Goal: Task Accomplishment & Management: Complete application form

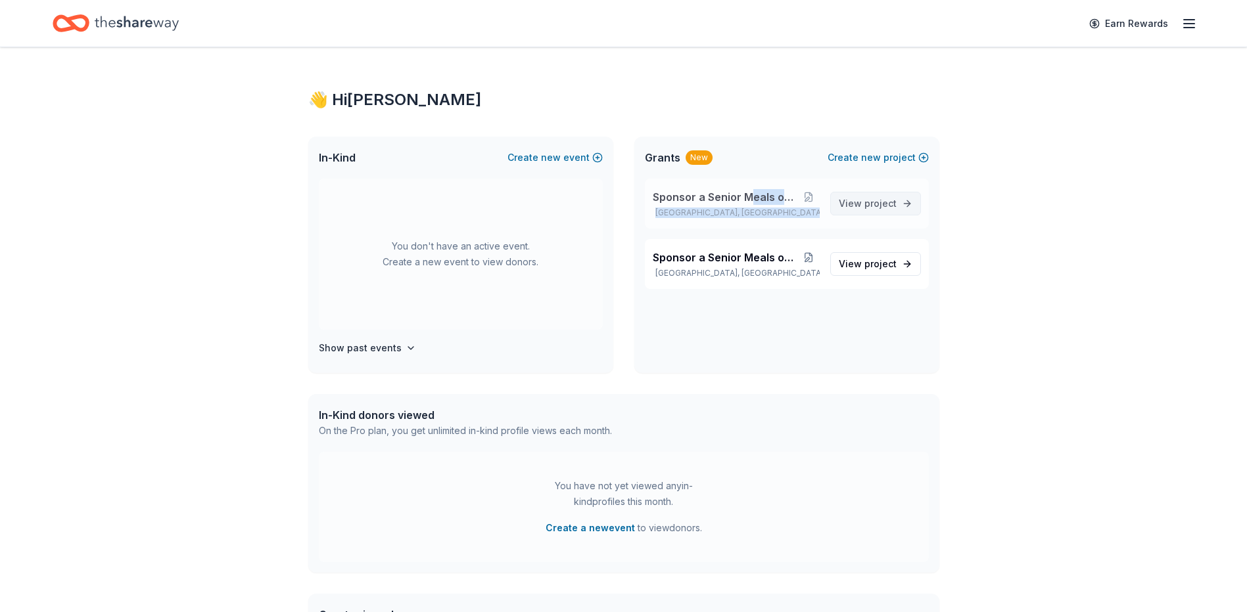
drag, startPoint x: 750, startPoint y: 193, endPoint x: 838, endPoint y: 214, distance: 90.4
click at [838, 214] on div "Sponsor a Senior Meals on WHeels [GEOGRAPHIC_DATA], [GEOGRAPHIC_DATA] View proj…" at bounding box center [787, 204] width 284 height 50
click at [887, 200] on span "project" at bounding box center [880, 203] width 32 height 11
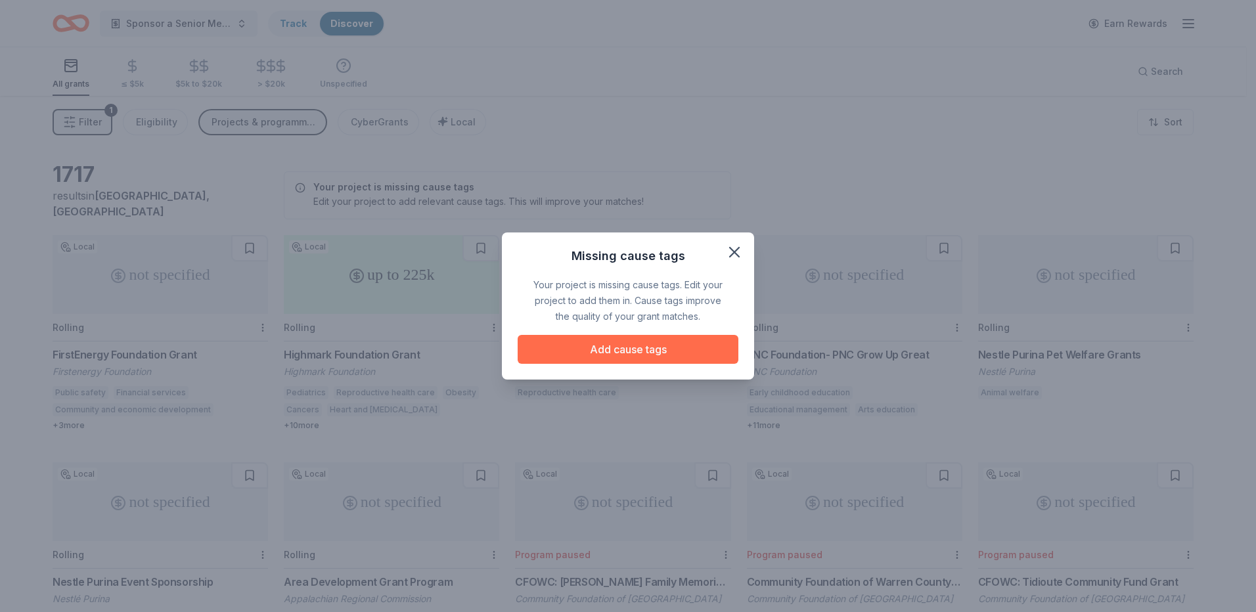
click at [680, 347] on button "Add cause tags" at bounding box center [628, 349] width 221 height 29
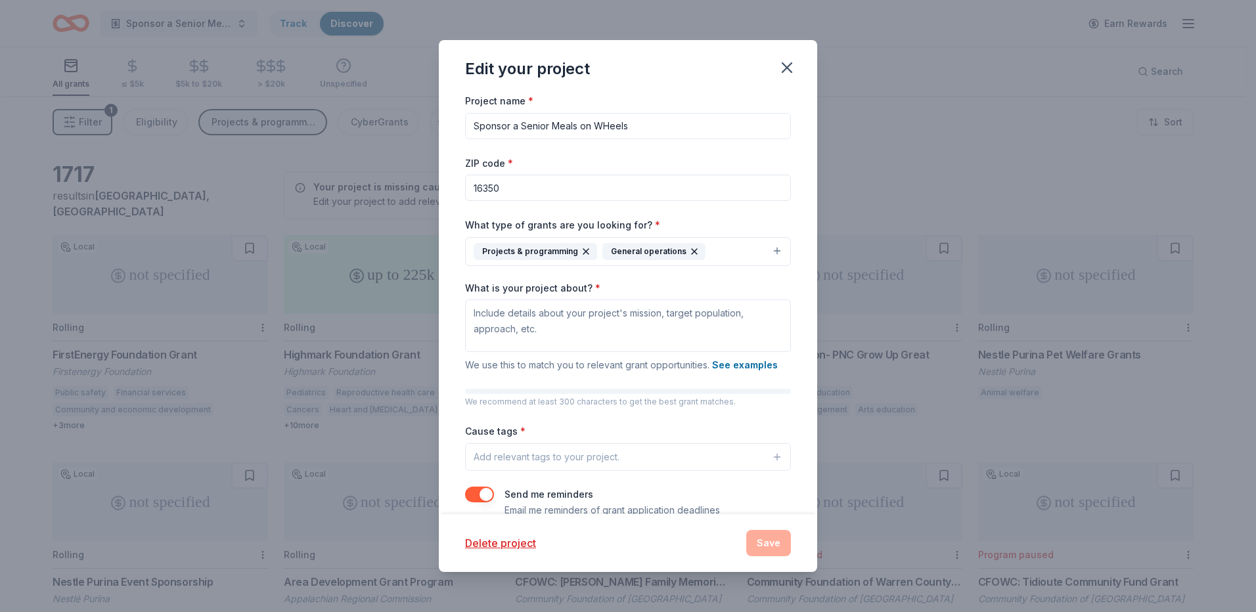
scroll to position [25, 0]
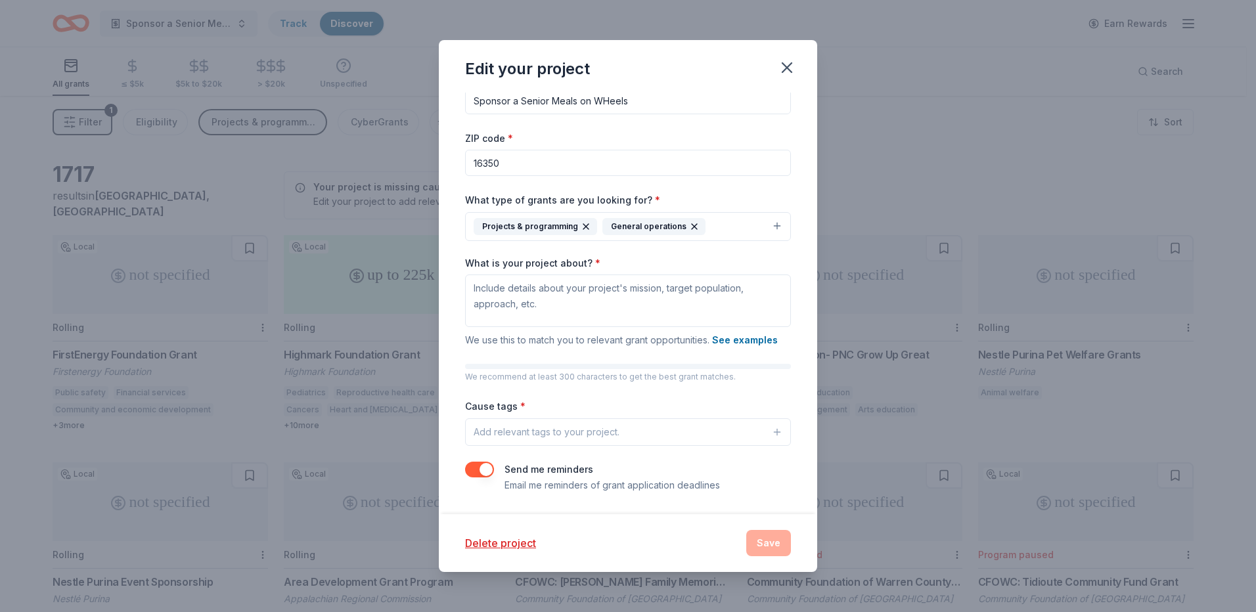
click at [607, 454] on div "Project name * Sponsor a Senior Meals on WHeels ZIP code * 16350 What type of g…" at bounding box center [628, 281] width 326 height 426
click at [628, 444] on button "Add relevant tags to your project." at bounding box center [628, 433] width 326 height 28
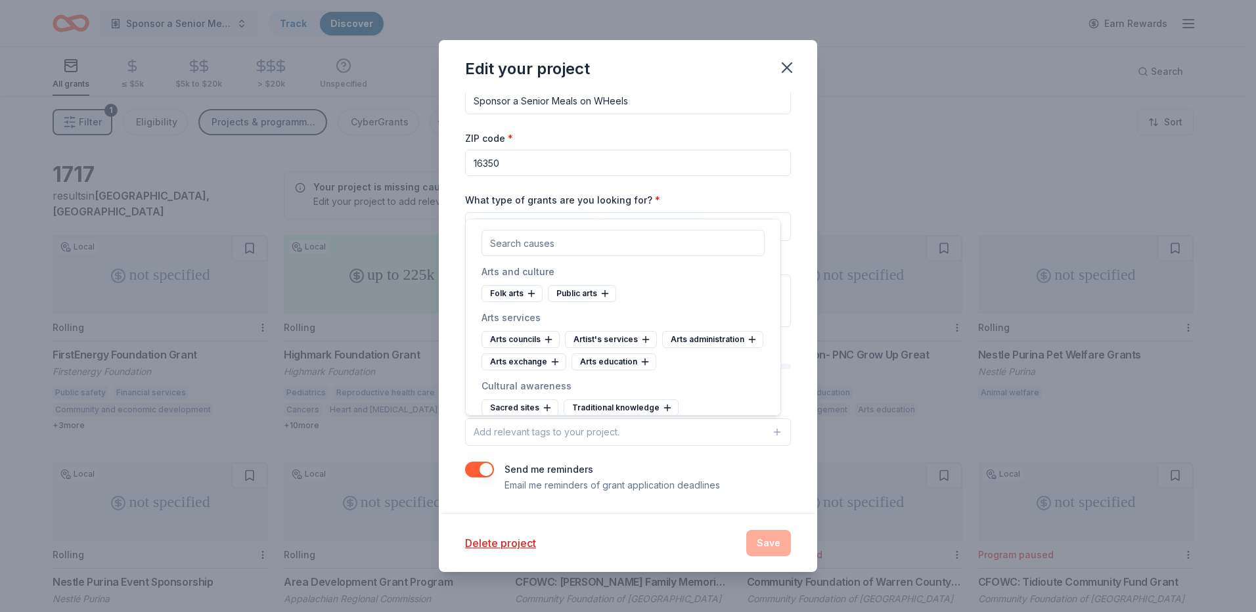
click at [639, 440] on button "Add relevant tags to your project." at bounding box center [628, 433] width 326 height 28
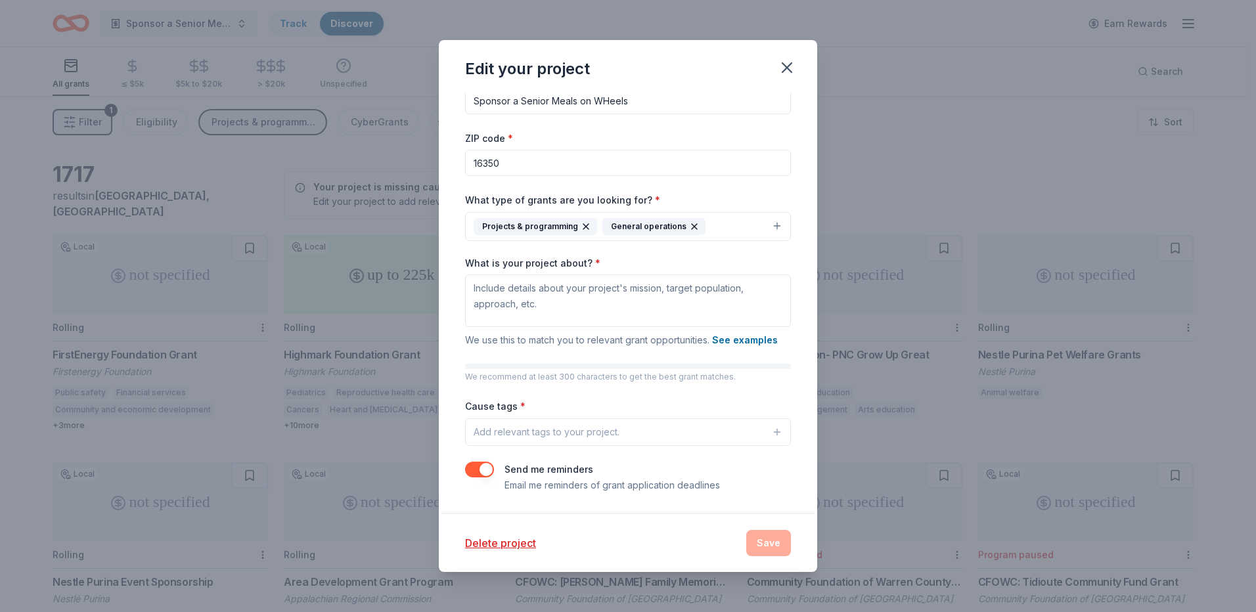
click at [639, 440] on button "Add relevant tags to your project." at bounding box center [628, 433] width 326 height 28
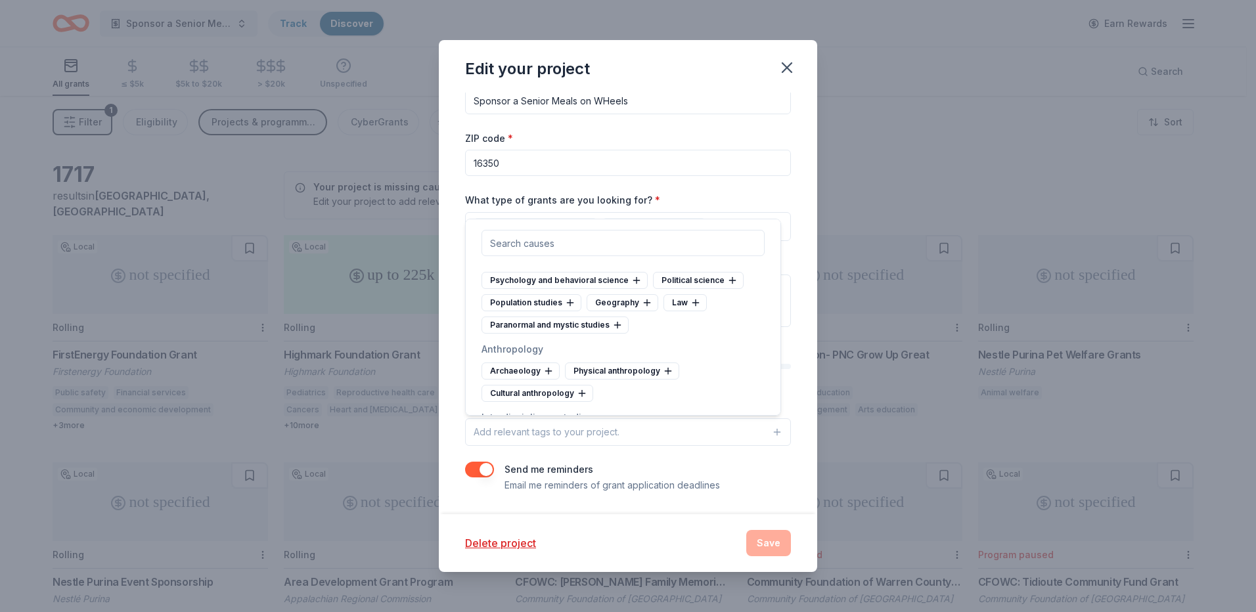
scroll to position [3549, 0]
click at [632, 220] on icon at bounding box center [637, 215] width 11 height 11
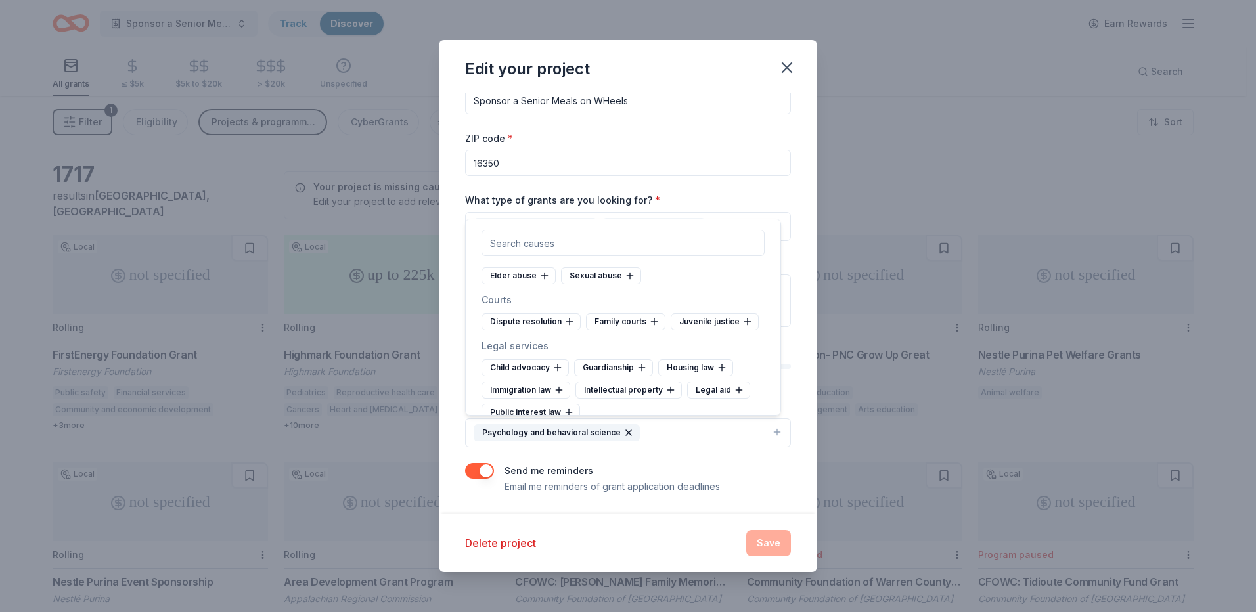
scroll to position [4272, 0]
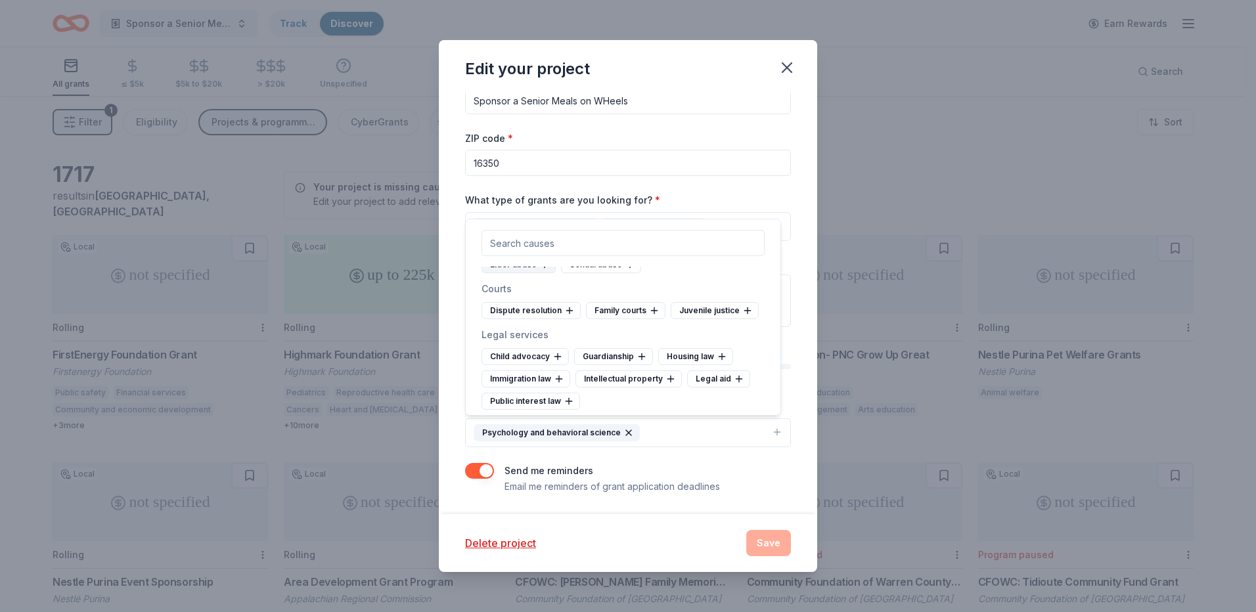
click at [519, 273] on div "Elder abuse" at bounding box center [519, 264] width 74 height 17
click at [620, 425] on div "Psychology and behavioral science" at bounding box center [557, 433] width 166 height 17
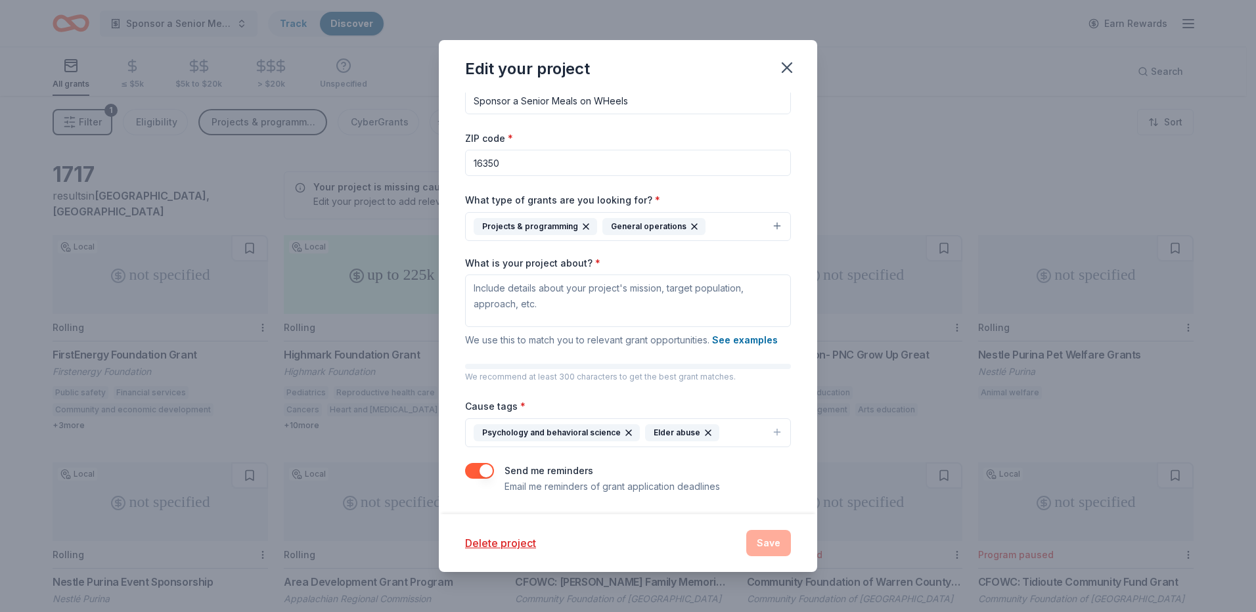
click at [624, 436] on icon "button" at bounding box center [629, 433] width 11 height 11
click at [772, 429] on icon "button" at bounding box center [777, 431] width 11 height 11
type input "hunger"
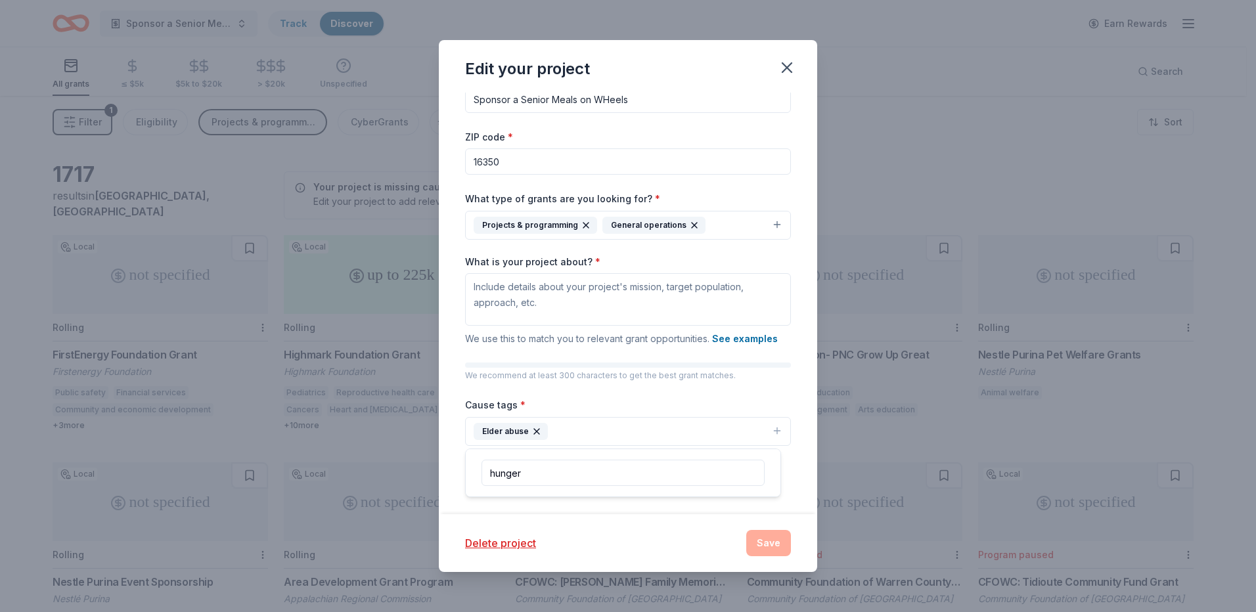
click at [591, 428] on button "Elder abuse" at bounding box center [628, 431] width 326 height 29
click at [760, 430] on button "Elder abuse" at bounding box center [628, 431] width 326 height 29
click at [772, 434] on icon "button" at bounding box center [777, 431] width 11 height 11
type input "h"
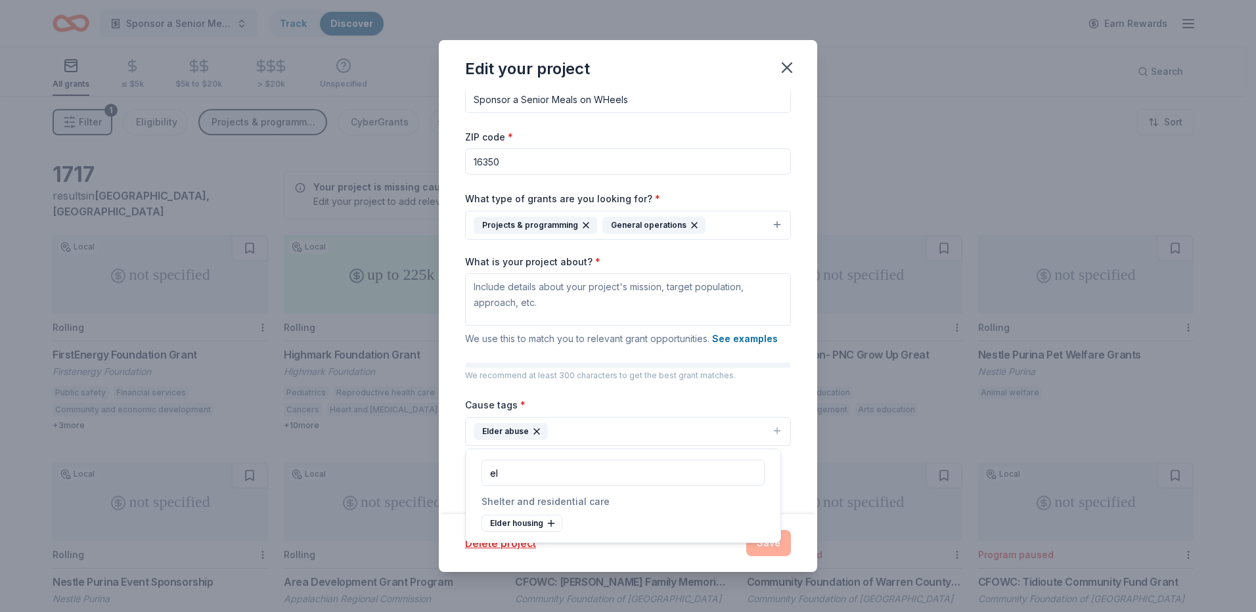
type input "e"
type input "C"
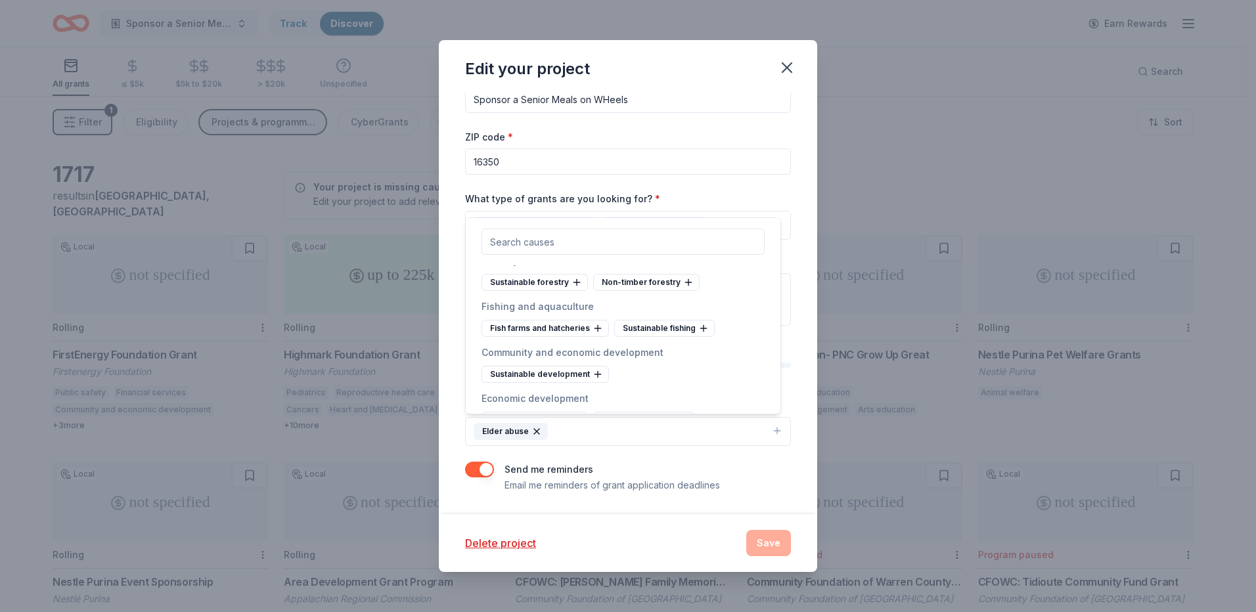
scroll to position [5257, 0]
click at [598, 216] on icon at bounding box center [598, 211] width 11 height 11
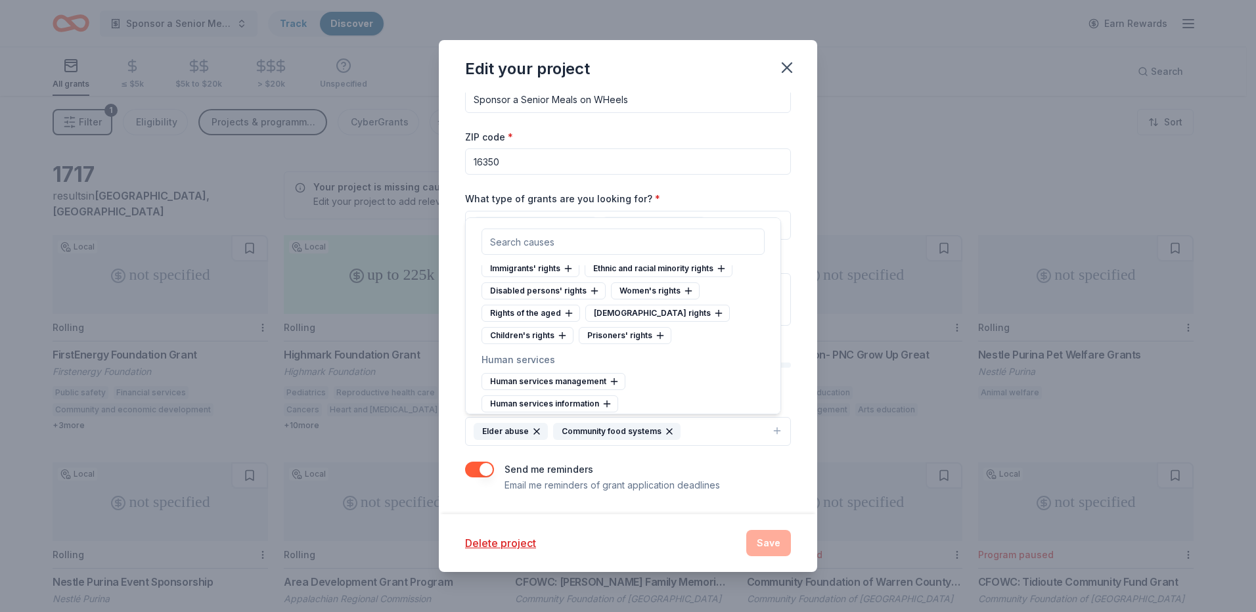
scroll to position [6900, 0]
click at [557, 300] on div "Rights of the aged" at bounding box center [531, 291] width 99 height 17
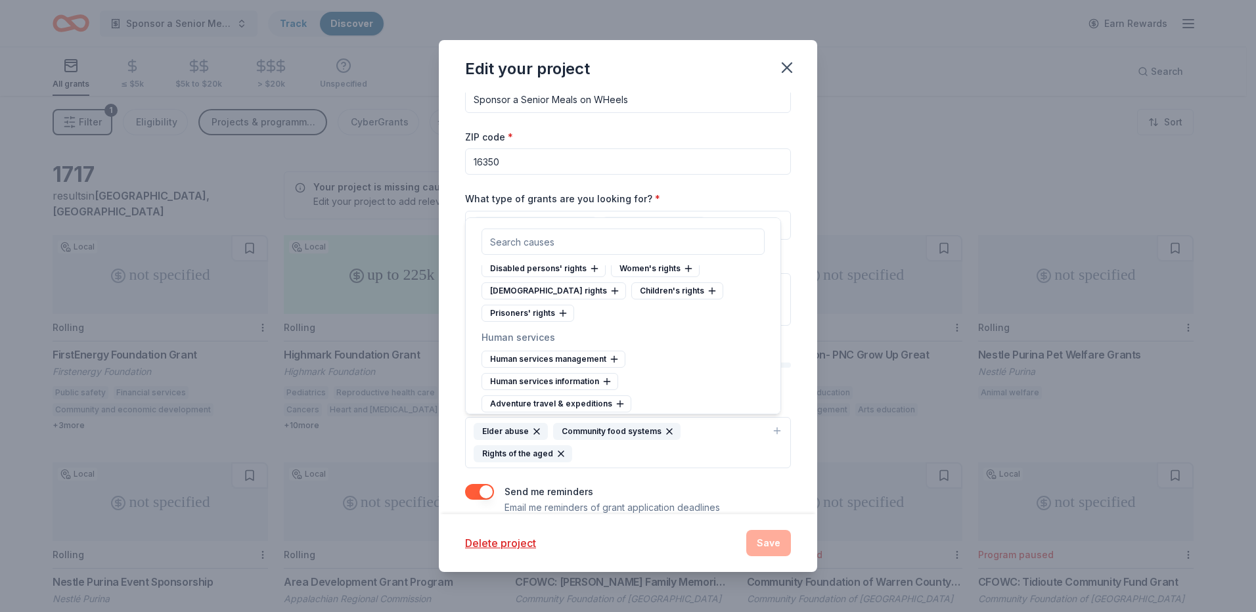
scroll to position [6966, 0]
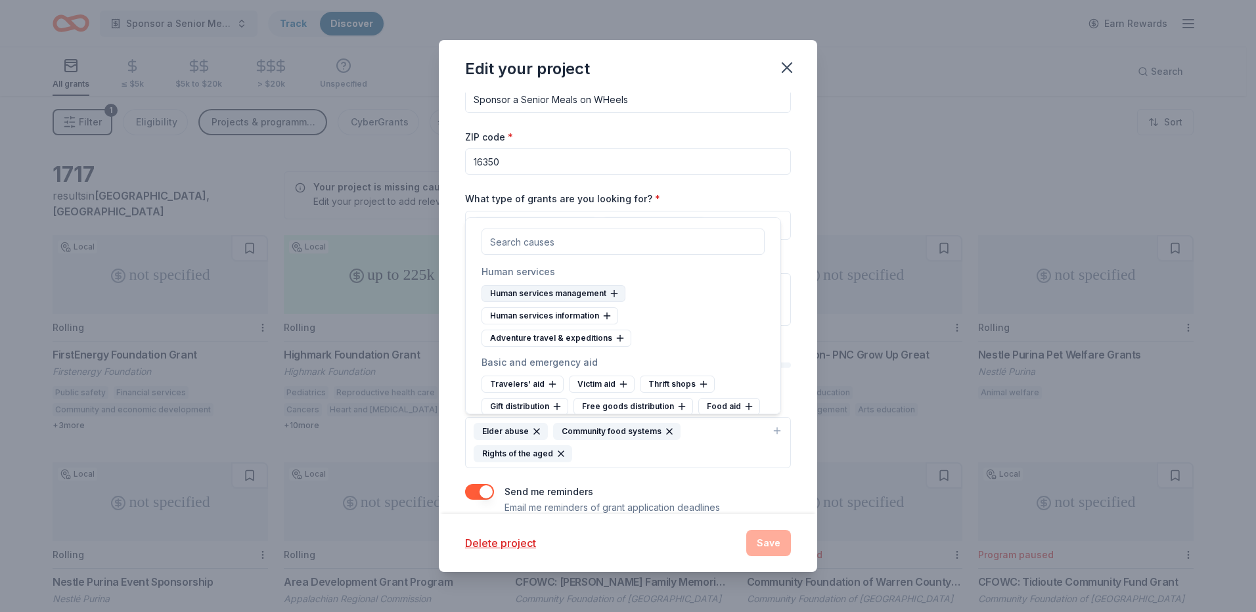
click at [603, 292] on div "Human services management" at bounding box center [554, 293] width 144 height 17
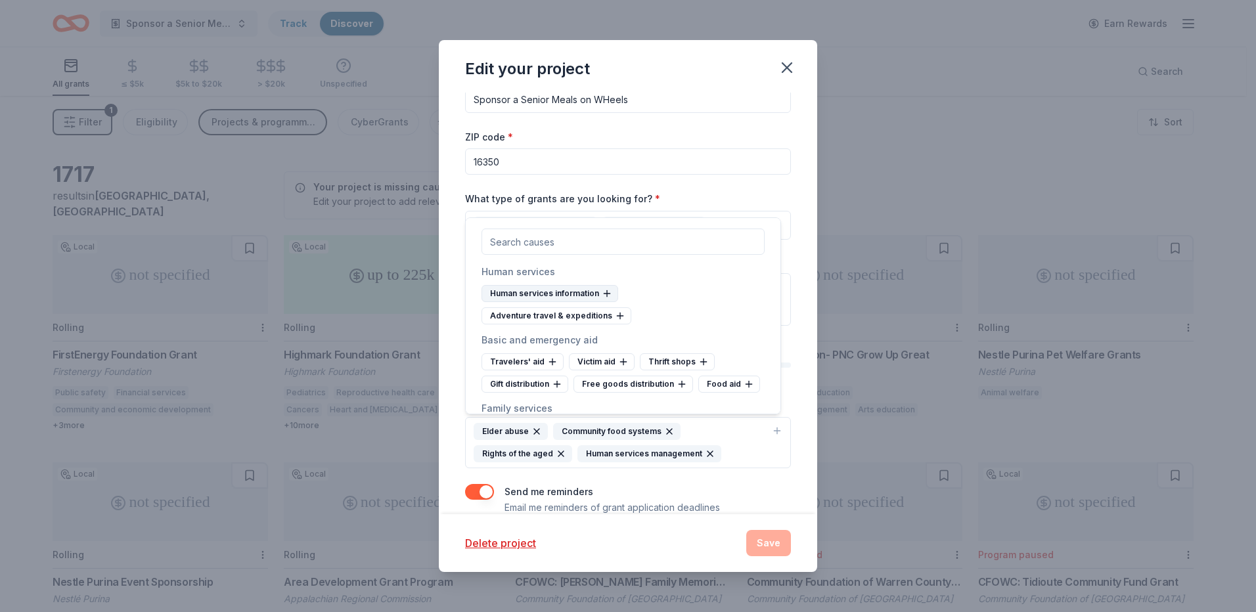
click at [594, 294] on div "Human services information" at bounding box center [550, 293] width 137 height 17
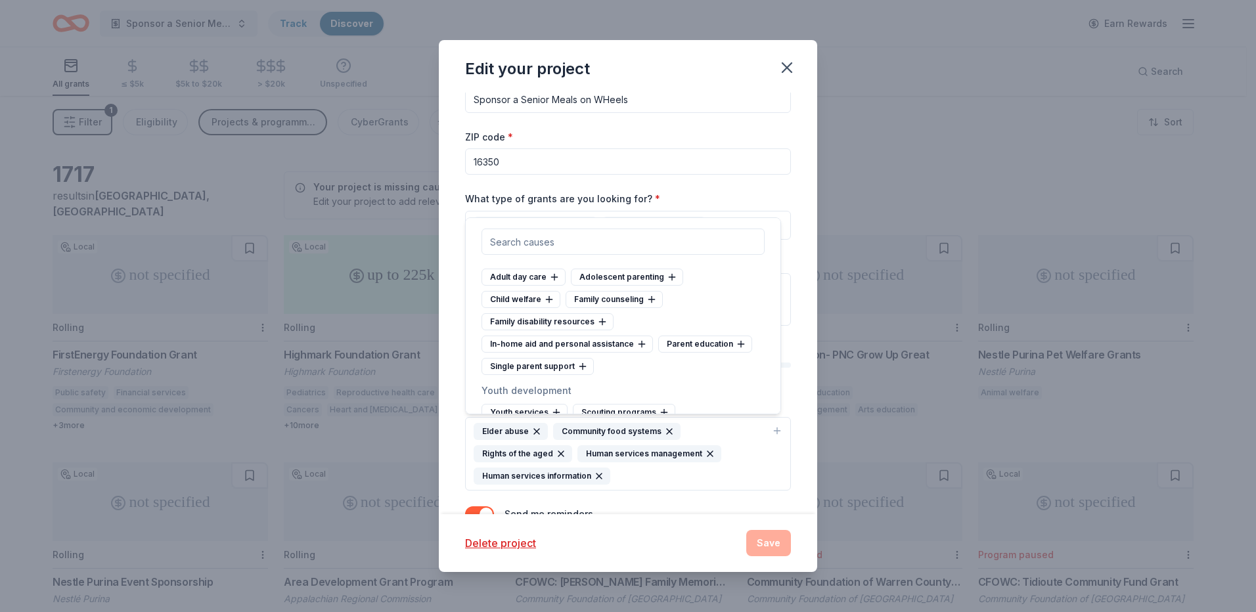
scroll to position [7097, 0]
click at [627, 341] on div "In-home aid and personal assistance" at bounding box center [568, 343] width 172 height 17
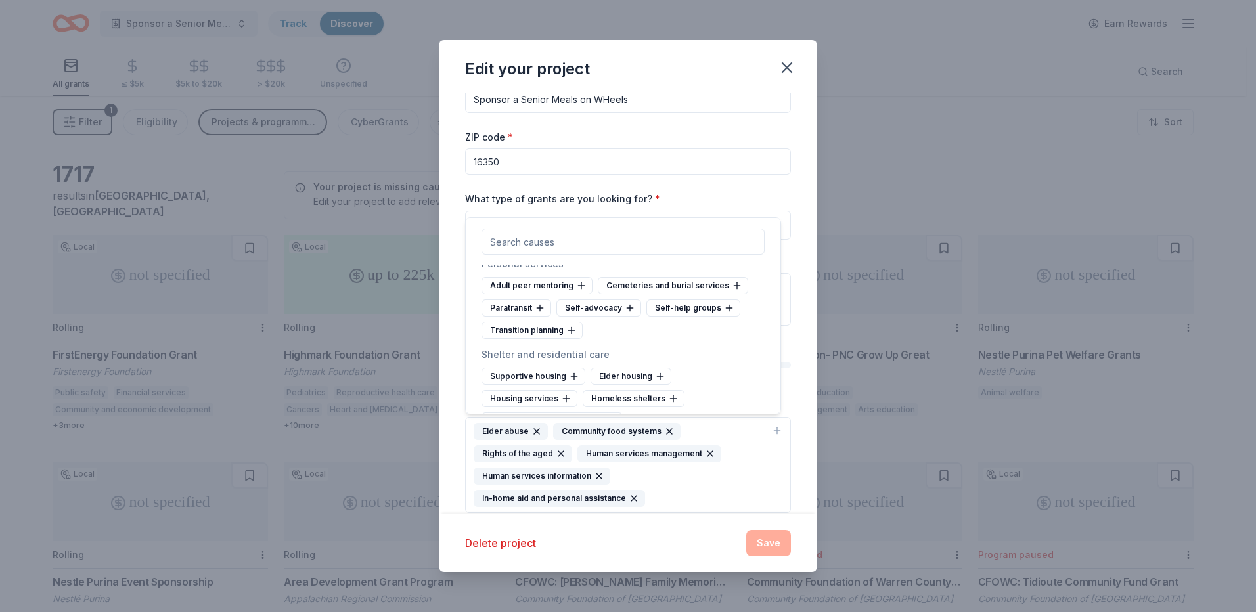
scroll to position [7360, 0]
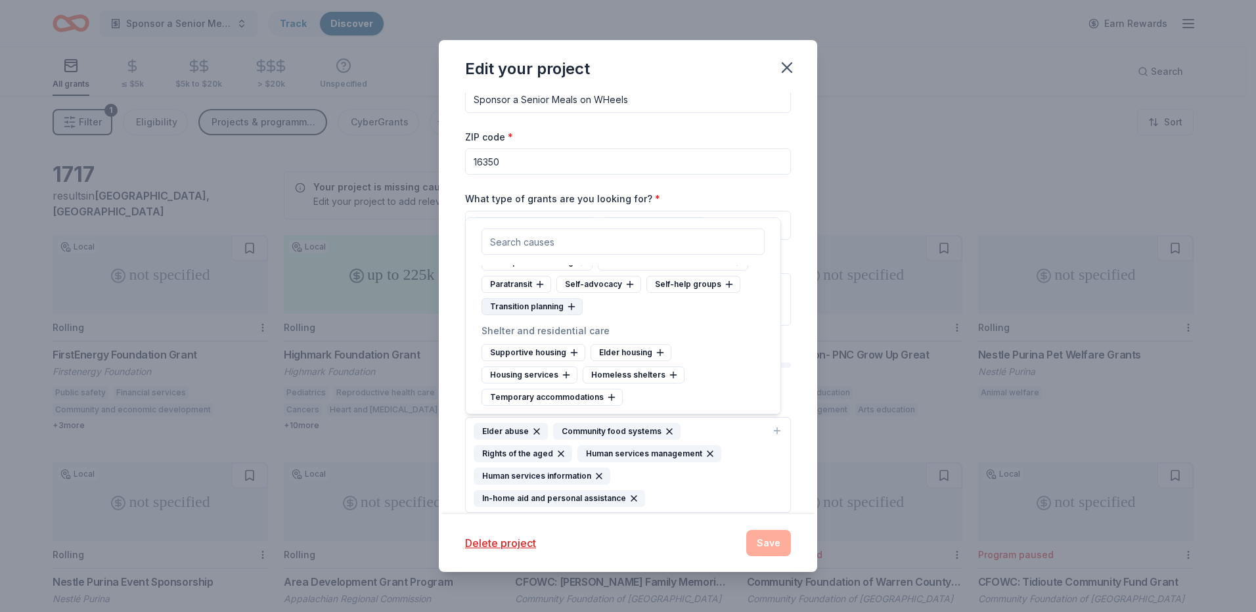
click at [559, 301] on div "Transition planning" at bounding box center [532, 306] width 101 height 17
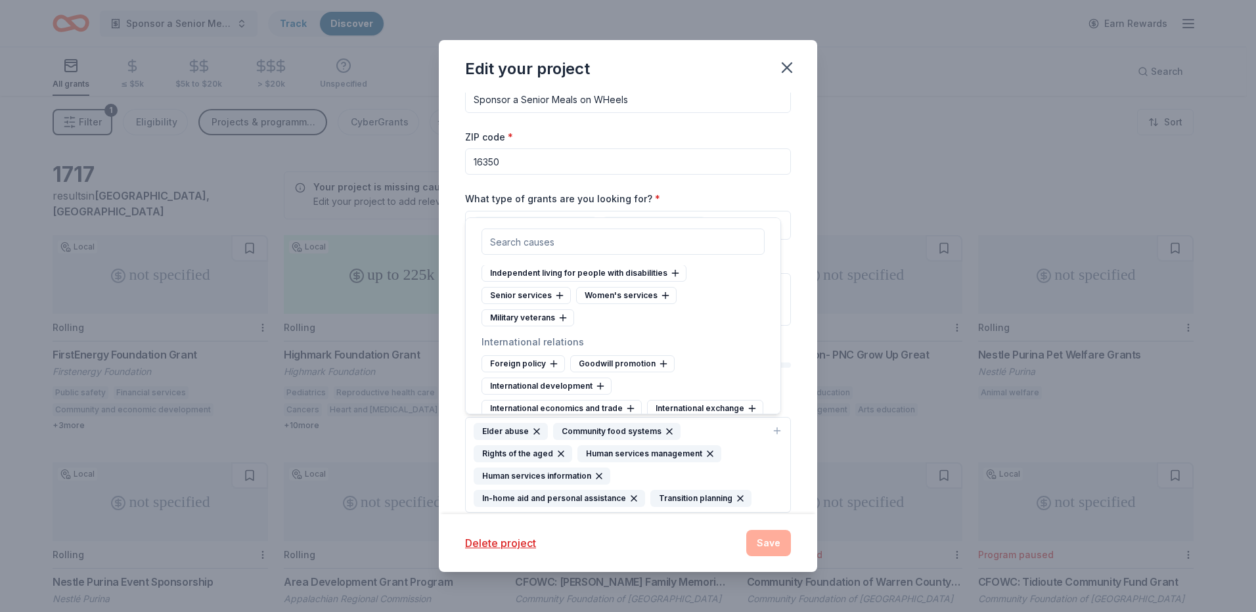
scroll to position [7623, 0]
click at [535, 291] on div "Senior services" at bounding box center [526, 293] width 89 height 17
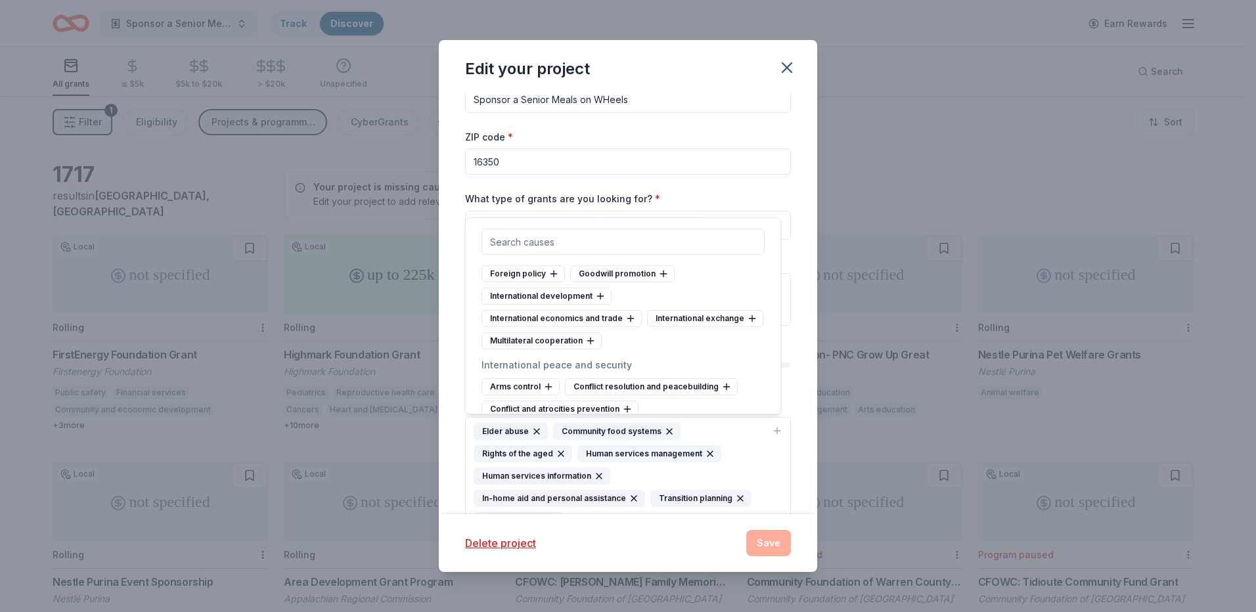
scroll to position [7703, 0]
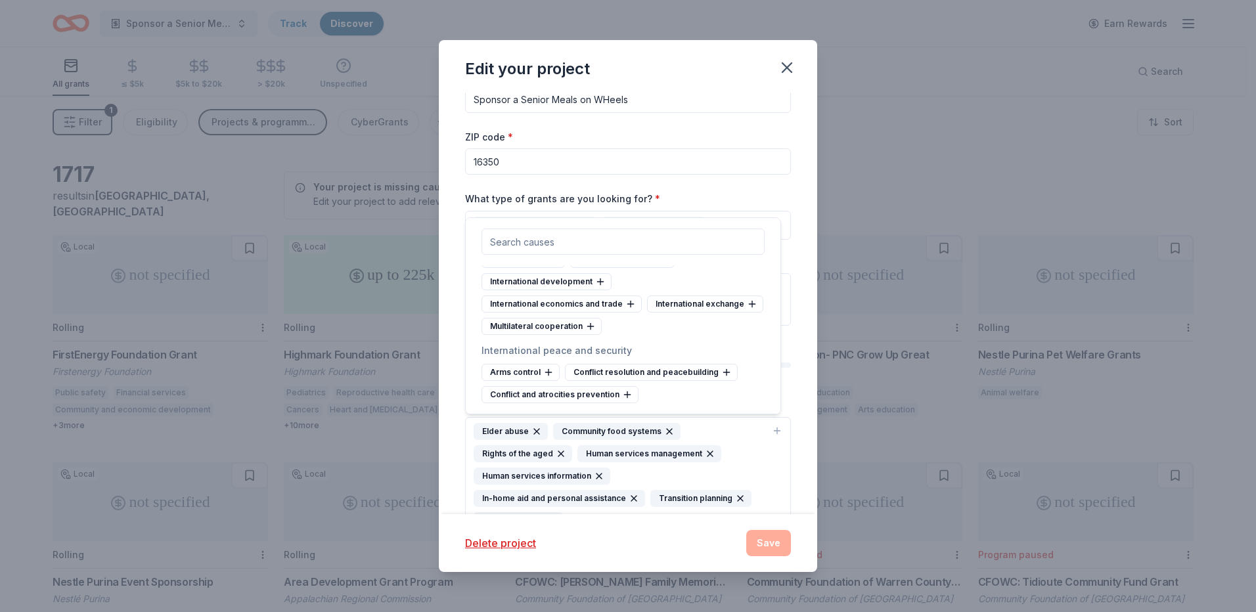
click at [697, 535] on div "Delete project Save" at bounding box center [628, 543] width 326 height 26
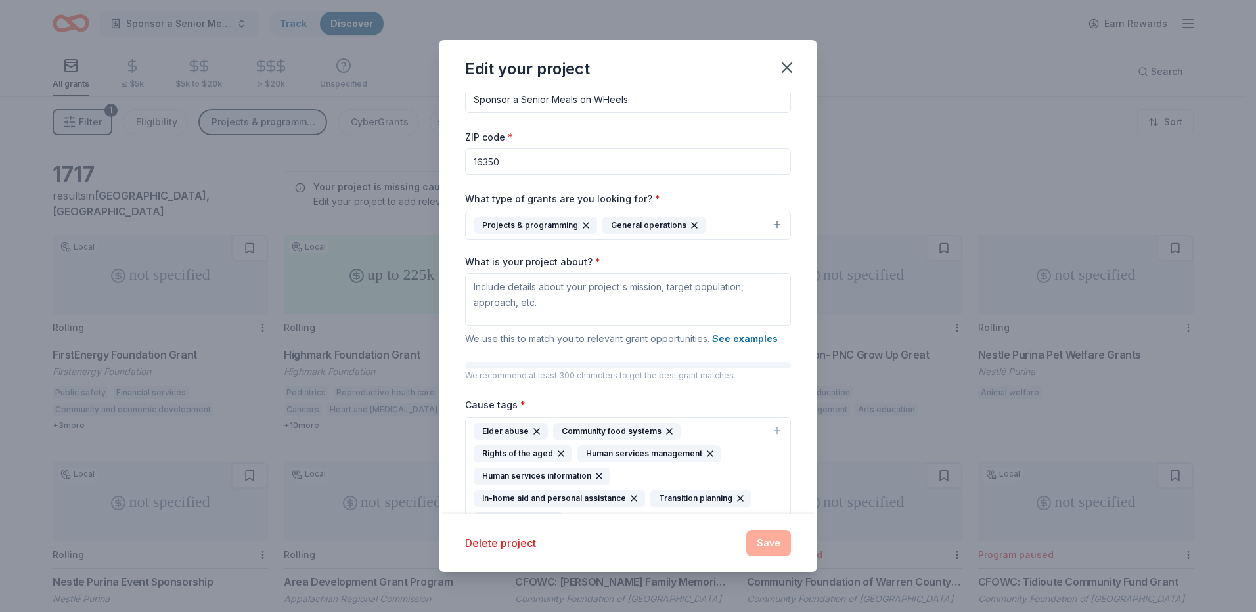
click at [784, 557] on div "Delete project Save" at bounding box center [628, 544] width 379 height 58
click at [776, 546] on div "Delete project Save" at bounding box center [628, 543] width 326 height 26
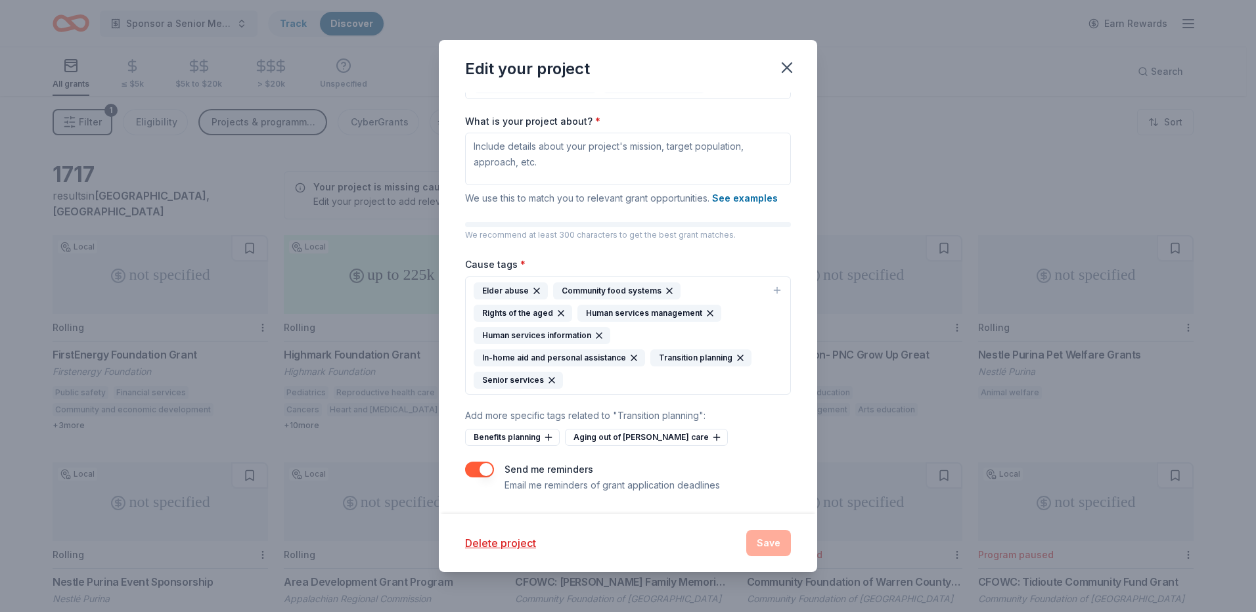
click at [735, 357] on icon "button" at bounding box center [740, 358] width 11 height 11
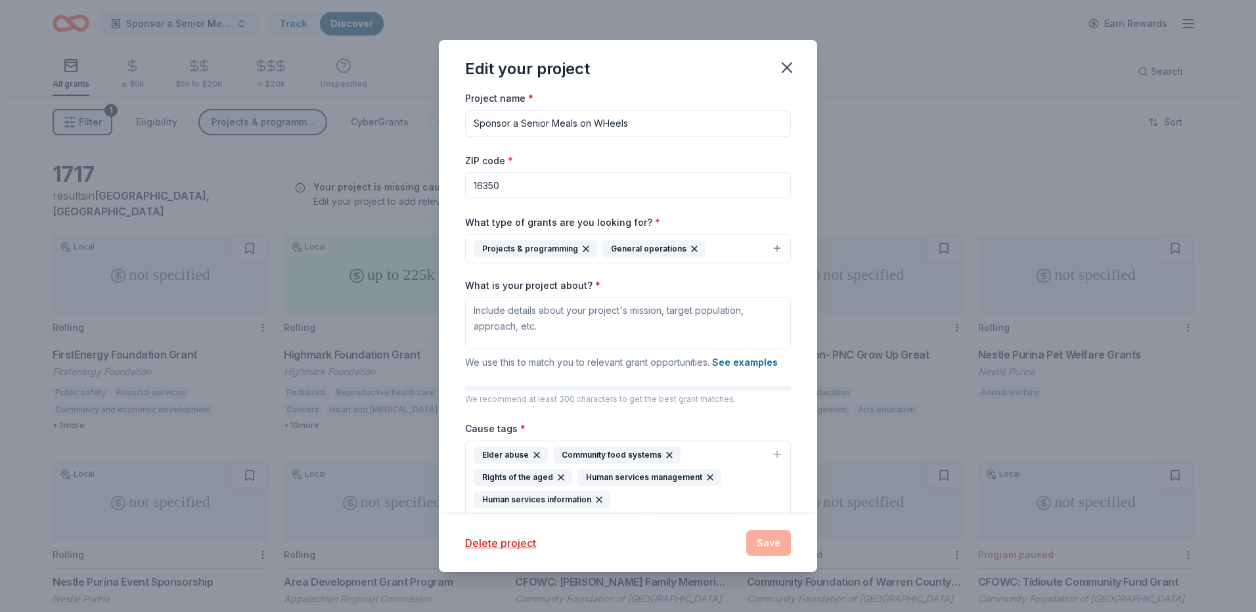
scroll to position [0, 0]
click at [584, 337] on textarea "What is your project about? *" at bounding box center [628, 326] width 326 height 53
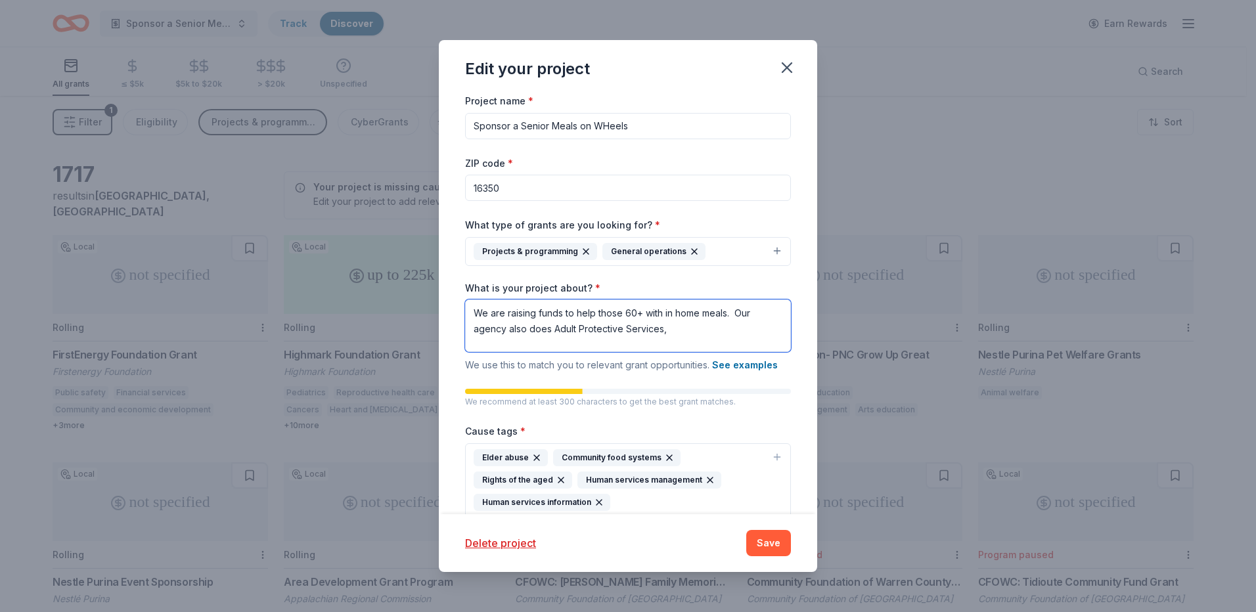
drag, startPoint x: 673, startPoint y: 331, endPoint x: 681, endPoint y: 330, distance: 8.0
click at [674, 331] on textarea "We are raising funds to help those 60+ with in home meals. Our agency also does…" at bounding box center [628, 326] width 326 height 53
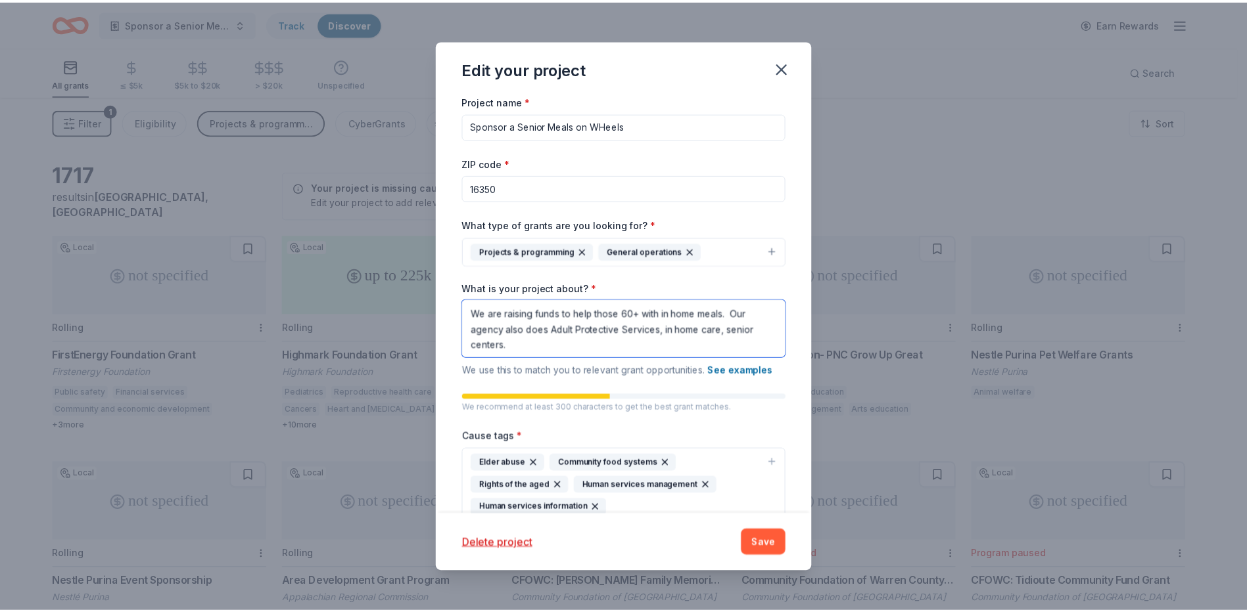
scroll to position [1, 0]
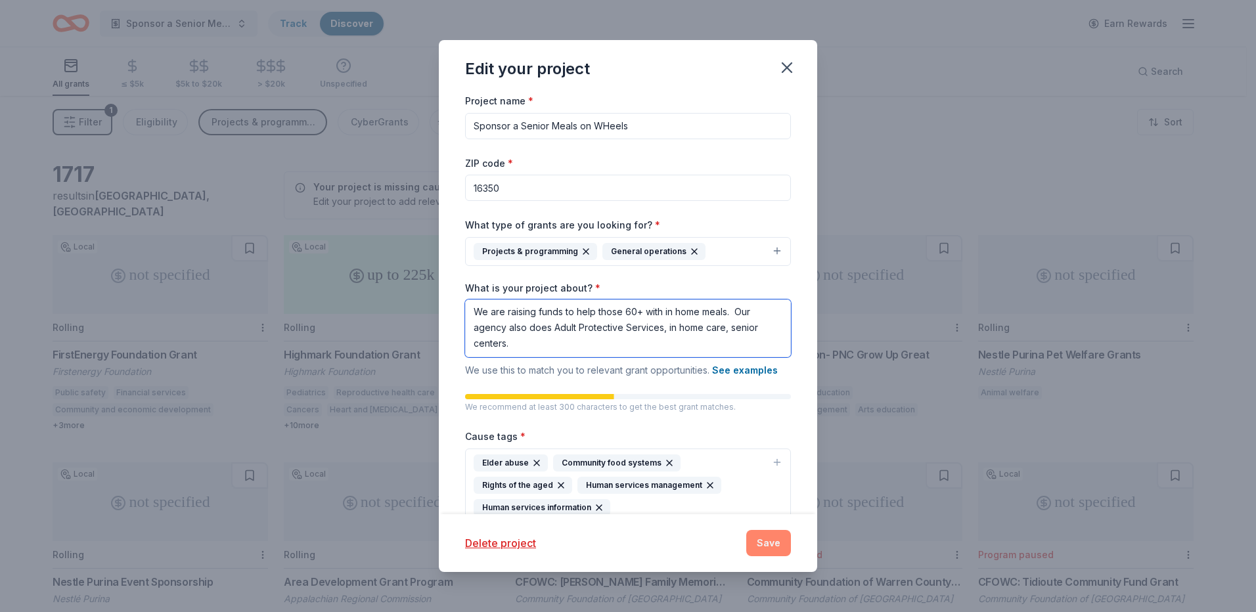
type textarea "We are raising funds to help those 60+ with in home meals. Our agency also does…"
click at [778, 551] on button "Save" at bounding box center [769, 543] width 45 height 26
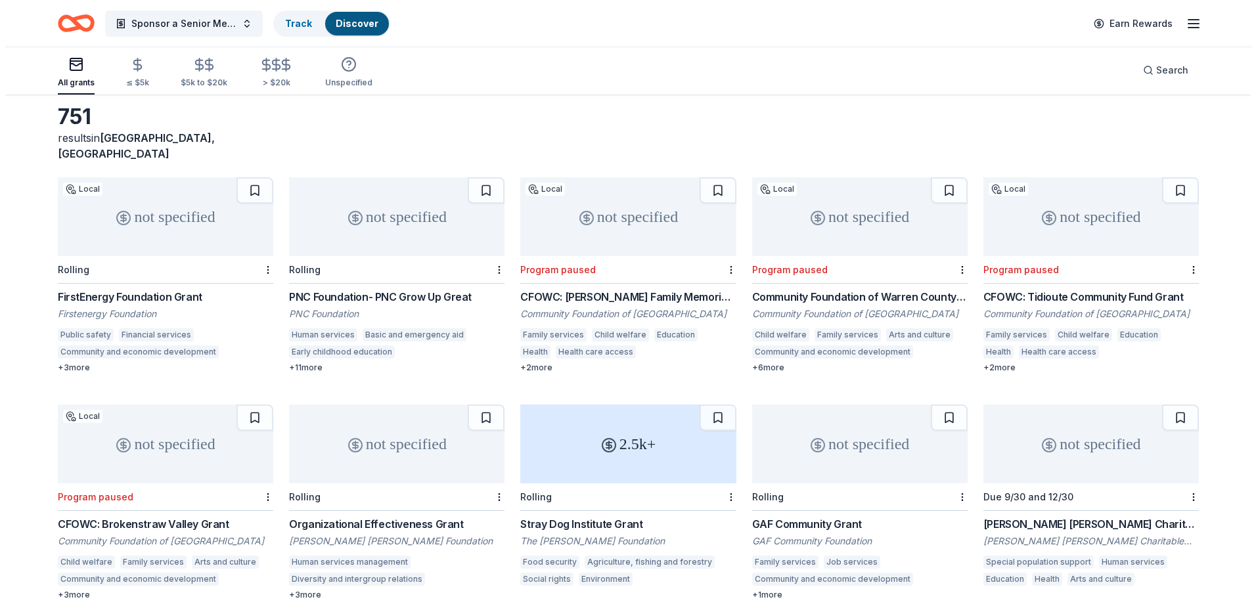
scroll to position [0, 0]
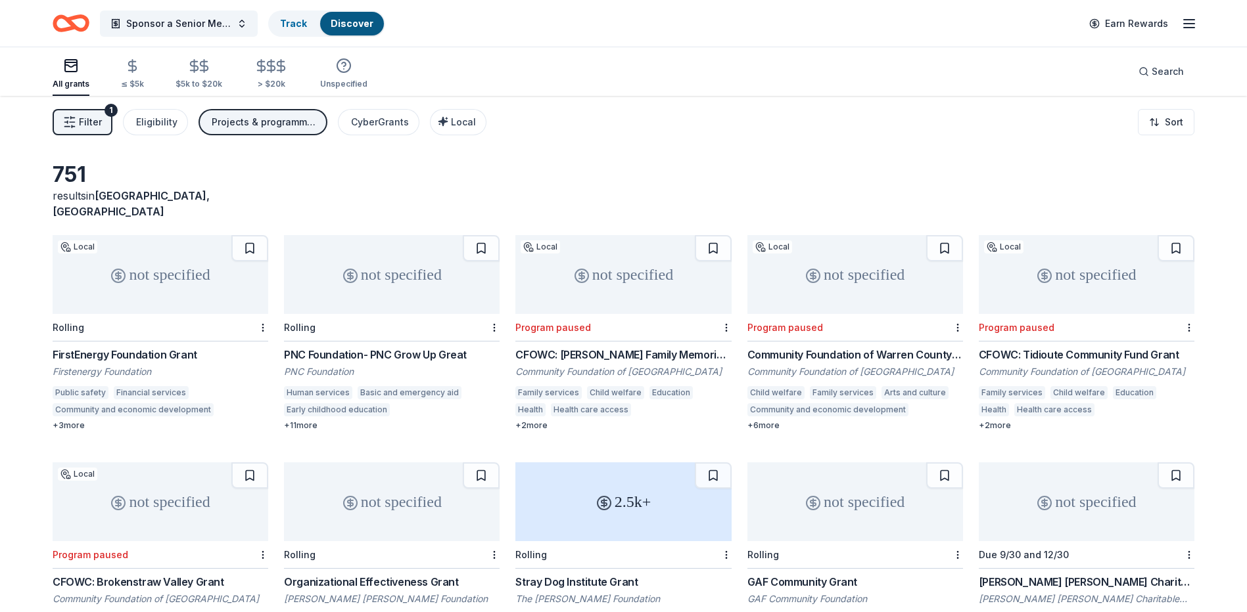
click at [86, 16] on icon "Home" at bounding box center [77, 22] width 20 height 13
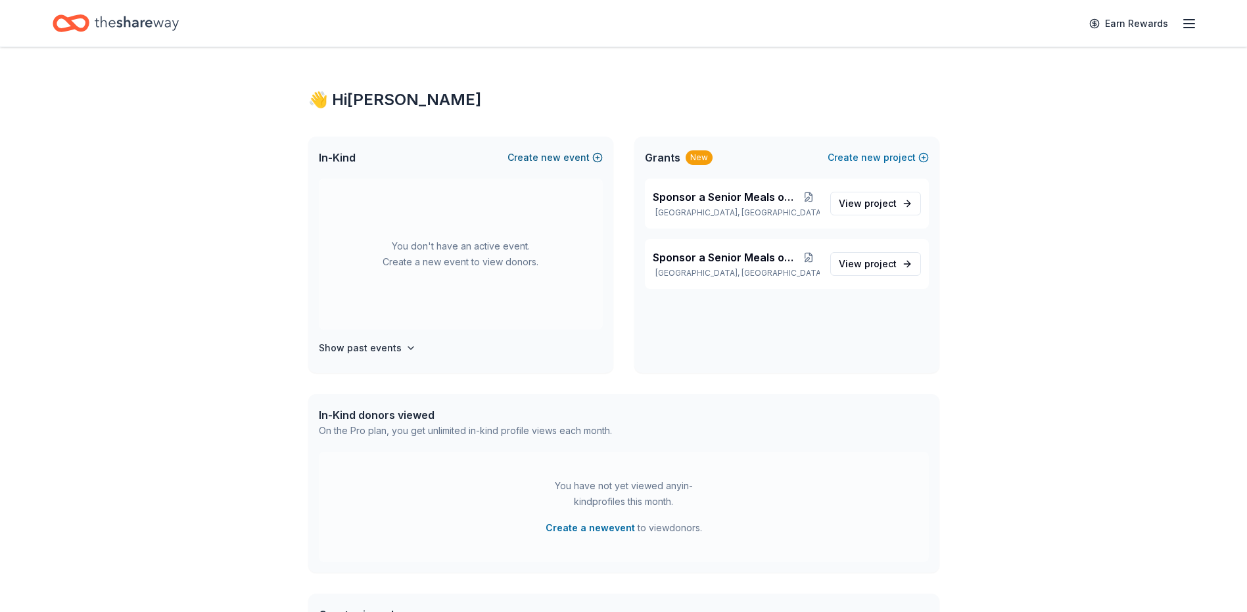
click at [564, 155] on button "Create new event" at bounding box center [554, 158] width 95 height 16
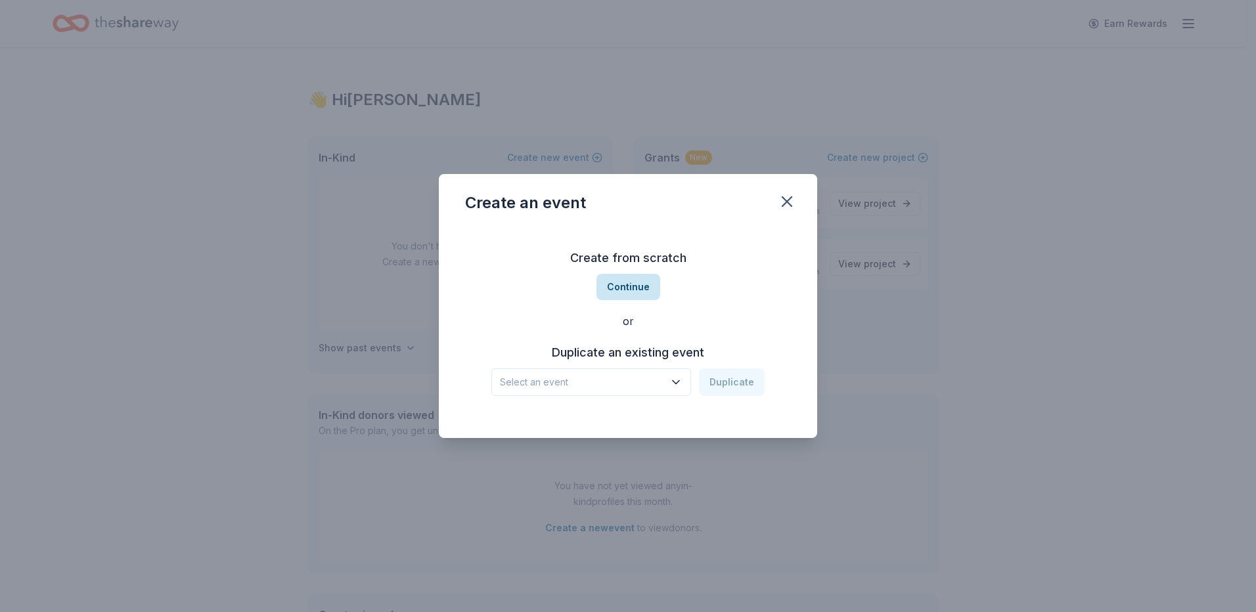
click at [632, 287] on button "Continue" at bounding box center [629, 287] width 64 height 26
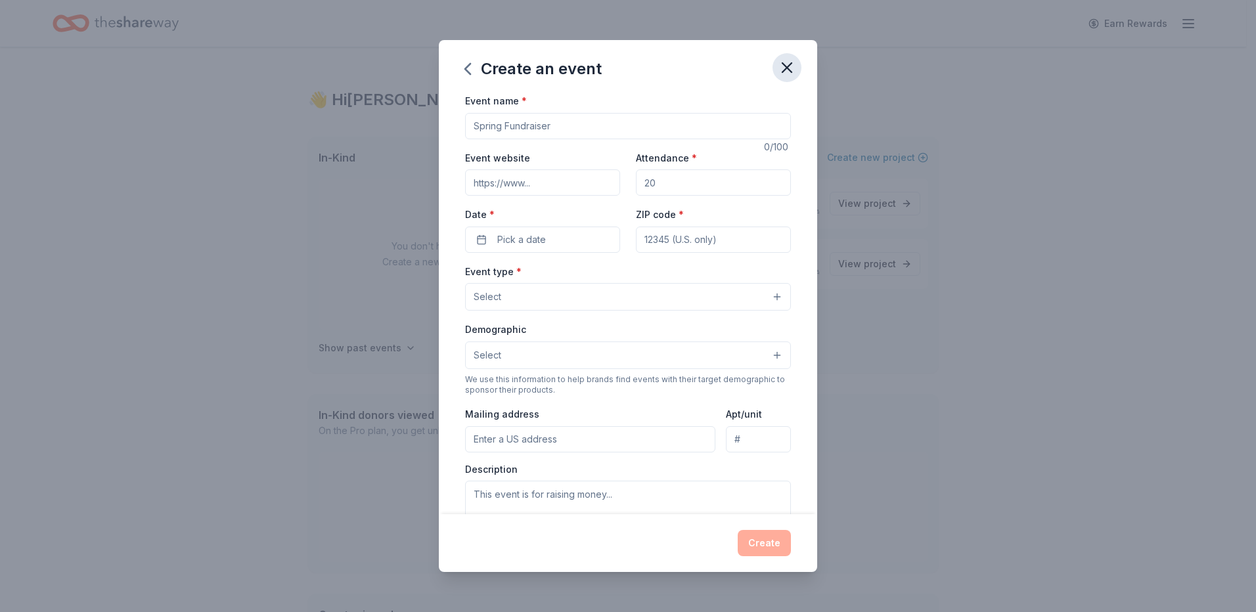
click at [788, 72] on icon "button" at bounding box center [787, 67] width 18 height 18
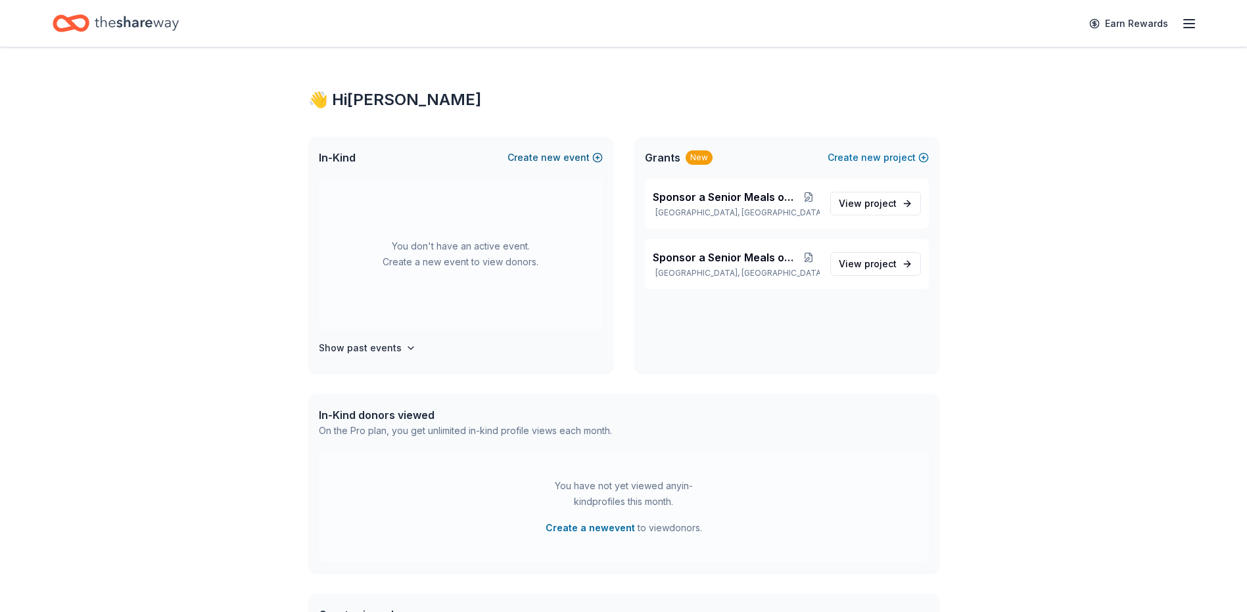
click at [576, 155] on button "Create new event" at bounding box center [554, 158] width 95 height 16
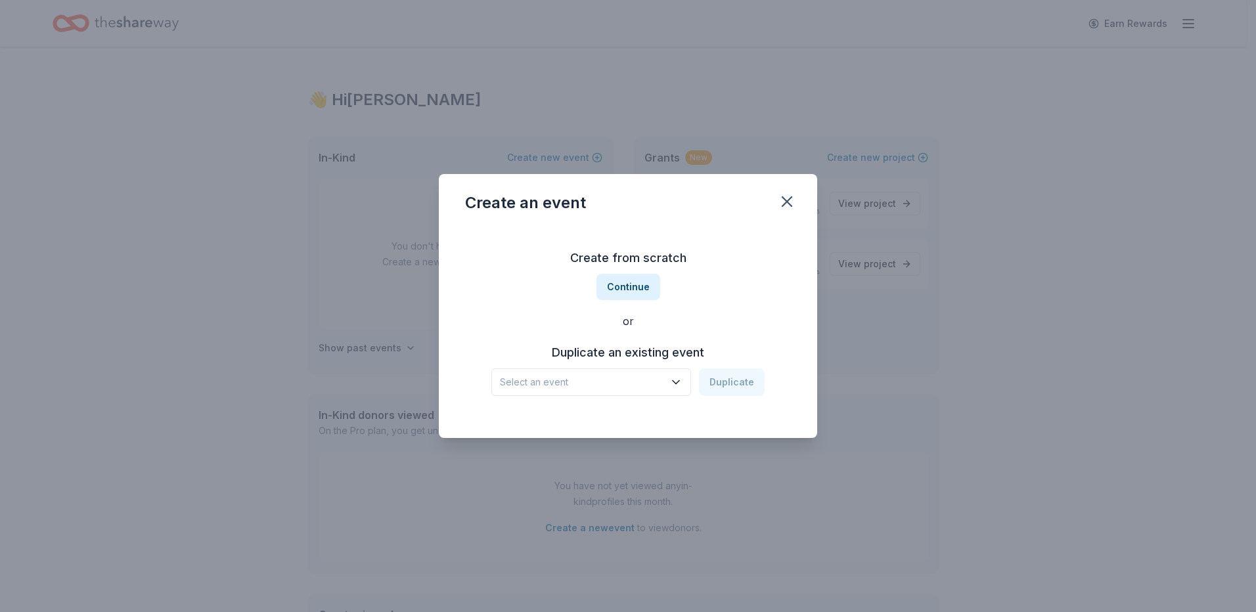
click at [657, 384] on span "Select an event" at bounding box center [582, 383] width 164 height 16
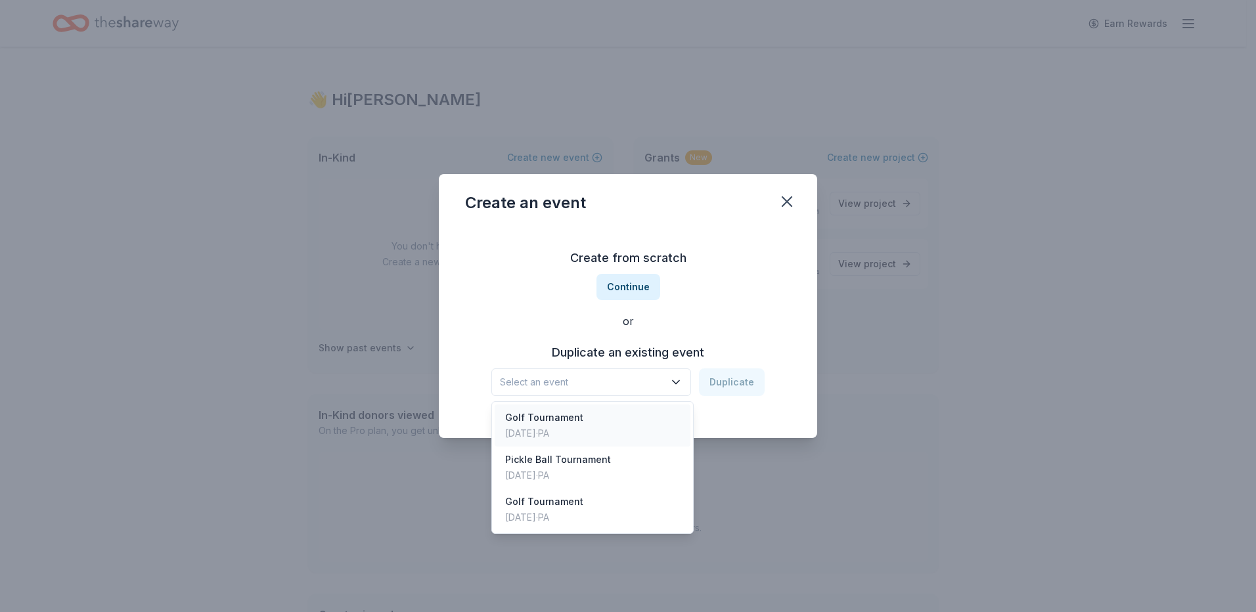
click at [626, 423] on div "Golf Tournament Jul 11, 2025 · PA" at bounding box center [593, 426] width 196 height 42
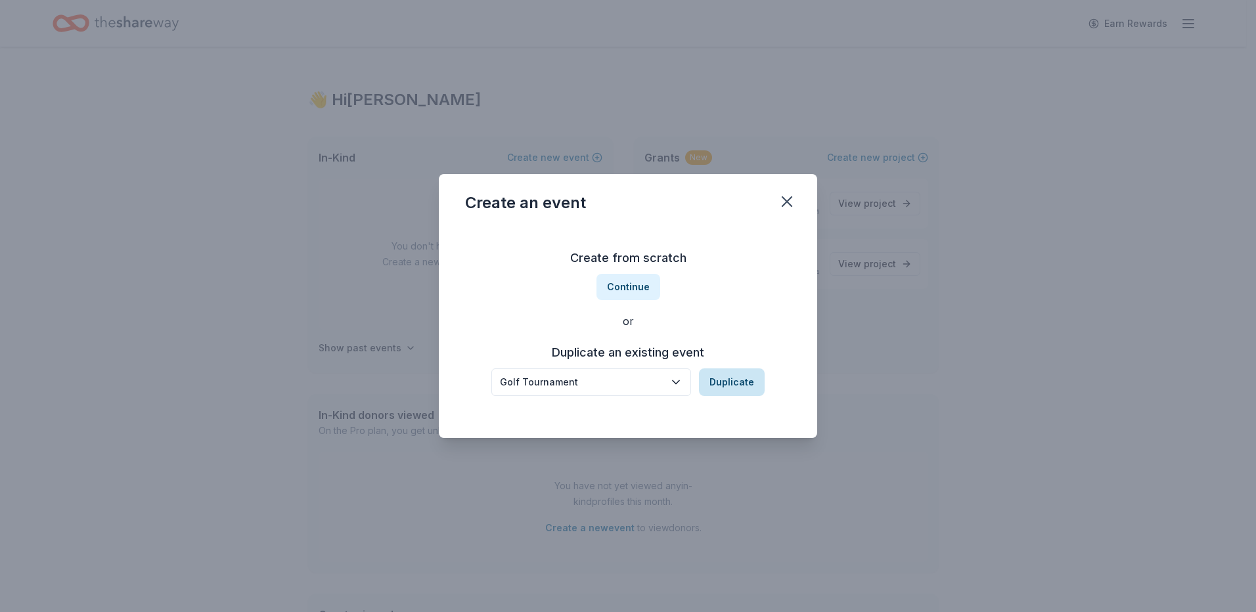
click at [725, 384] on button "Duplicate" at bounding box center [732, 383] width 66 height 28
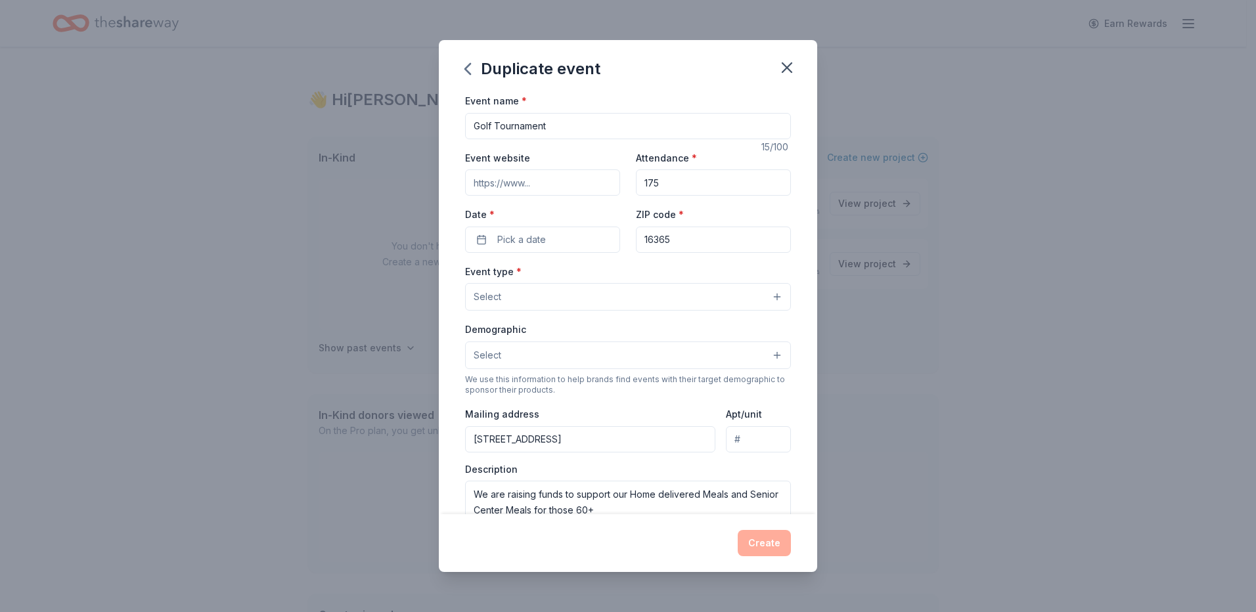
click at [573, 183] on input "Event website" at bounding box center [542, 183] width 155 height 26
type input "[DOMAIN_NAME]"
click at [572, 241] on button "Pick a date" at bounding box center [542, 240] width 155 height 26
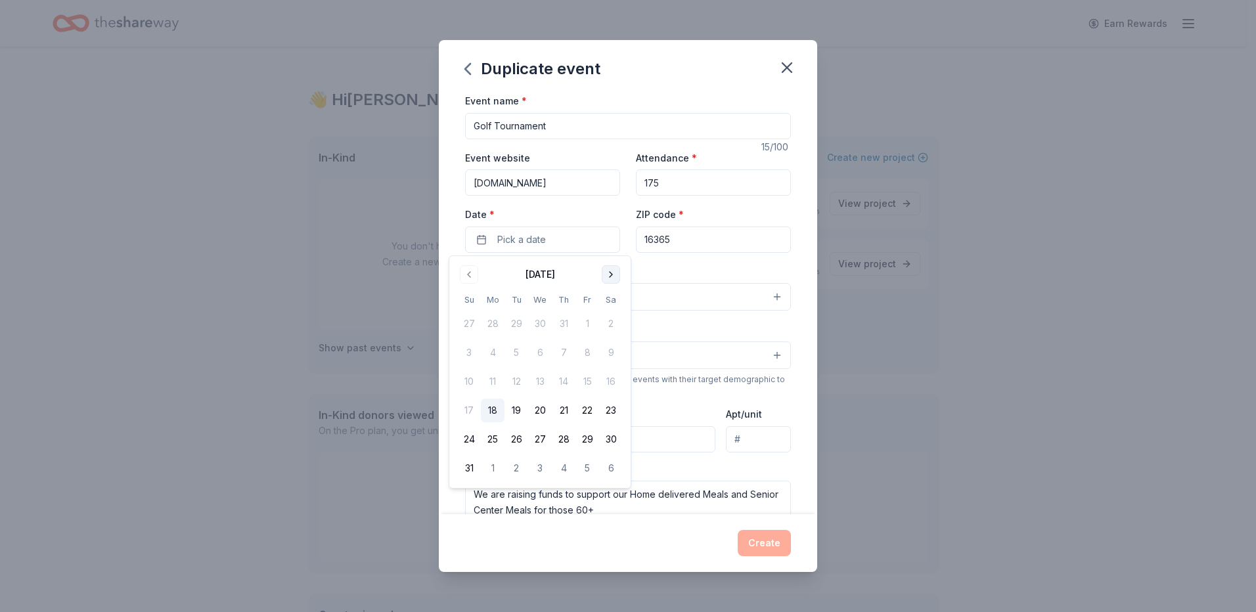
click at [612, 277] on button "Go to next month" at bounding box center [611, 274] width 18 height 18
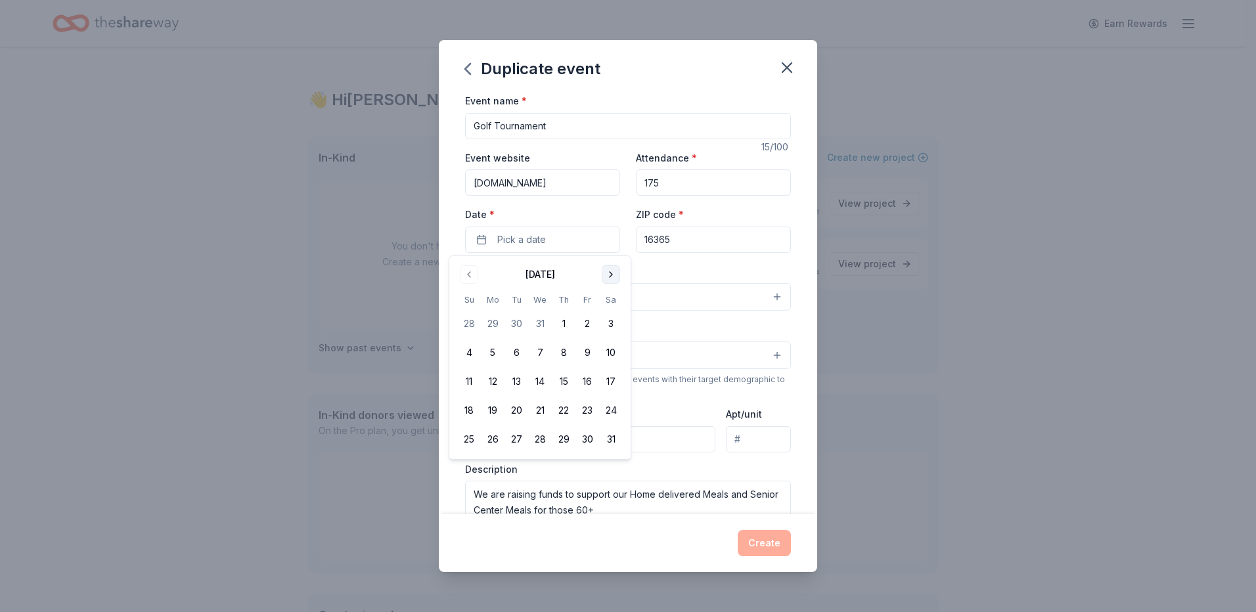
click at [612, 277] on button "Go to next month" at bounding box center [611, 274] width 18 height 18
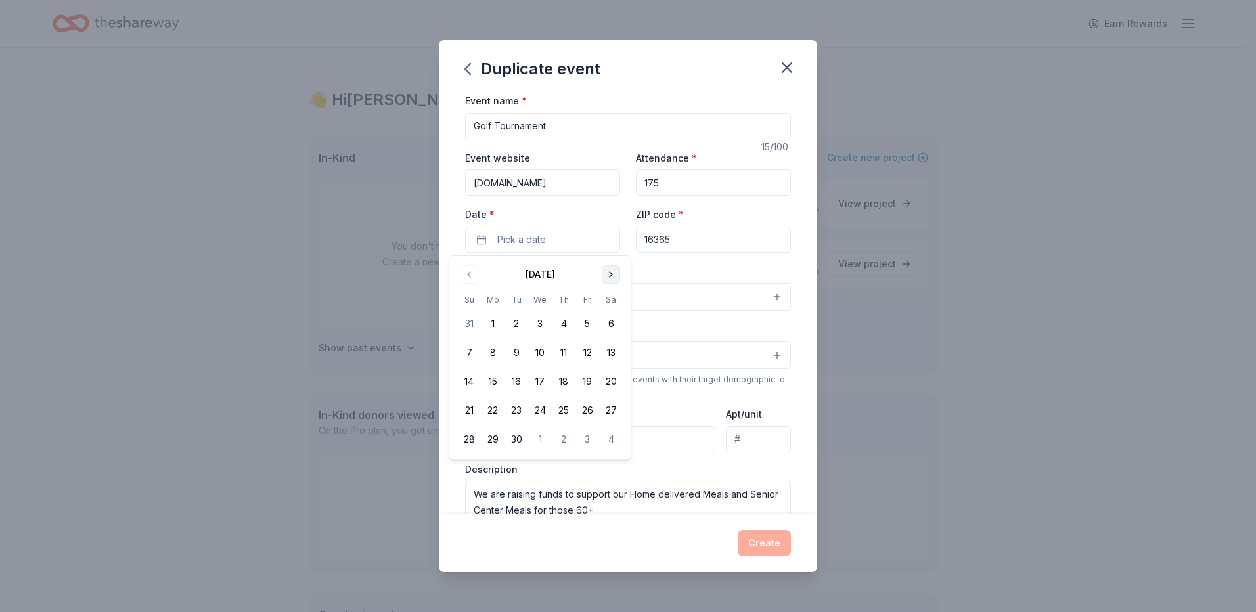
click at [609, 280] on button "Go to next month" at bounding box center [611, 274] width 18 height 18
click at [589, 350] on button "10" at bounding box center [588, 353] width 24 height 24
click at [591, 357] on button "10" at bounding box center [588, 353] width 24 height 24
click at [695, 444] on input "[STREET_ADDRESS]" at bounding box center [590, 439] width 250 height 26
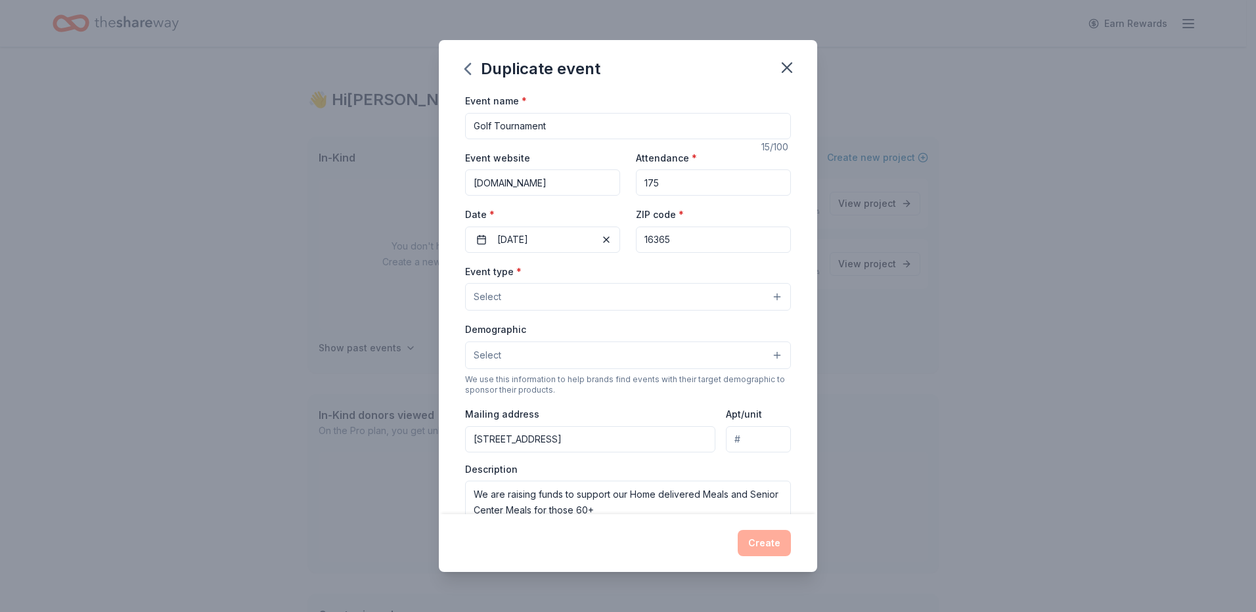
click at [682, 314] on div "Event type * Select Demographic Select We use this information to help brands f…" at bounding box center [628, 402] width 326 height 277
click at [688, 308] on button "Select" at bounding box center [628, 297] width 326 height 28
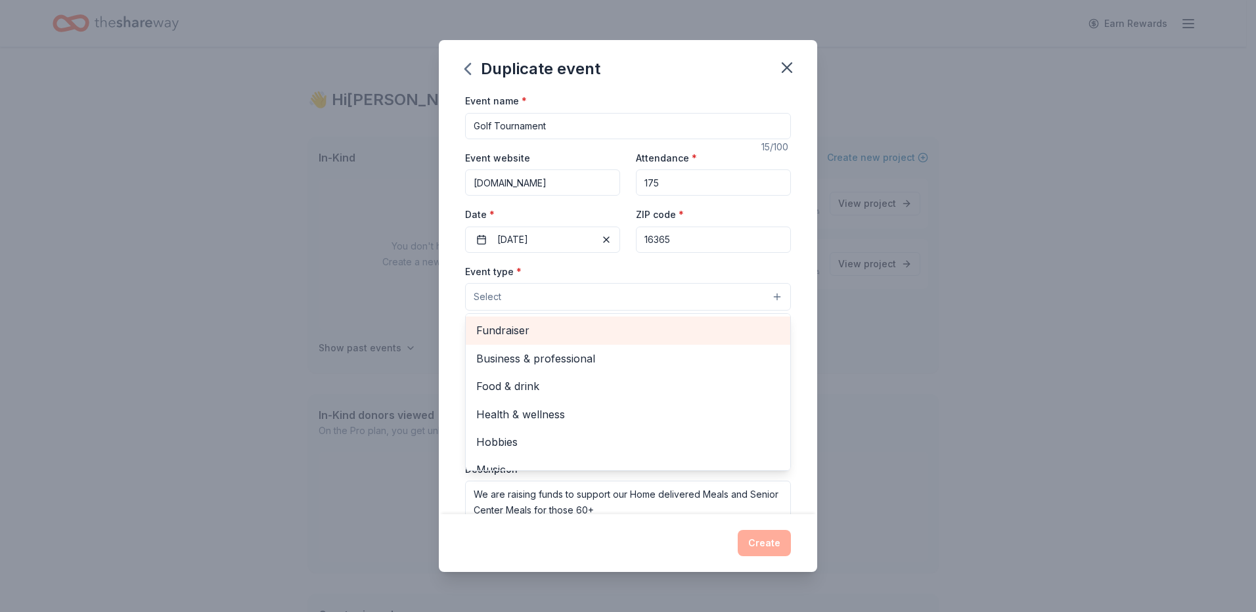
click at [603, 338] on span "Fundraiser" at bounding box center [628, 330] width 304 height 17
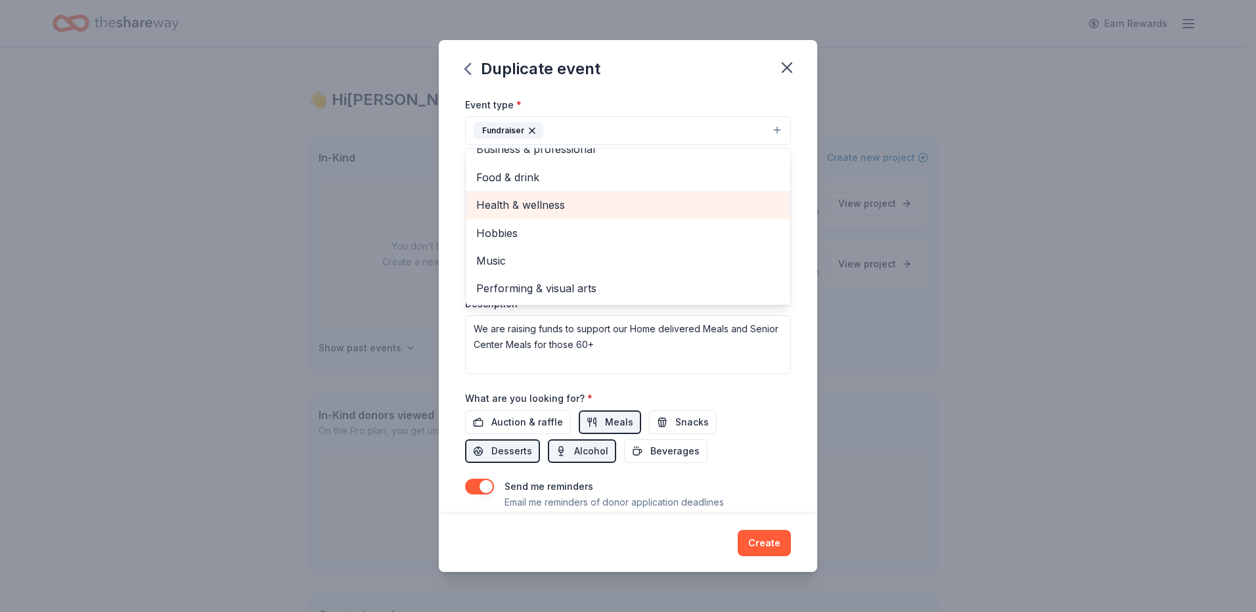
scroll to position [197, 0]
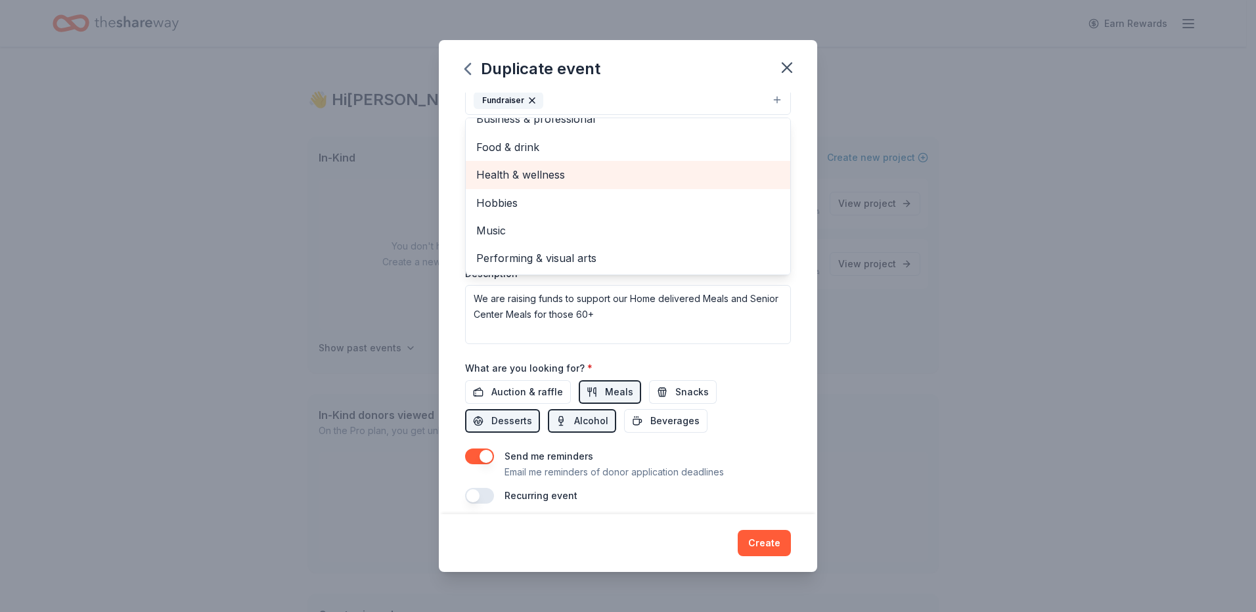
click at [791, 367] on div "Event name * Golf Tournament 15 /100 Event website www.experienceinc.org Attend…" at bounding box center [628, 304] width 379 height 422
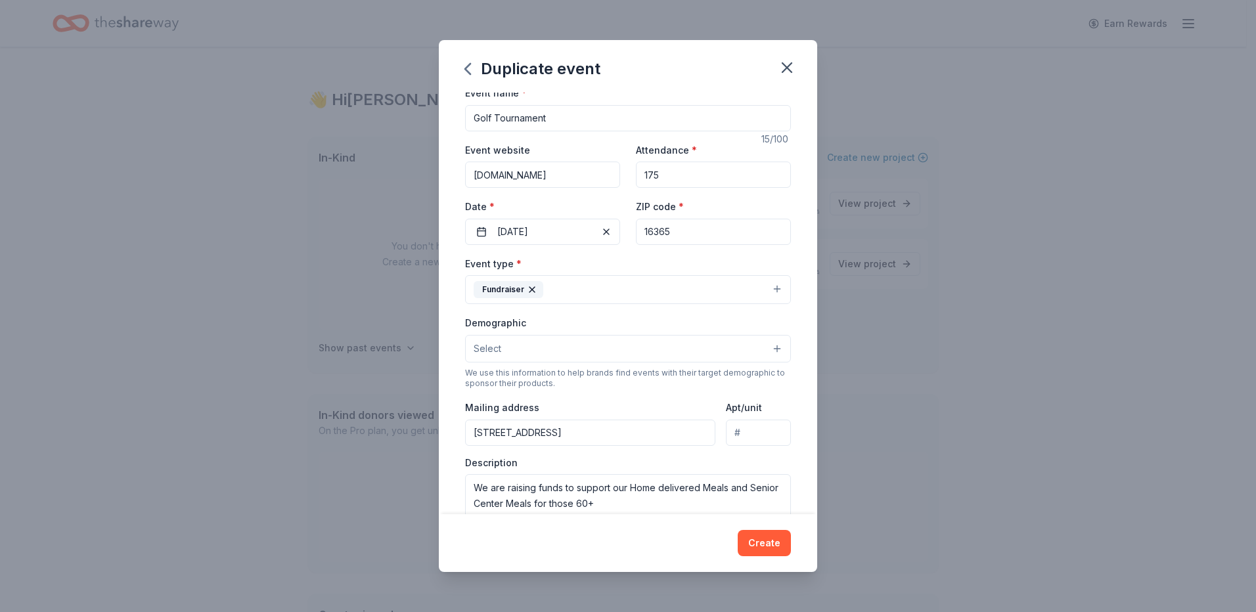
scroll to position [0, 0]
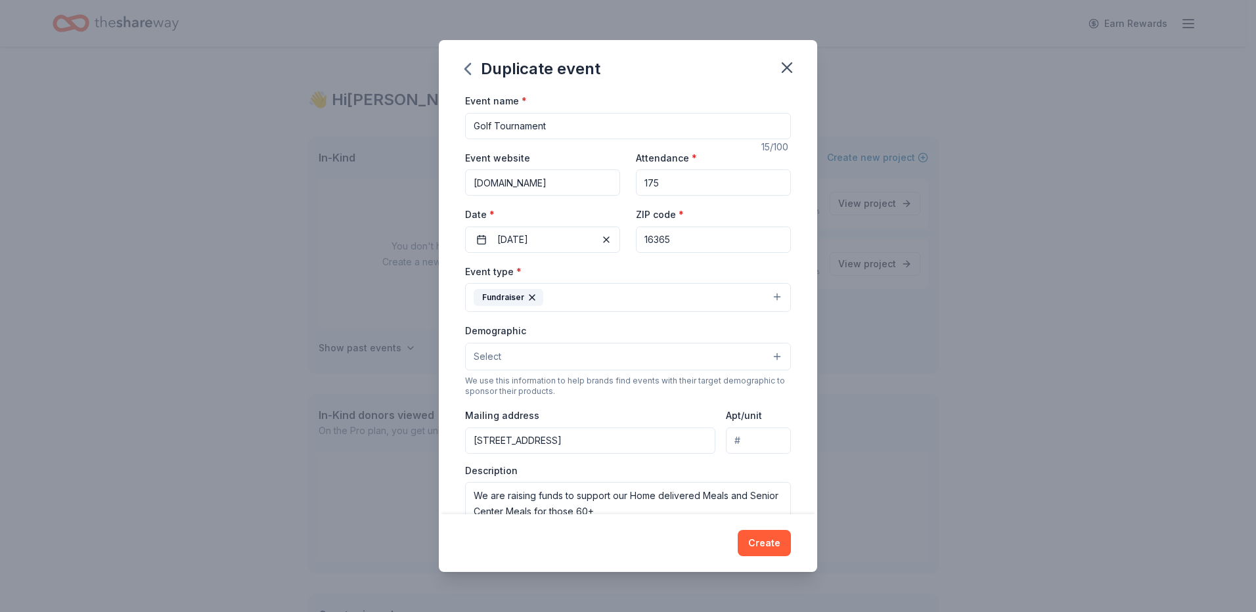
click at [766, 356] on button "Select" at bounding box center [628, 357] width 326 height 28
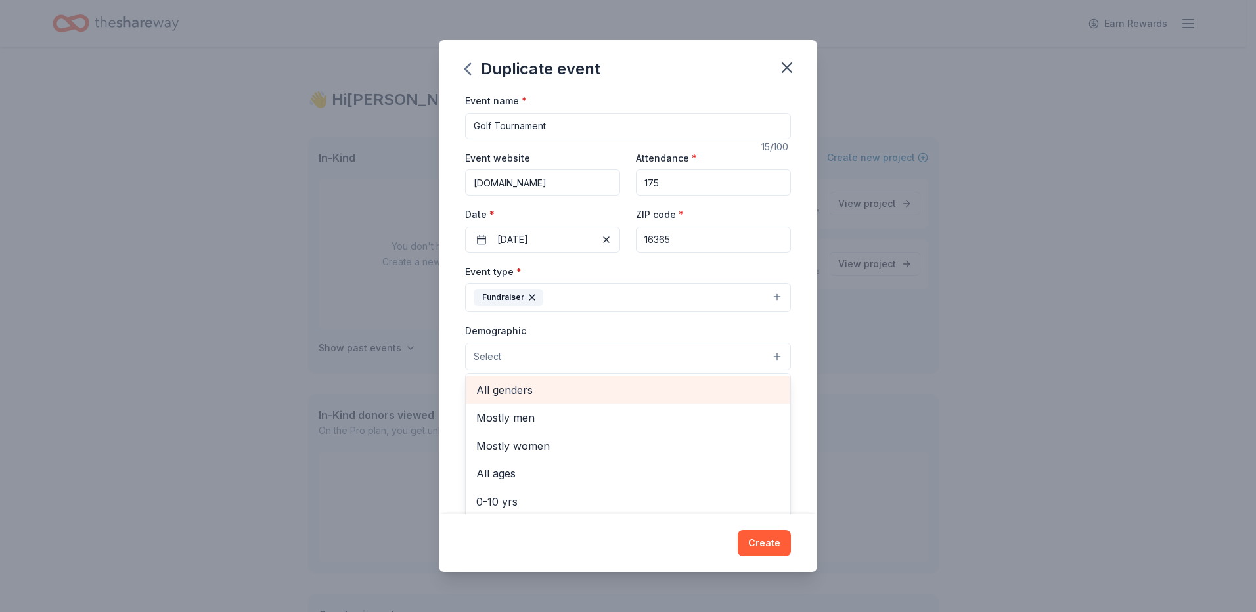
click at [633, 390] on span "All genders" at bounding box center [628, 390] width 304 height 17
click at [788, 342] on div "Event name * Golf Tournament 15 /100 Event website www.experienceinc.org Attend…" at bounding box center [628, 304] width 379 height 422
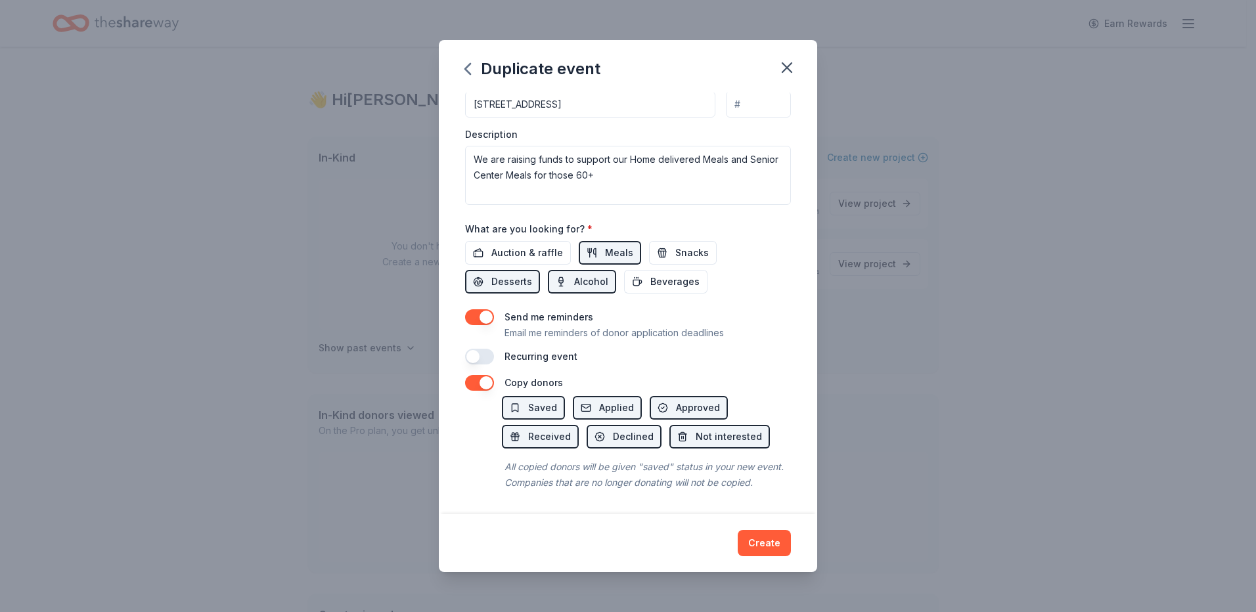
scroll to position [354, 0]
click at [532, 245] on span "Auction & raffle" at bounding box center [528, 253] width 72 height 16
click at [689, 245] on span "Snacks" at bounding box center [693, 253] width 34 height 16
click at [679, 274] on span "Beverages" at bounding box center [675, 282] width 49 height 16
click at [483, 349] on button "button" at bounding box center [479, 357] width 29 height 16
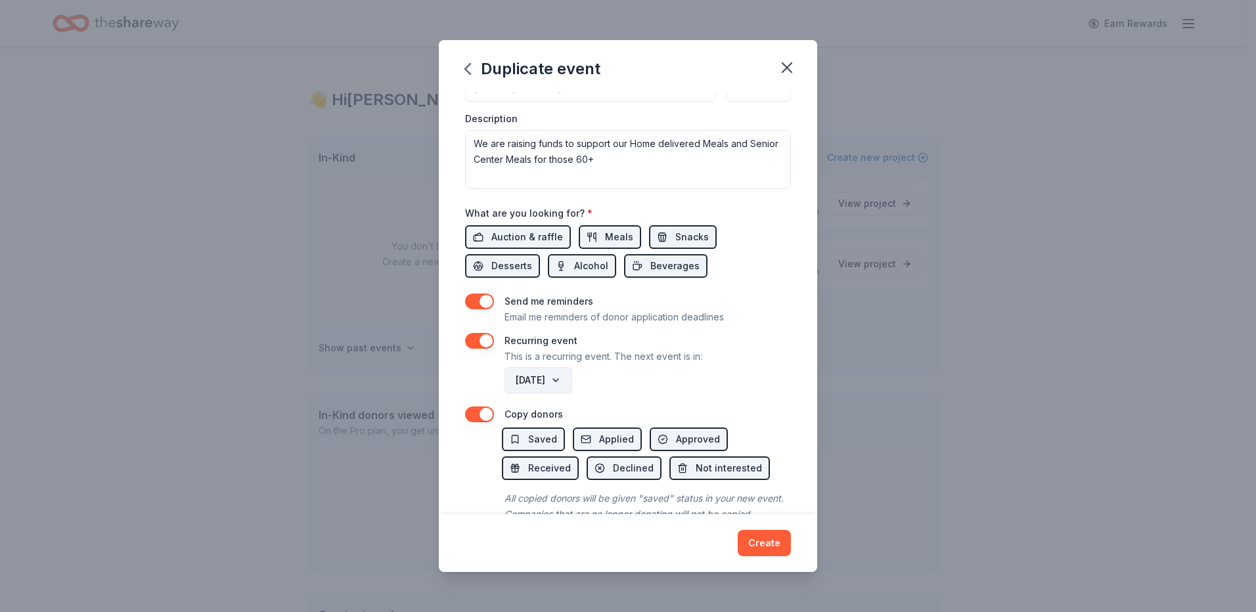
click at [572, 382] on button "July 2027" at bounding box center [539, 380] width 68 height 26
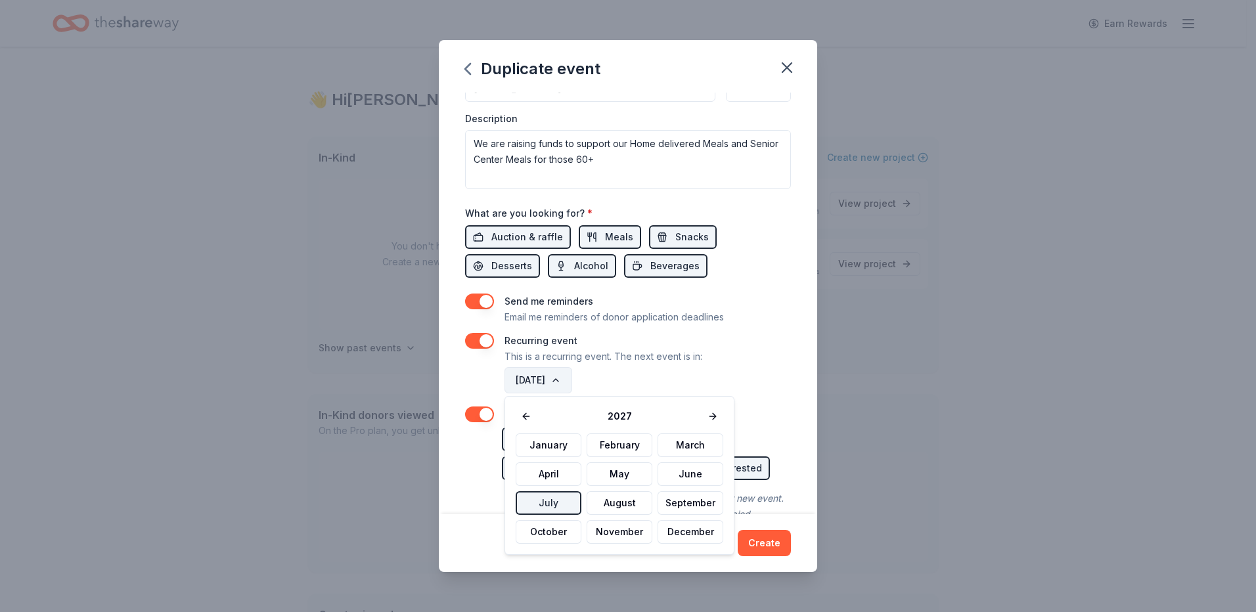
click at [572, 382] on button "July 2027" at bounding box center [539, 380] width 68 height 26
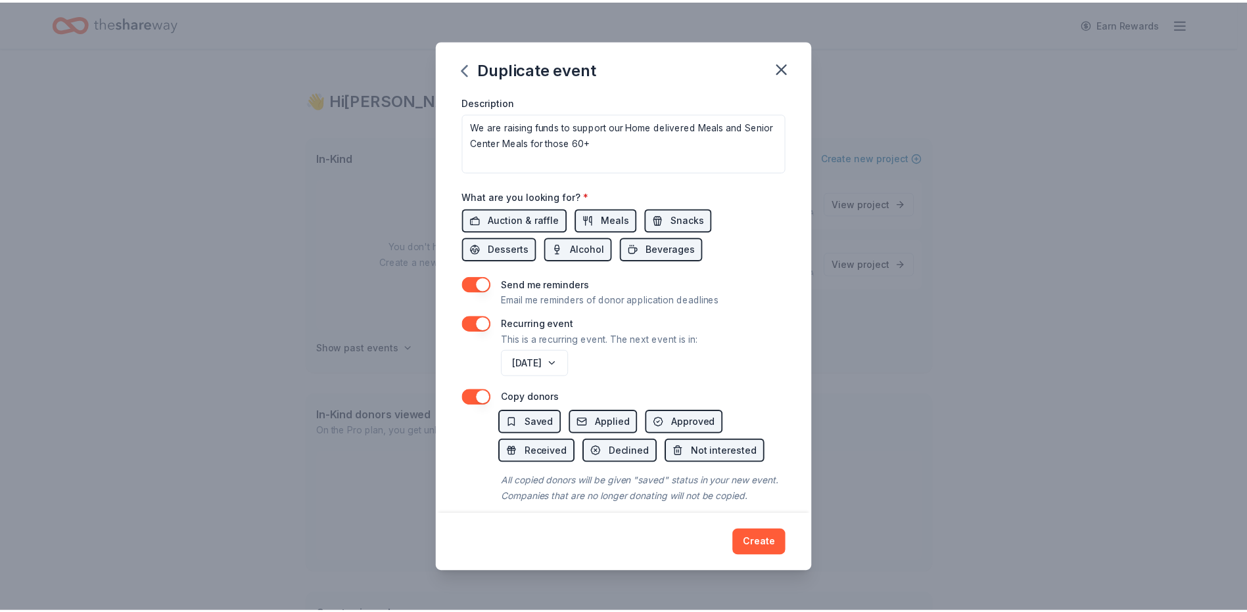
scroll to position [401, 0]
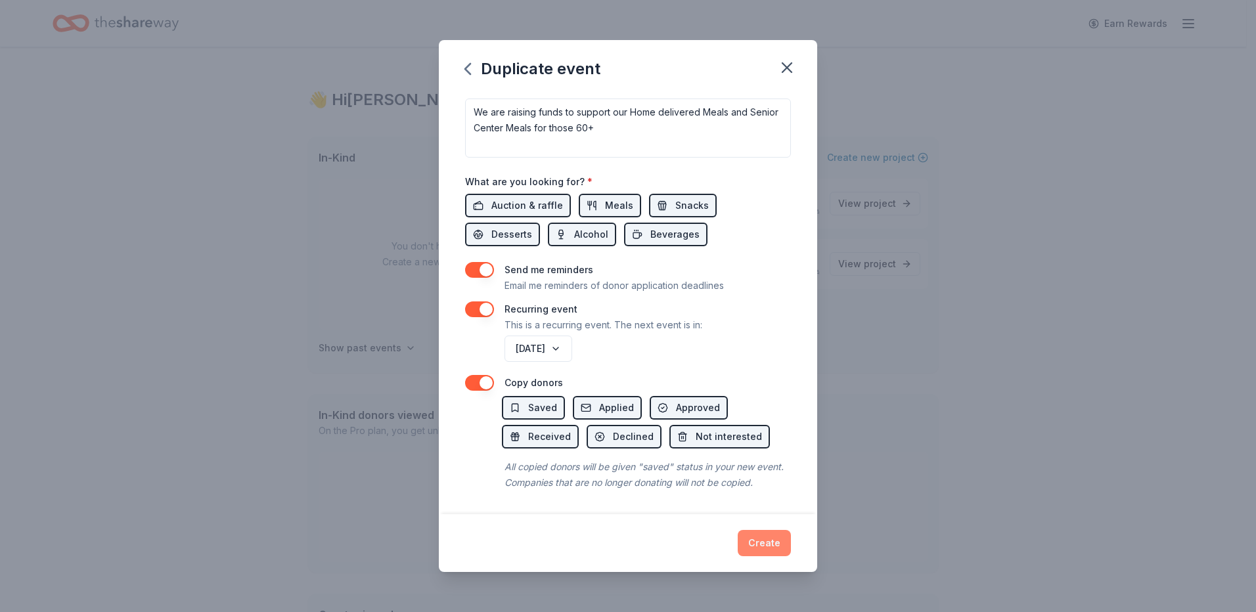
click at [783, 530] on button "Create" at bounding box center [764, 543] width 53 height 26
click at [777, 543] on div "Create" at bounding box center [628, 543] width 326 height 26
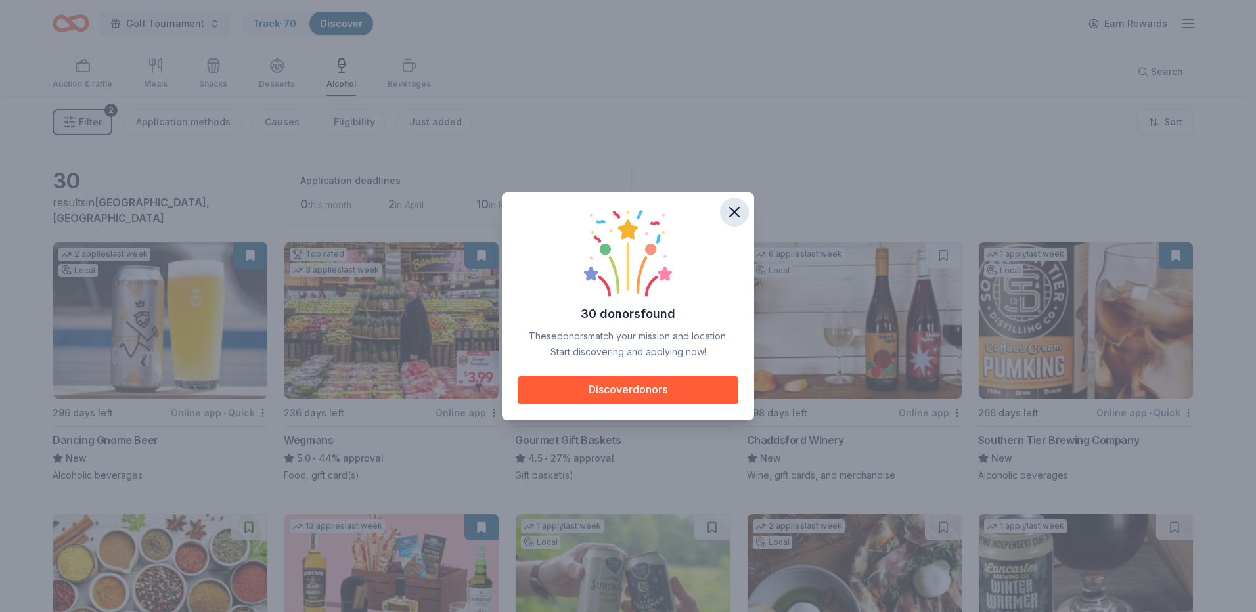
click at [734, 209] on icon "button" at bounding box center [735, 212] width 18 height 18
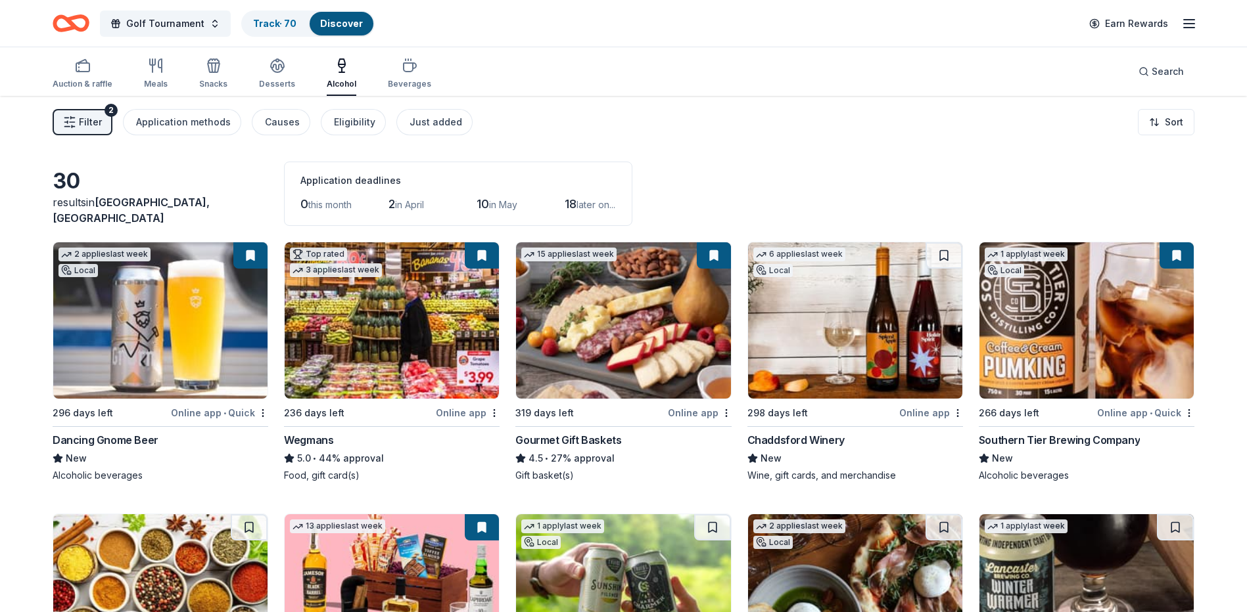
click at [1179, 18] on div "Earn Rewards" at bounding box center [1139, 23] width 116 height 31
click at [1183, 18] on icon "button" at bounding box center [1189, 24] width 16 height 16
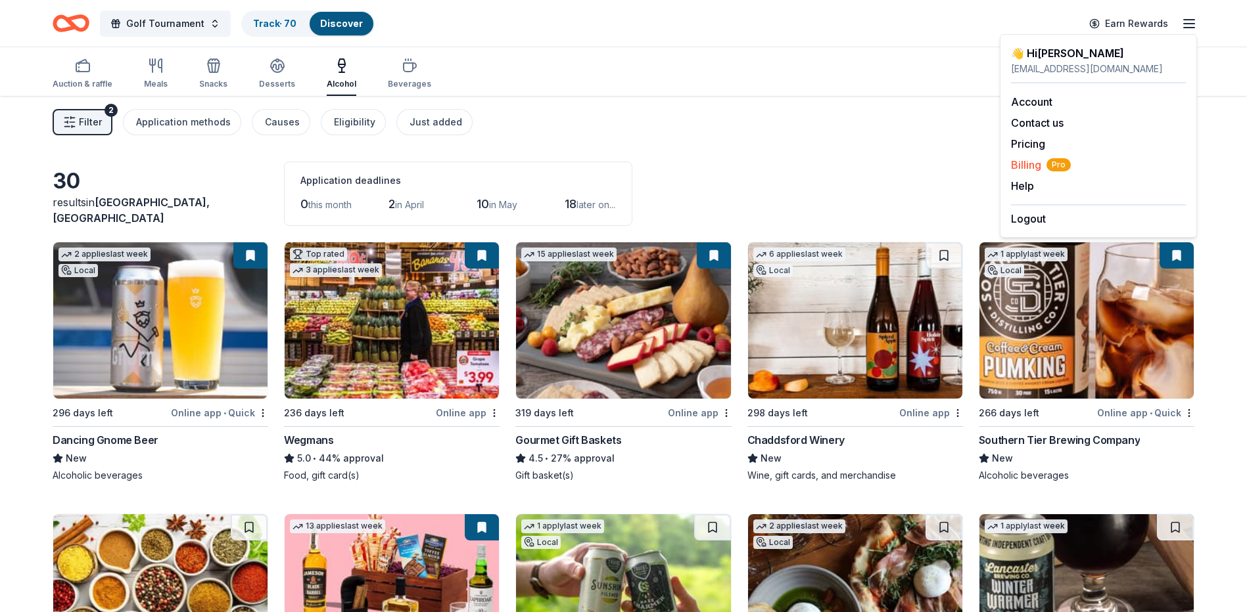
click at [1027, 164] on span "Billing Pro" at bounding box center [1041, 165] width 60 height 16
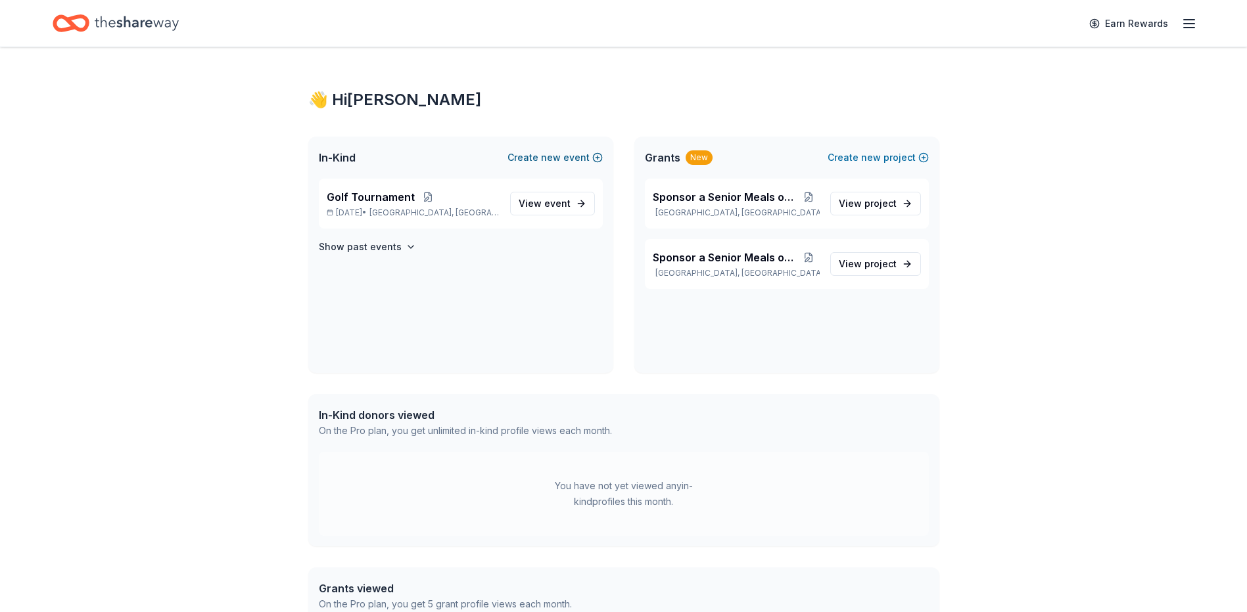
click at [553, 152] on span "new" at bounding box center [551, 158] width 20 height 16
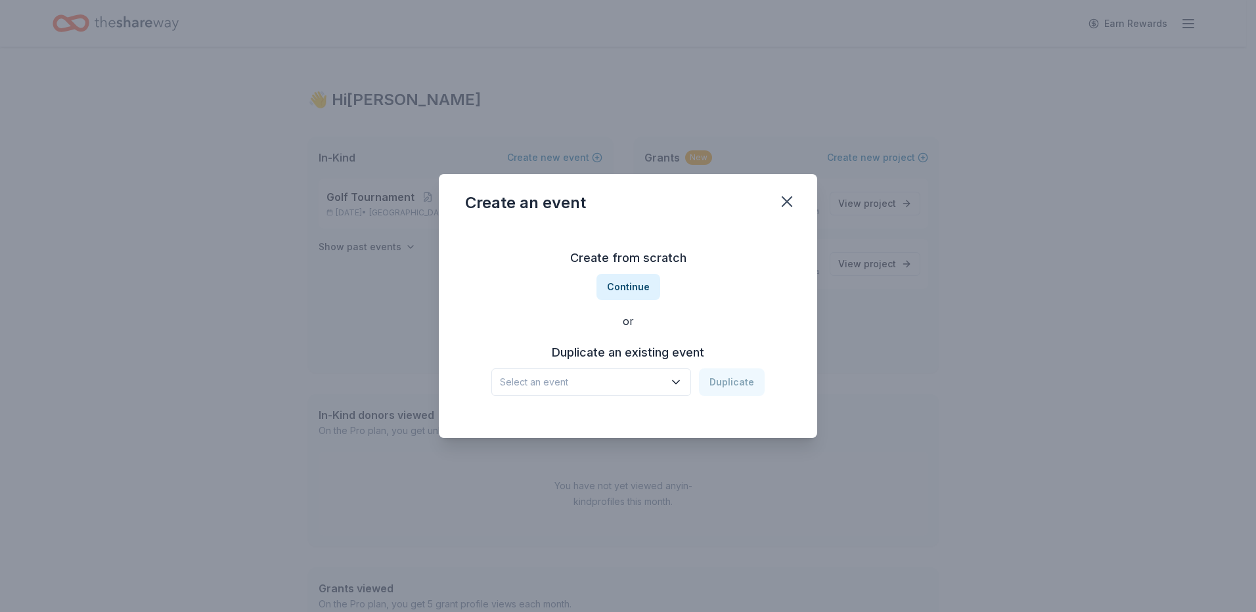
click at [556, 158] on div "Create an event Create from scratch Continue or Duplicate an existing event Sel…" at bounding box center [628, 306] width 1256 height 612
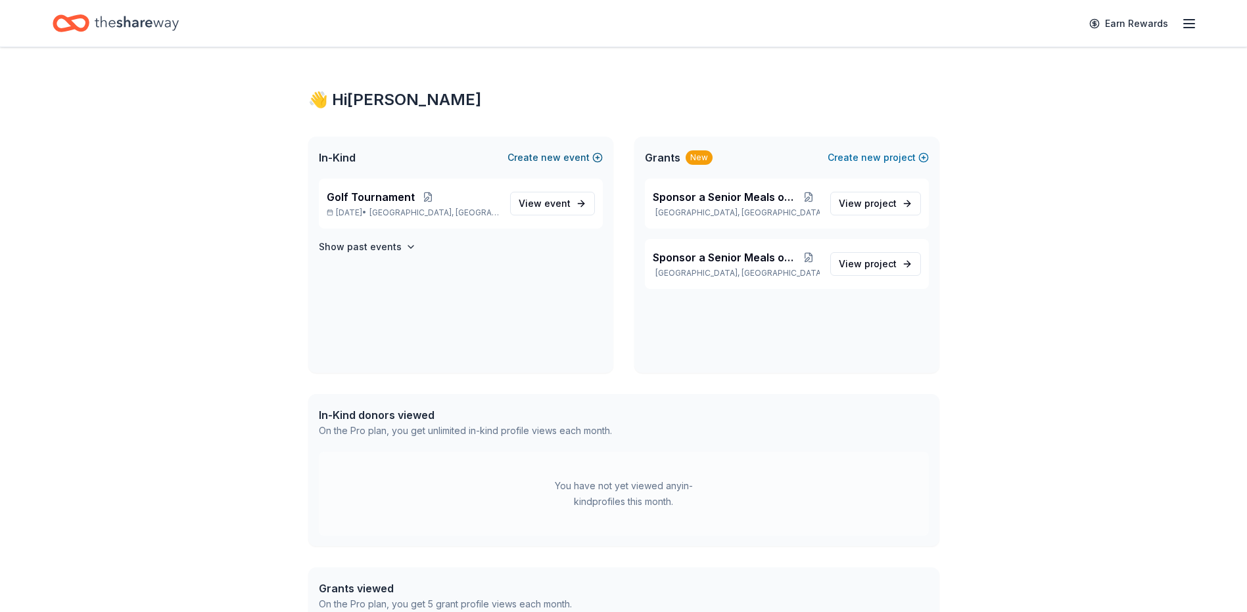
click at [564, 157] on button "Create new event" at bounding box center [554, 158] width 95 height 16
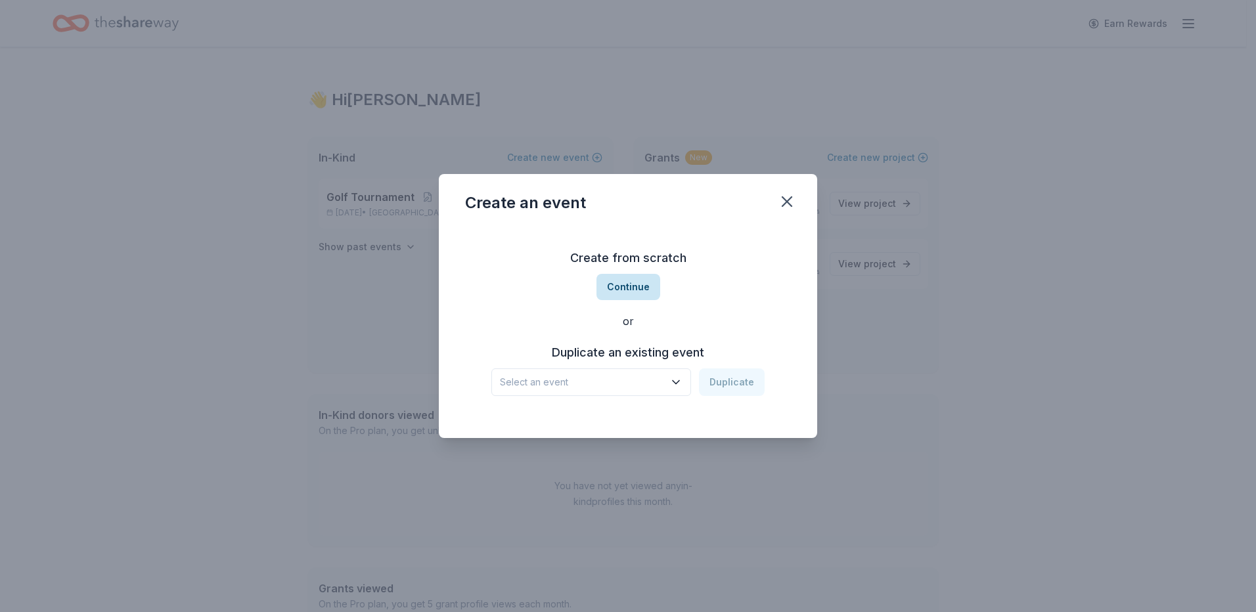
click at [642, 280] on button "Continue" at bounding box center [629, 287] width 64 height 26
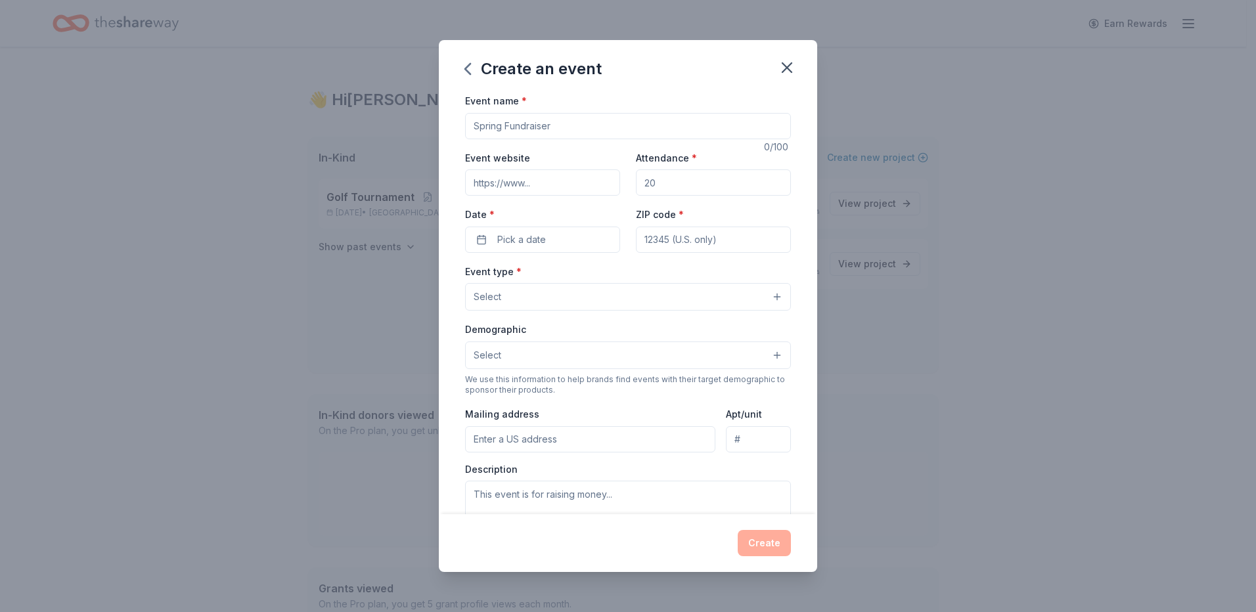
click at [579, 123] on input "Event name *" at bounding box center [628, 126] width 326 height 26
type input "Senior Expo basket raffle"
type input "[DOMAIN_NAME]"
type input "600"
click at [678, 246] on input "ZIP code *" at bounding box center [713, 240] width 155 height 26
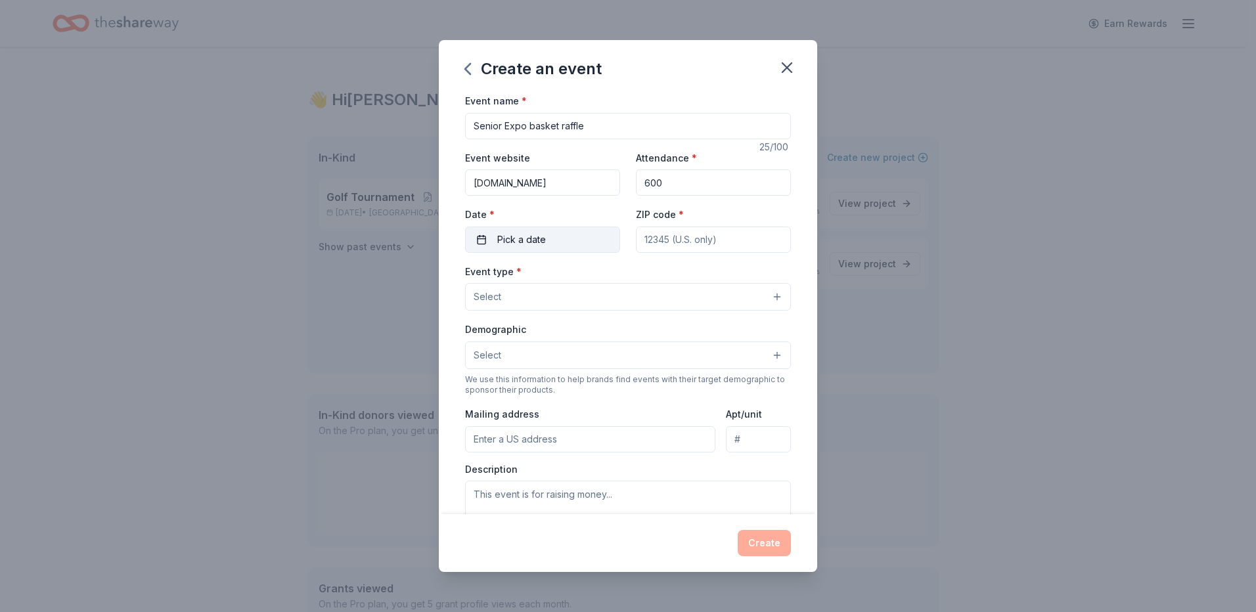
click at [580, 234] on button "Pick a date" at bounding box center [542, 240] width 155 height 26
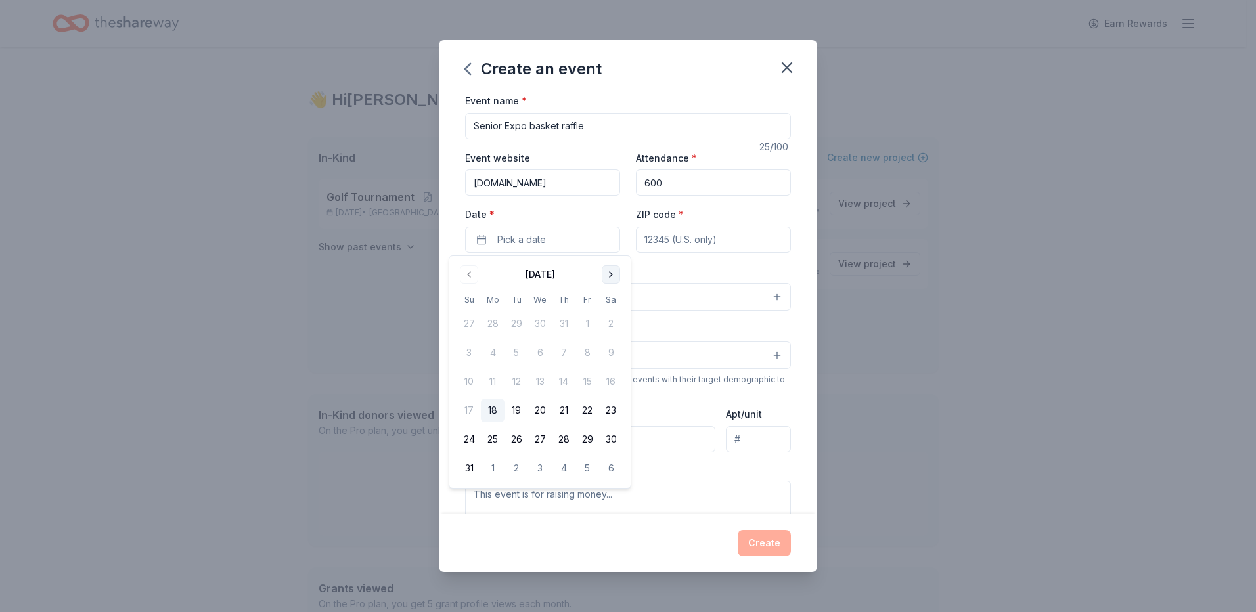
click at [616, 274] on button "Go to next month" at bounding box center [611, 274] width 18 height 18
click at [591, 440] on button "31" at bounding box center [588, 440] width 24 height 24
click at [704, 248] on input "ZIP code *" at bounding box center [713, 240] width 155 height 26
type input "16365"
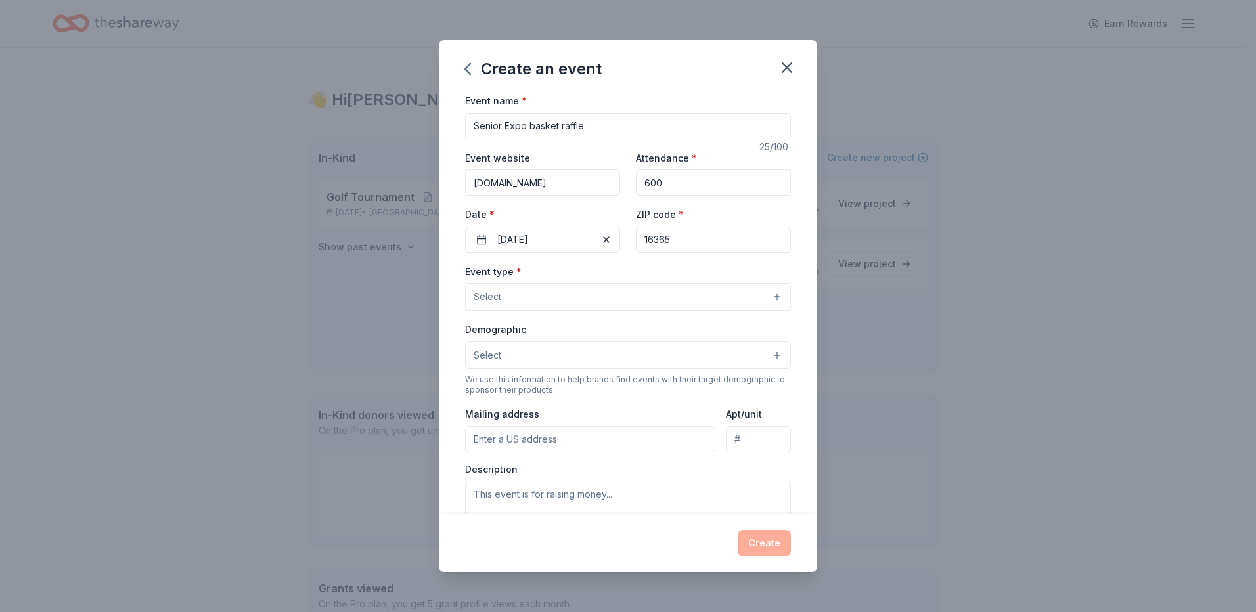
type input "905 4TH AVE Warren PA 16365"
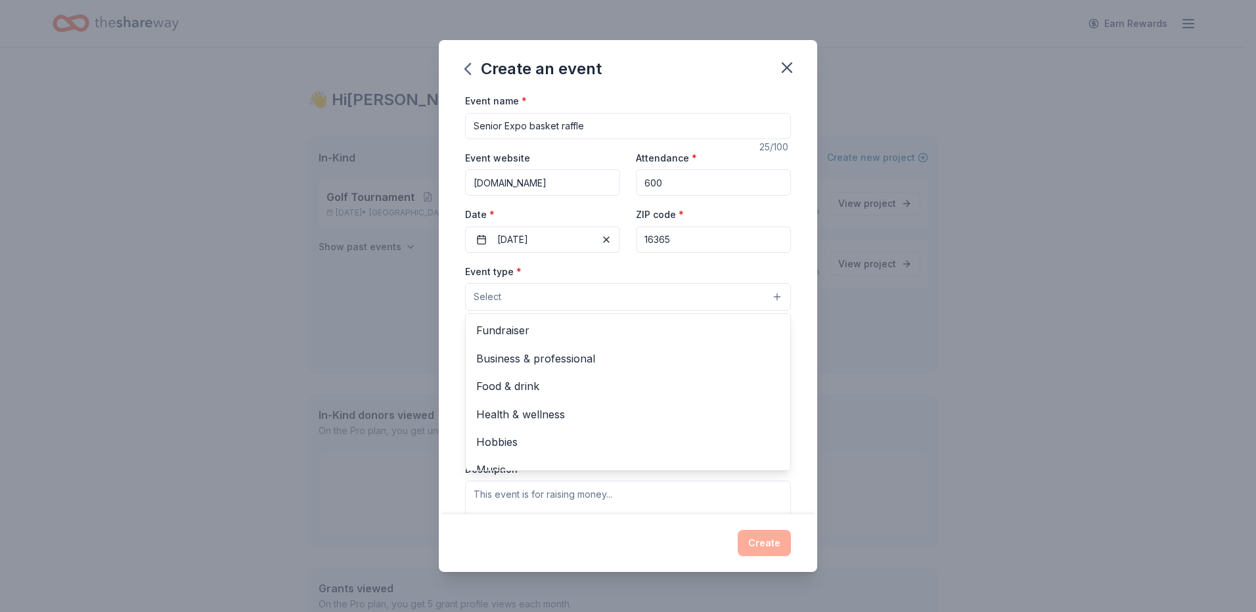
click at [652, 290] on button "Select" at bounding box center [628, 297] width 326 height 28
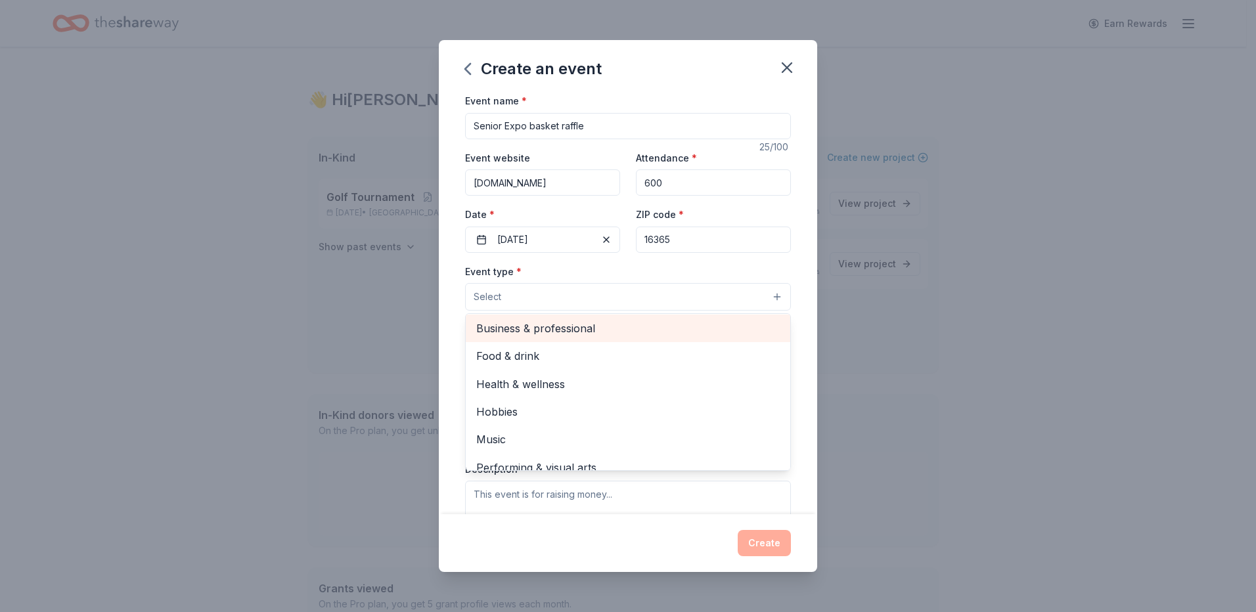
click at [670, 321] on span "Business & professional" at bounding box center [628, 328] width 304 height 17
click at [701, 321] on div "Fundraiser" at bounding box center [628, 332] width 325 height 28
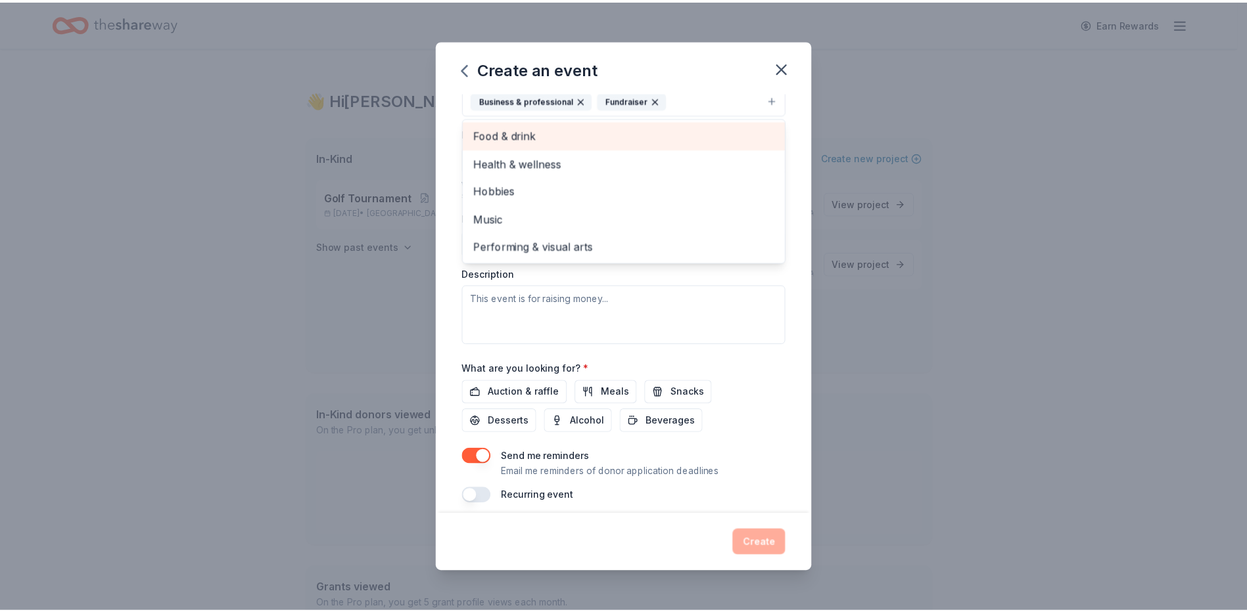
scroll to position [131, 0]
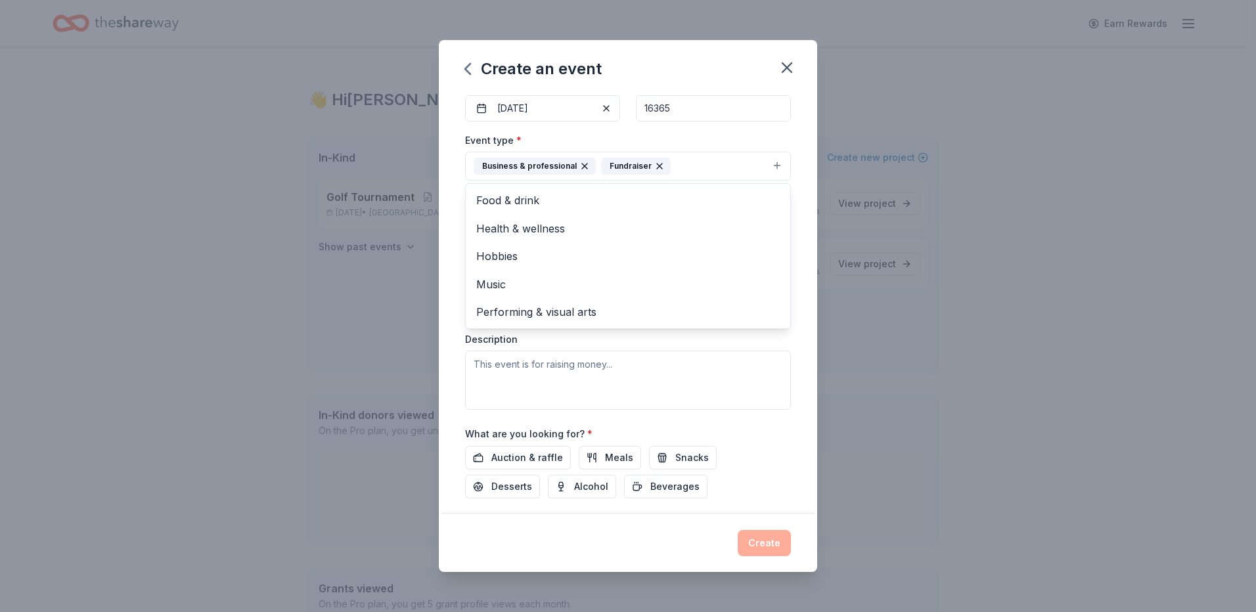
click at [672, 396] on div "Event type * Business & professional Fundraiser Food & drink Health & wellness …" at bounding box center [628, 271] width 326 height 278
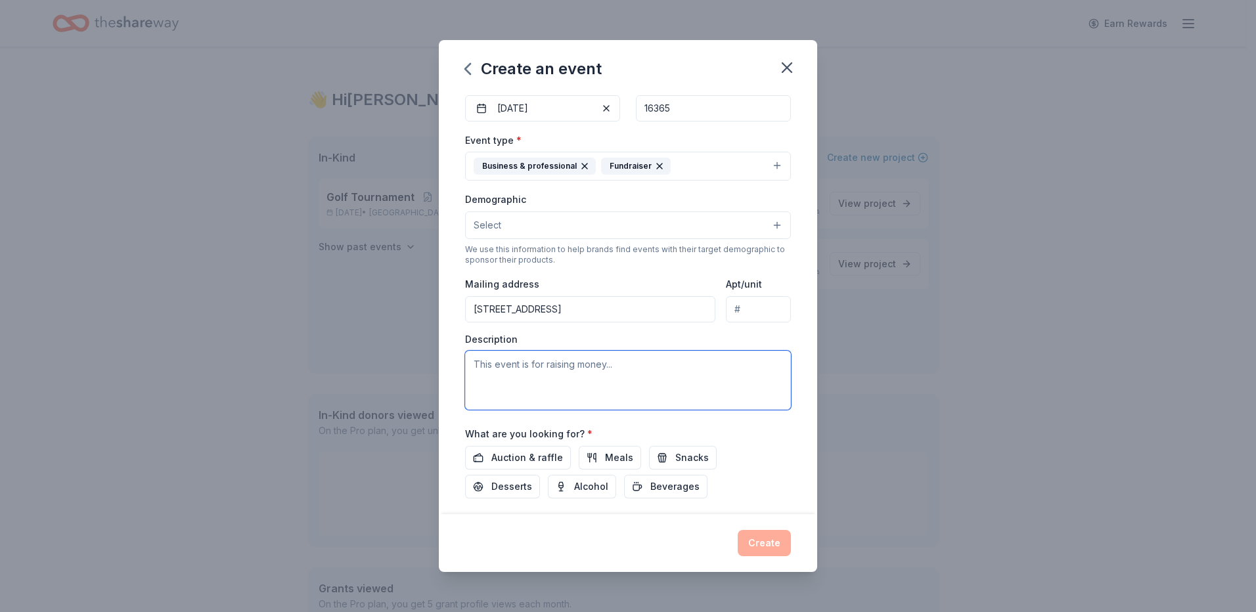
click at [683, 375] on textarea at bounding box center [628, 380] width 326 height 59
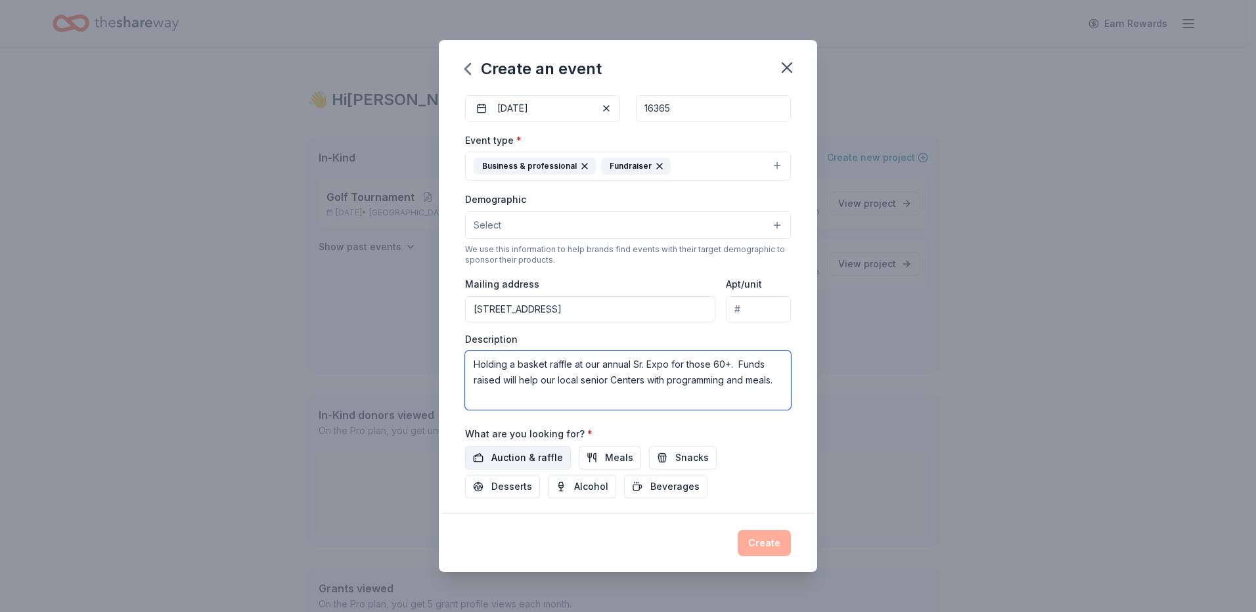
type textarea "Holding a basket raffle at our annual Sr. Expo for those 60+. Funds raised will…"
click at [554, 451] on span "Auction & raffle" at bounding box center [528, 458] width 72 height 16
click at [790, 545] on button "Create" at bounding box center [764, 543] width 53 height 26
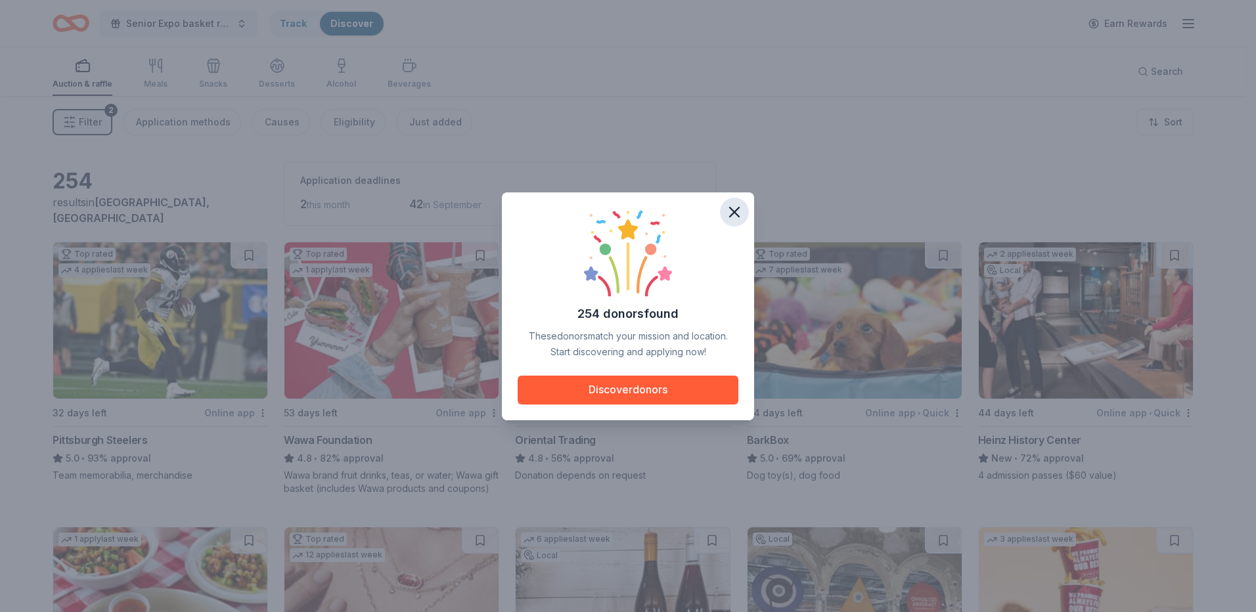
click at [737, 212] on icon "button" at bounding box center [735, 212] width 18 height 18
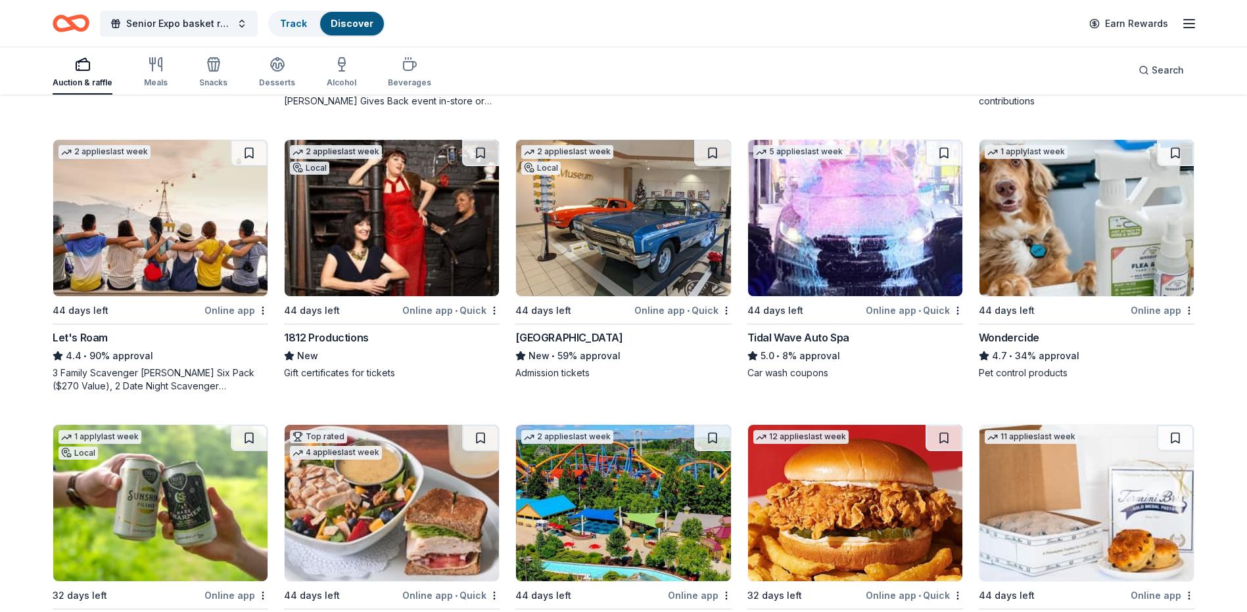
scroll to position [844, 0]
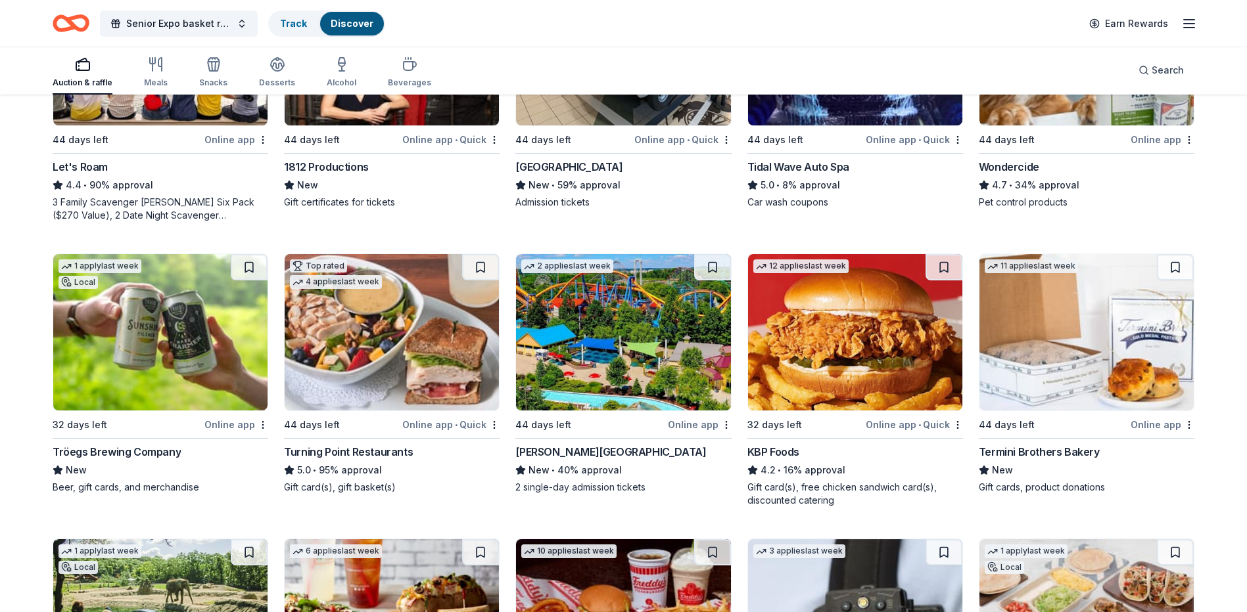
click at [664, 451] on div "[PERSON_NAME][GEOGRAPHIC_DATA]" at bounding box center [610, 452] width 191 height 16
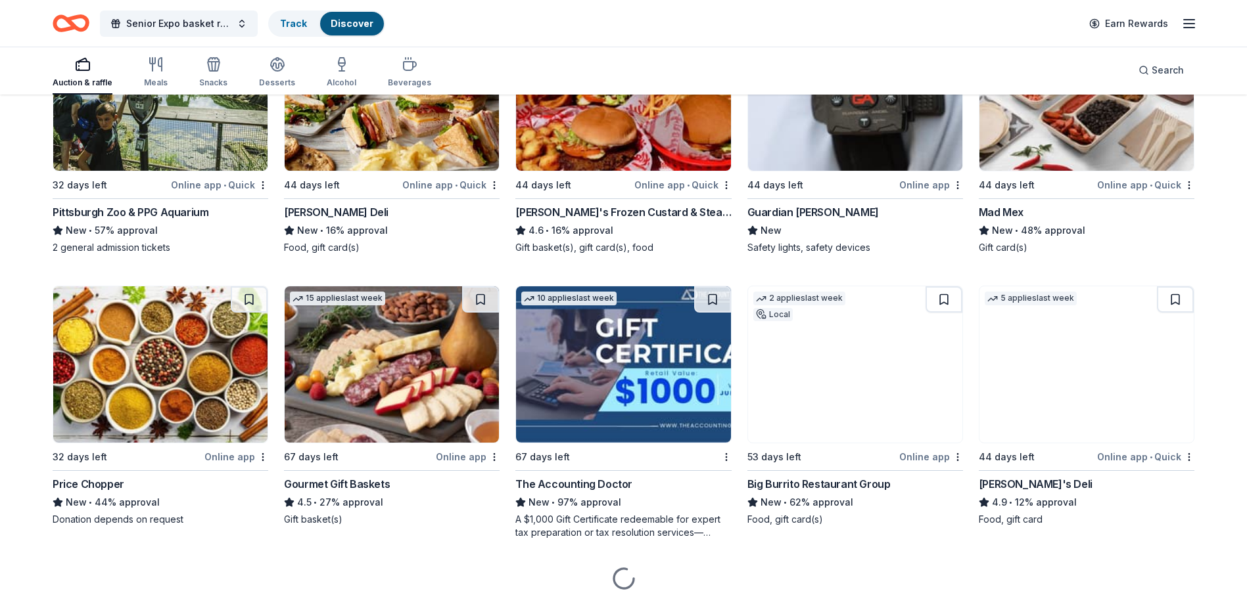
scroll to position [1370, 0]
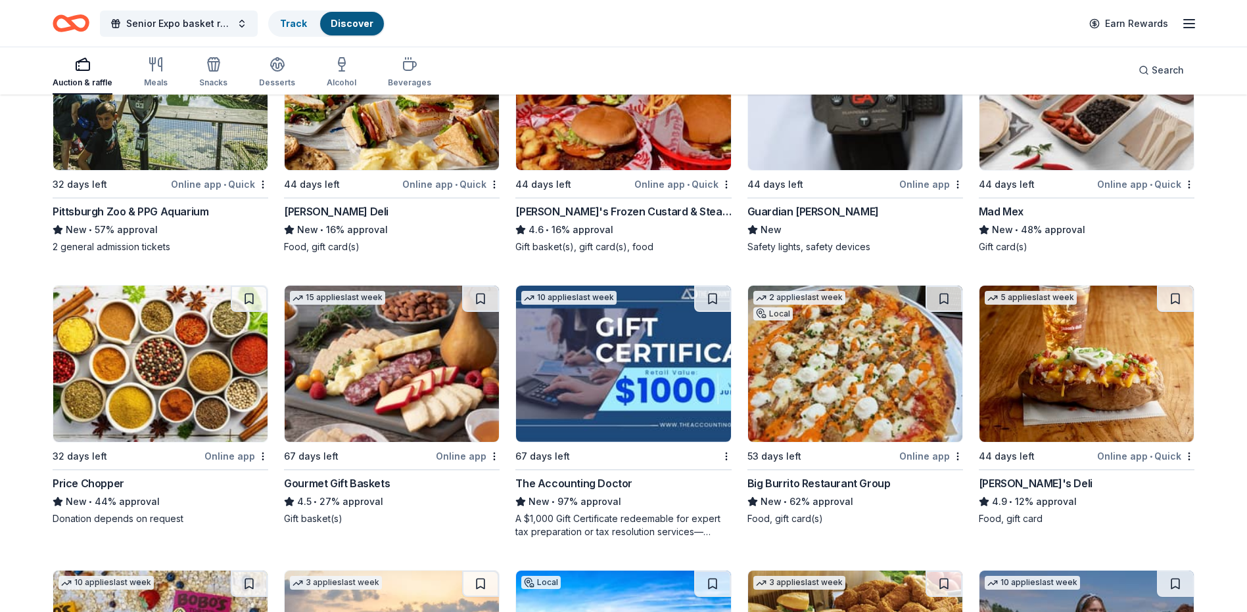
click at [352, 473] on div "15 applies last week 67 days left Online app Gourmet Gift Baskets 4.5 • 27% app…" at bounding box center [392, 405] width 216 height 241
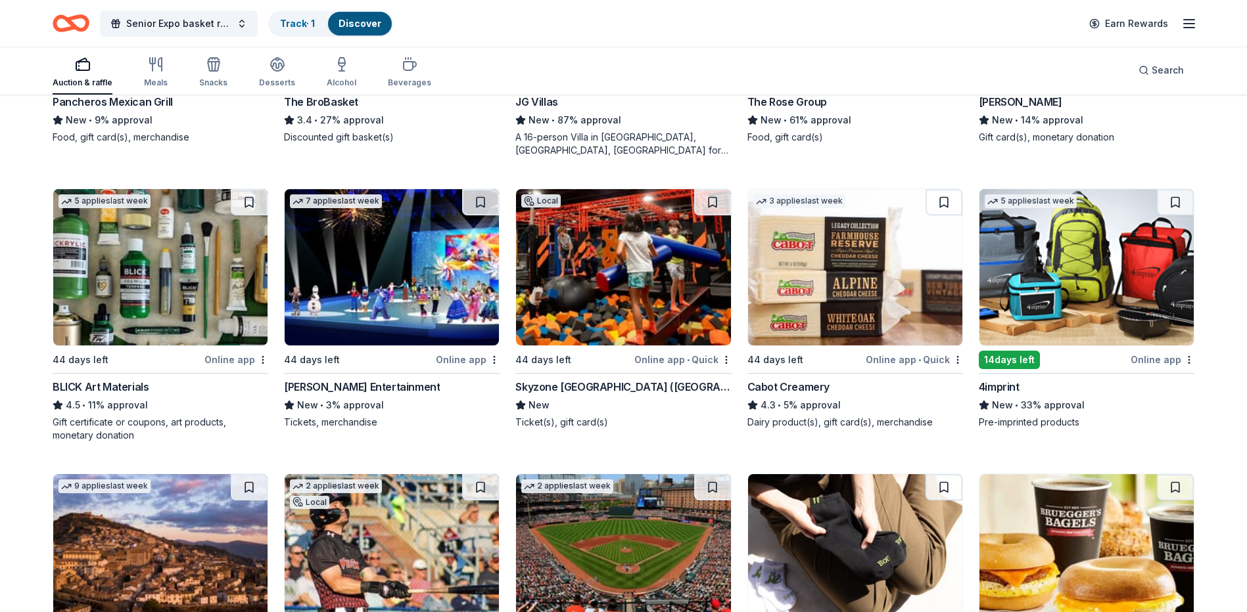
scroll to position [3002, 0]
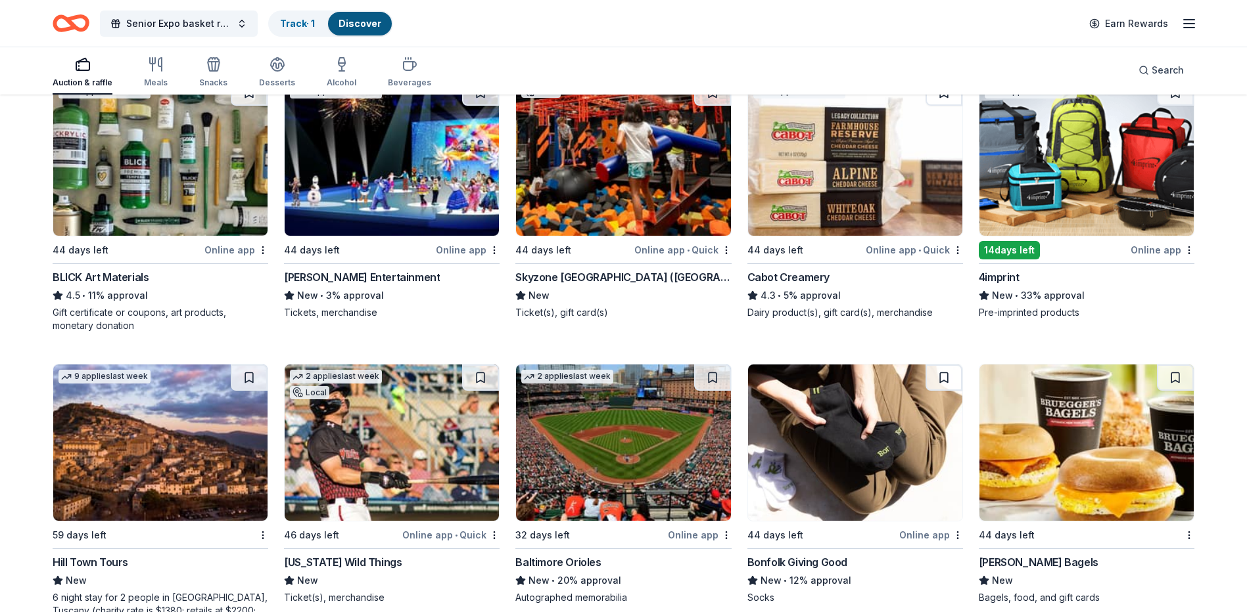
click at [786, 274] on div "Cabot Creamery" at bounding box center [788, 277] width 82 height 16
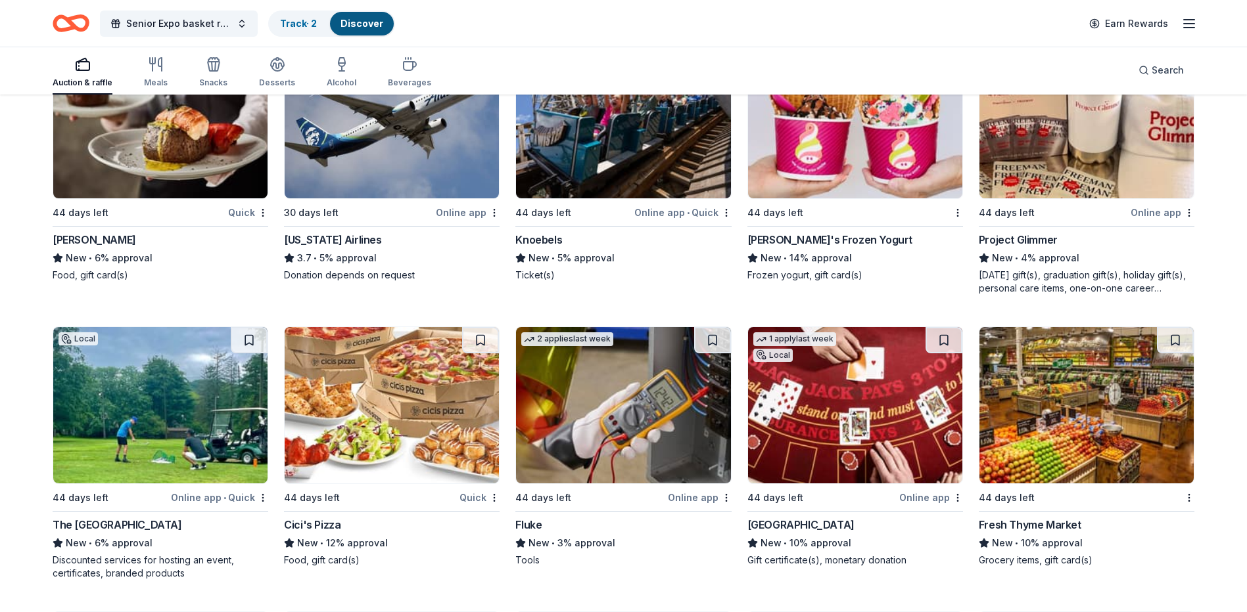
scroll to position [6632, 0]
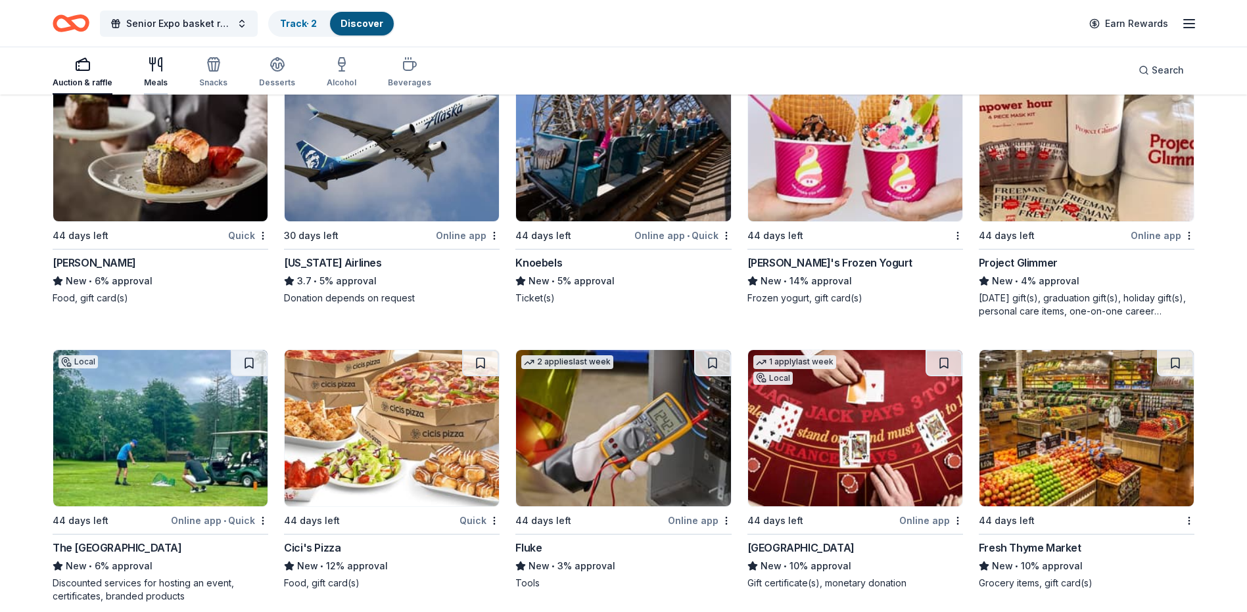
click at [149, 68] on icon "button" at bounding box center [156, 65] width 16 height 16
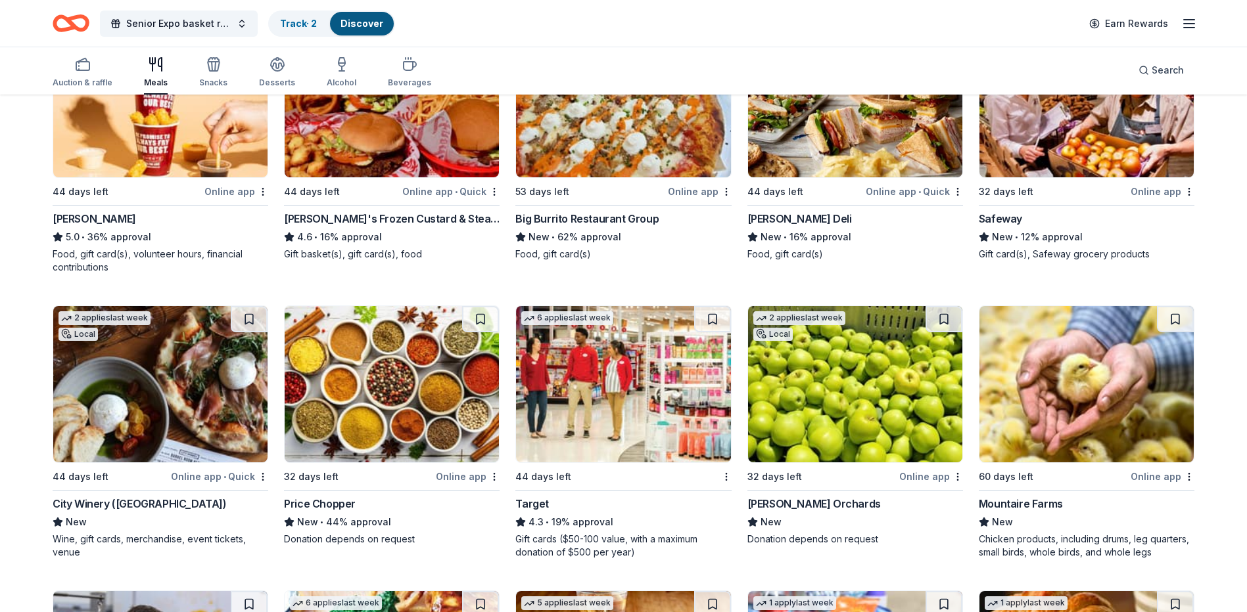
scroll to position [526, 0]
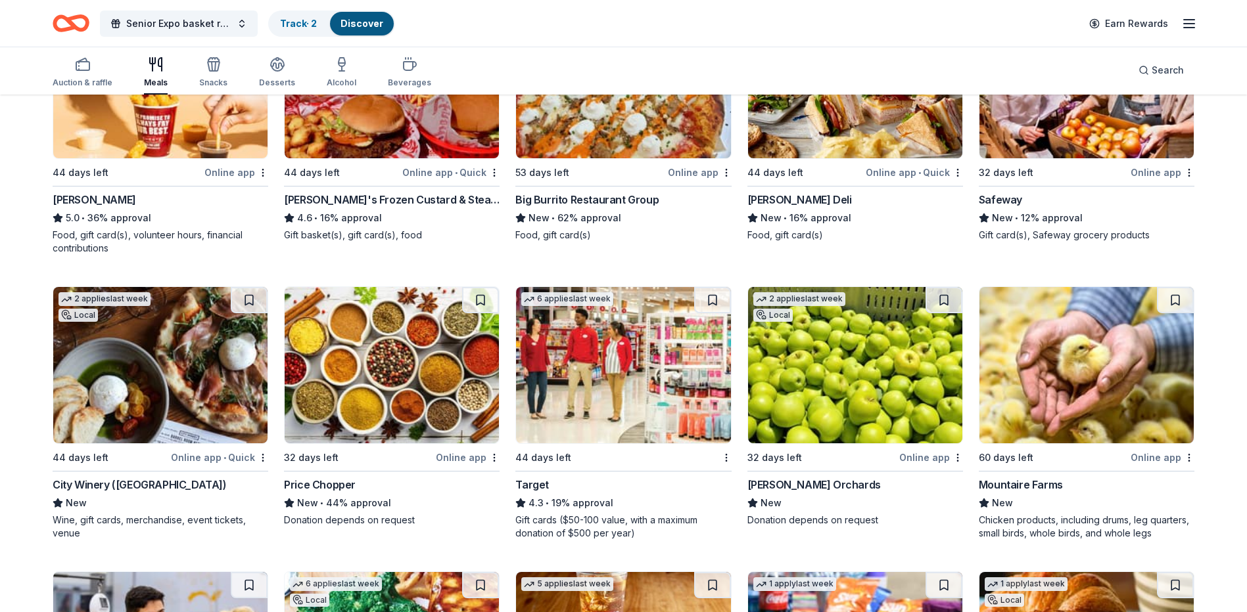
click at [107, 172] on div "44 days left" at bounding box center [127, 172] width 149 height 16
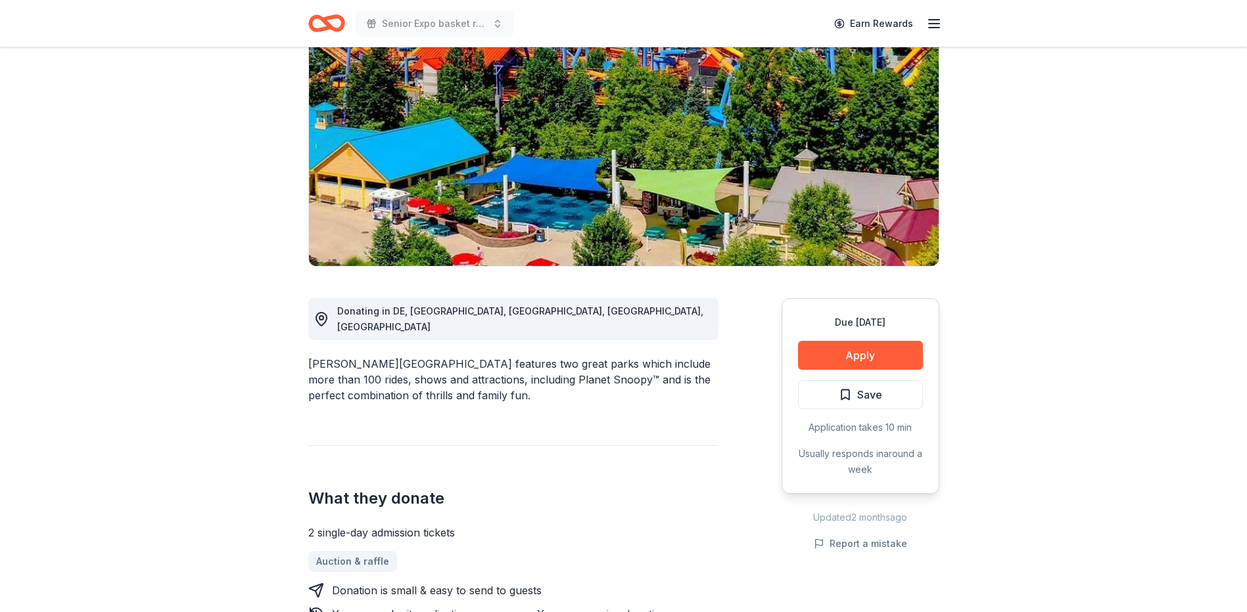
scroll to position [131, 0]
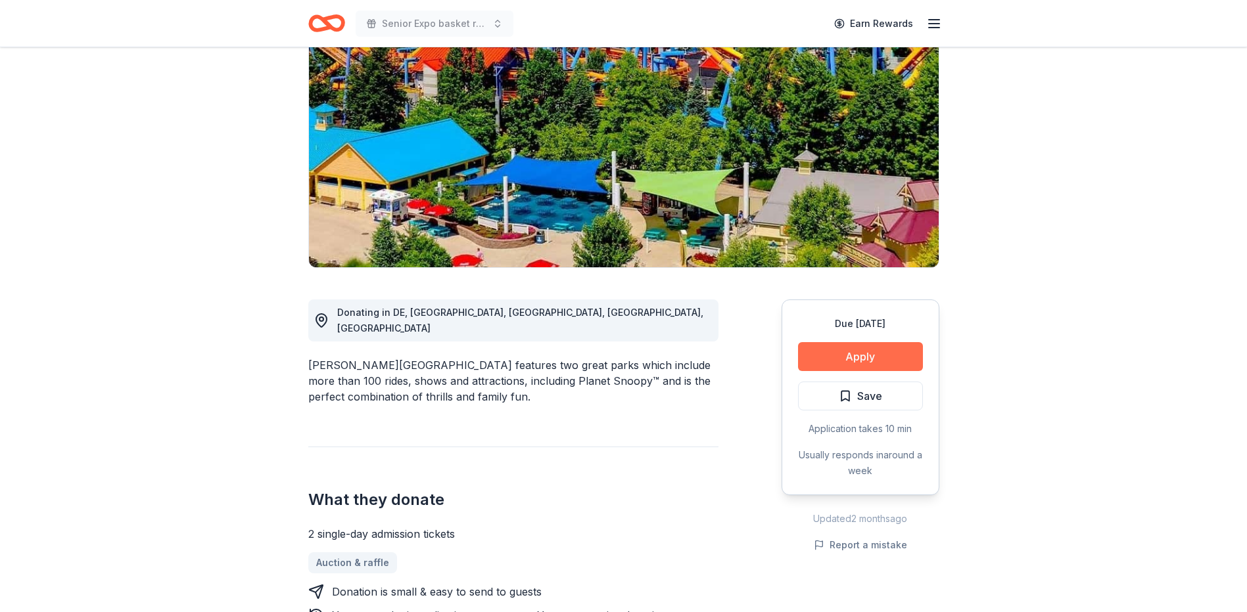
click at [879, 351] on button "Apply" at bounding box center [860, 356] width 125 height 29
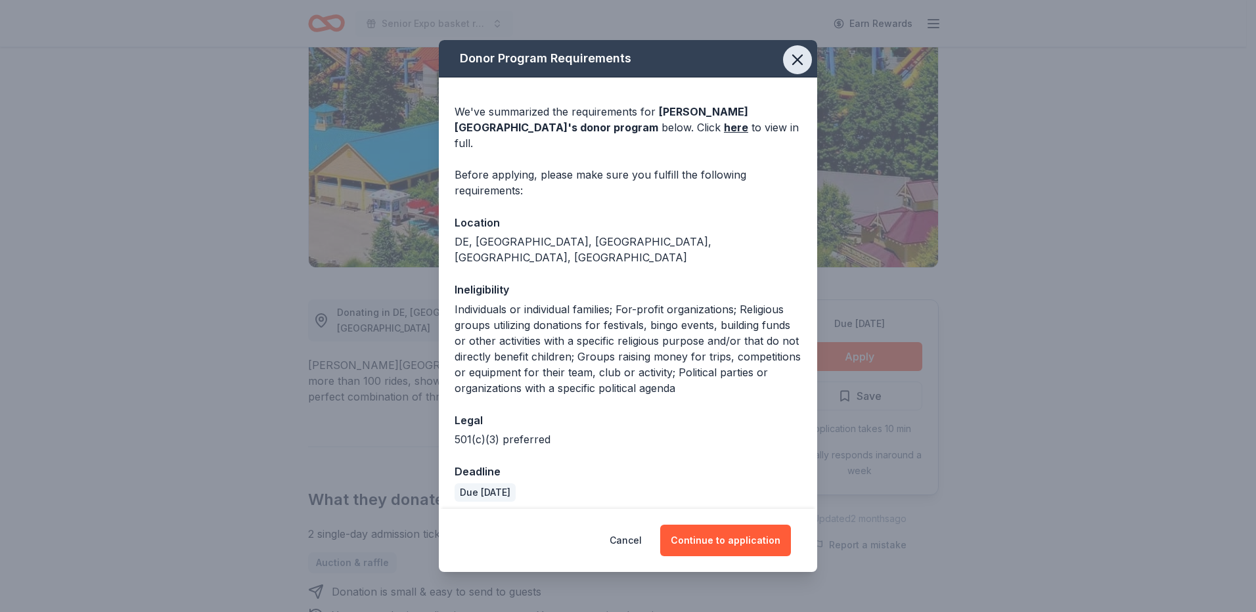
click at [806, 69] on icon "button" at bounding box center [798, 60] width 18 height 18
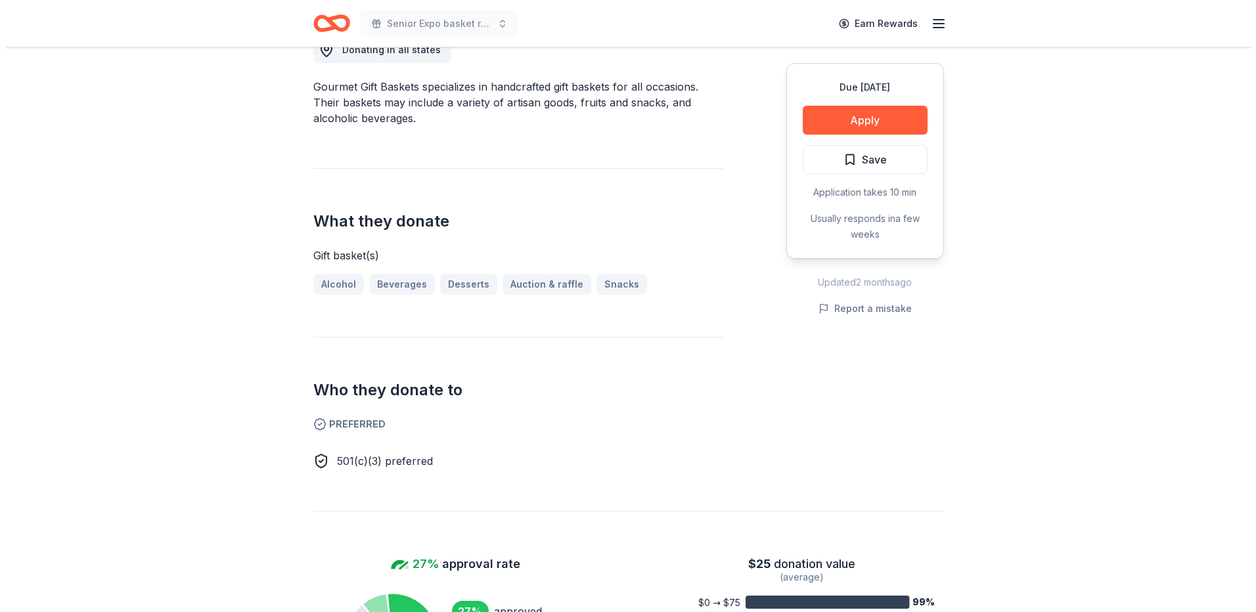
scroll to position [66, 0]
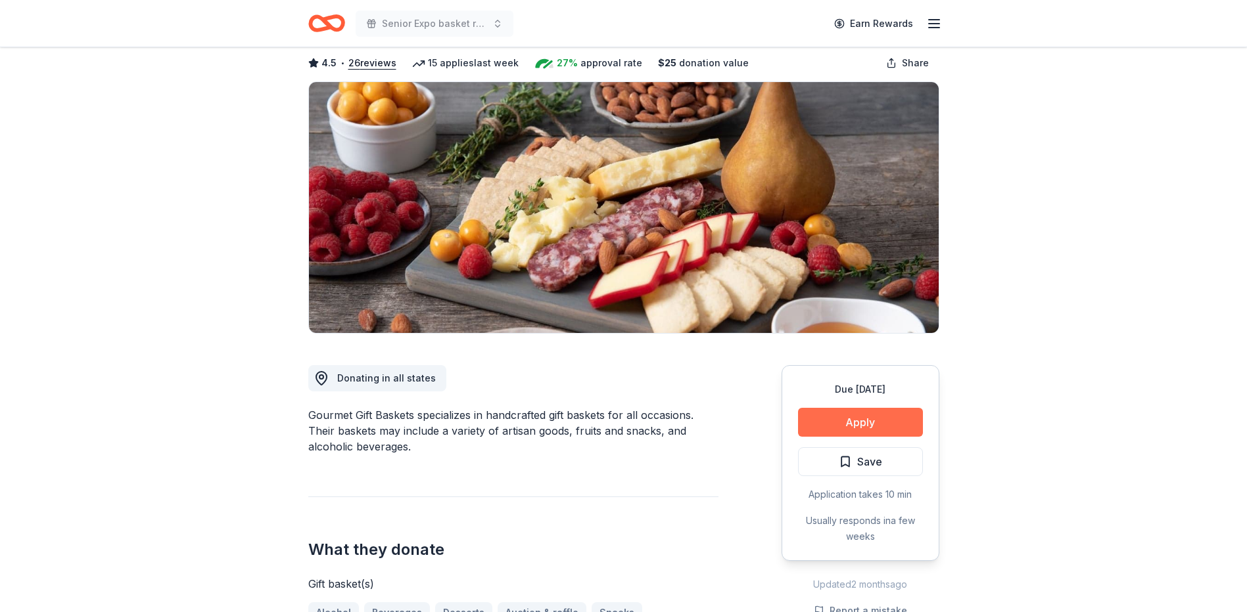
click at [812, 427] on button "Apply" at bounding box center [860, 422] width 125 height 29
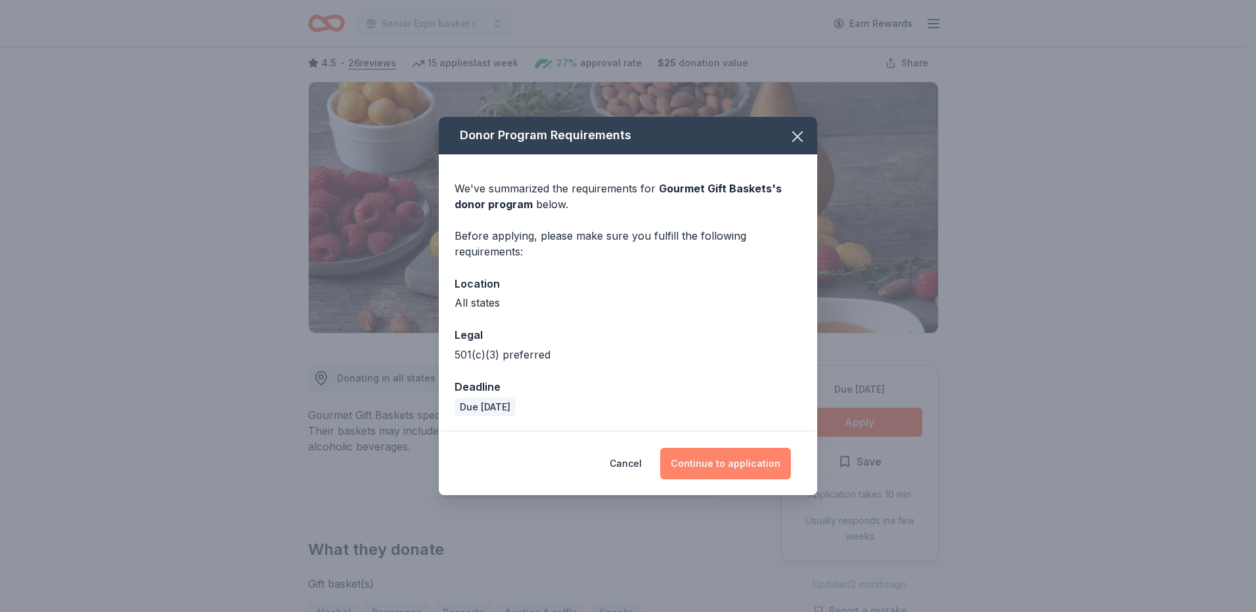
click at [743, 463] on button "Continue to application" at bounding box center [725, 464] width 131 height 32
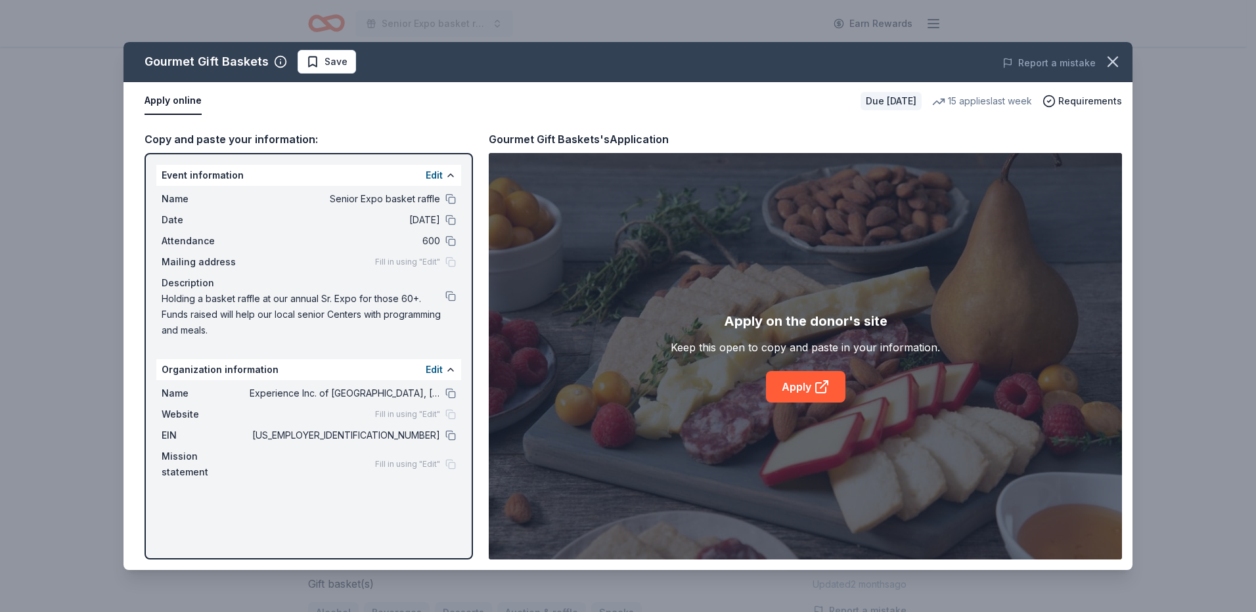
click at [448, 262] on div "Fill in using "Edit"" at bounding box center [415, 262] width 81 height 11
click at [419, 262] on span "Fill in using "Edit"" at bounding box center [407, 262] width 65 height 11
click at [438, 375] on button "Edit" at bounding box center [434, 370] width 17 height 16
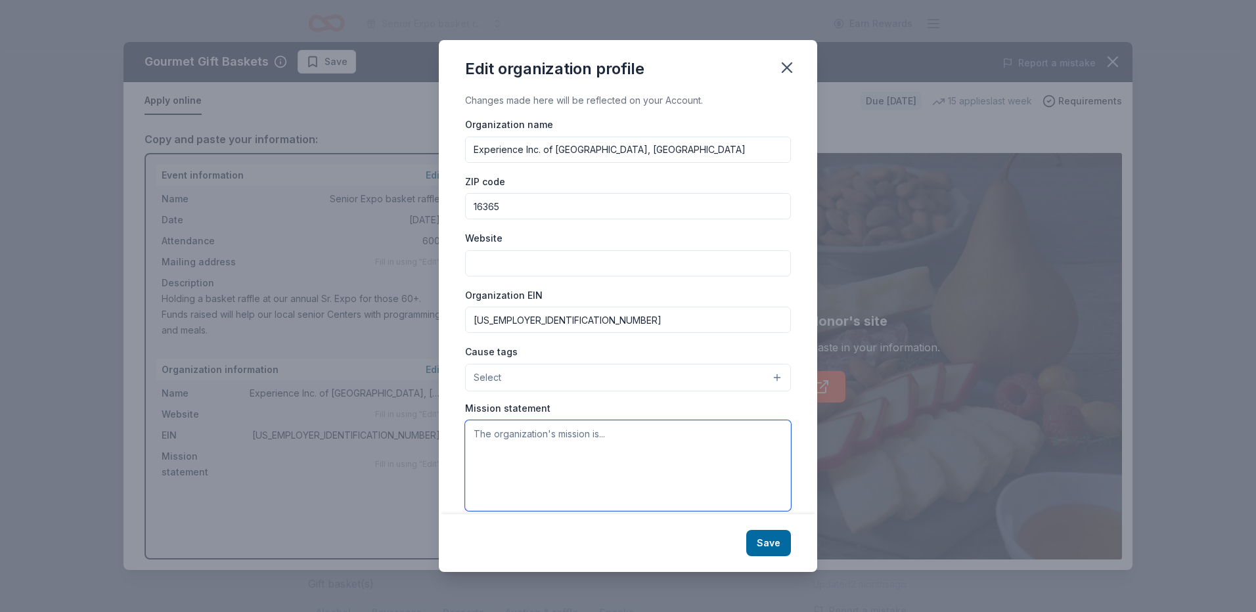
paste textarea "OUR MISSION STATEMENT The purpose and mission of Experience, Inc. is to act as …"
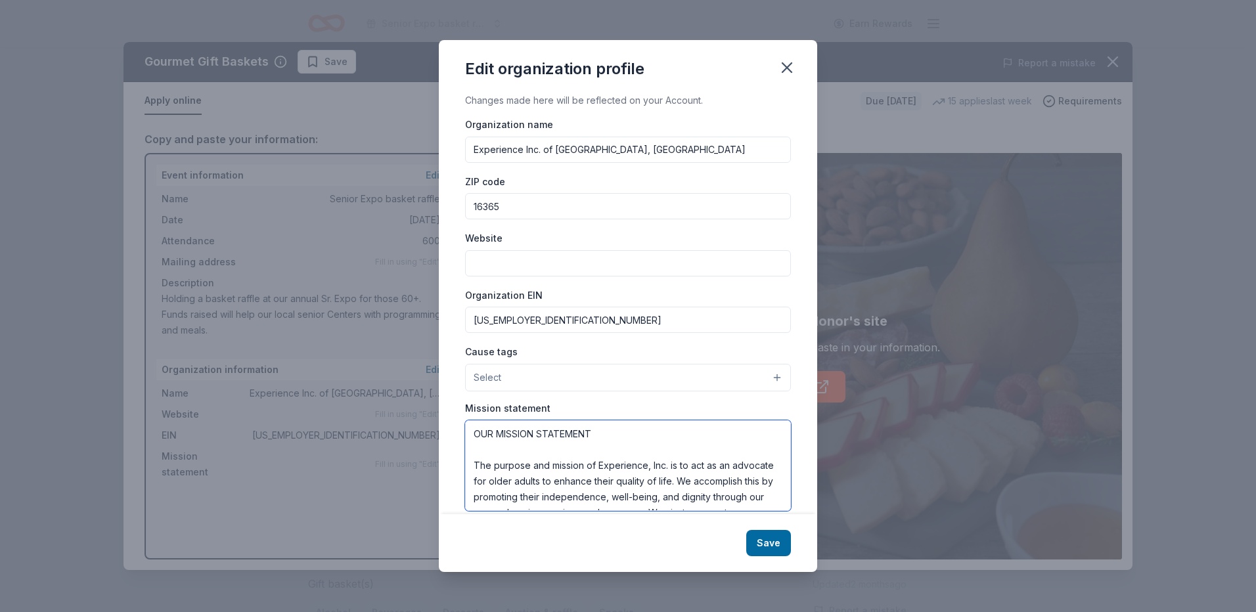
scroll to position [71, 0]
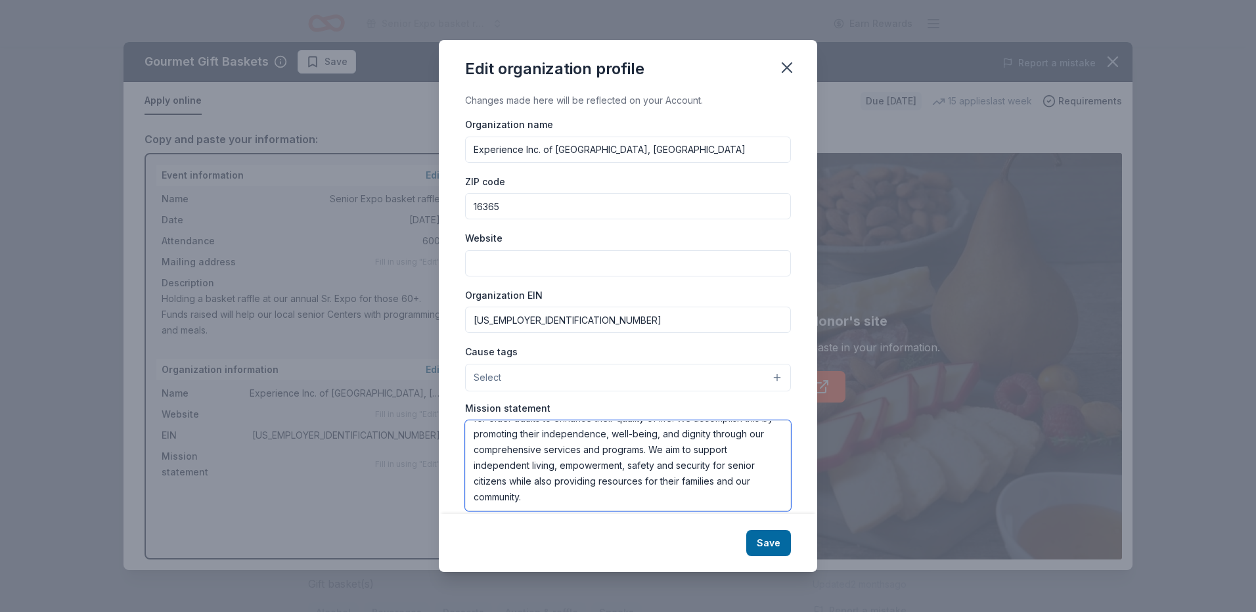
type textarea "OUR MISSION STATEMENT The purpose and mission of Experience, Inc. is to act as …"
click at [499, 359] on div "Cause tags Select" at bounding box center [628, 368] width 326 height 48
drag, startPoint x: 499, startPoint y: 359, endPoint x: 512, endPoint y: 373, distance: 18.6
click at [512, 373] on button "Select" at bounding box center [628, 378] width 326 height 28
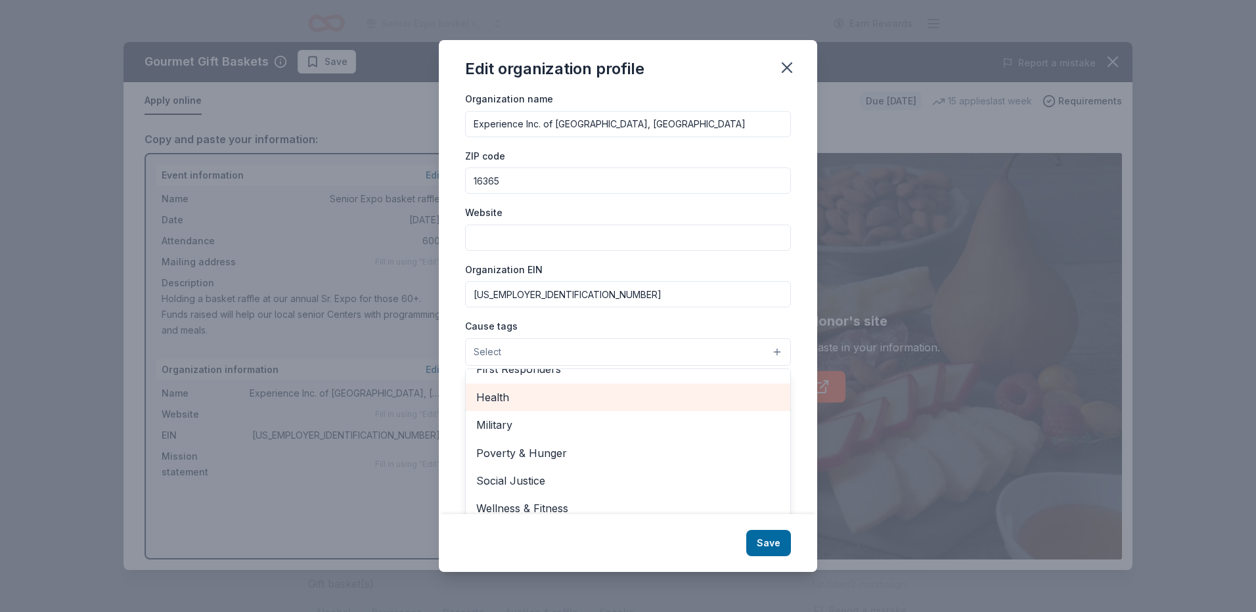
scroll to position [37, 0]
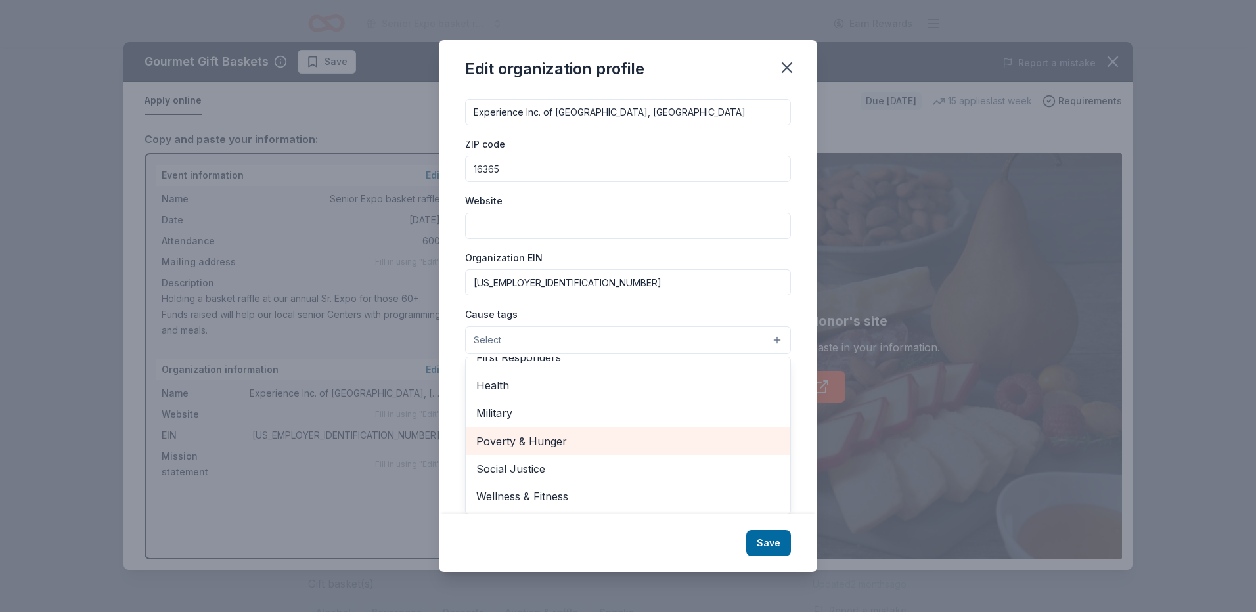
click at [561, 433] on span "Poverty & Hunger" at bounding box center [628, 441] width 304 height 17
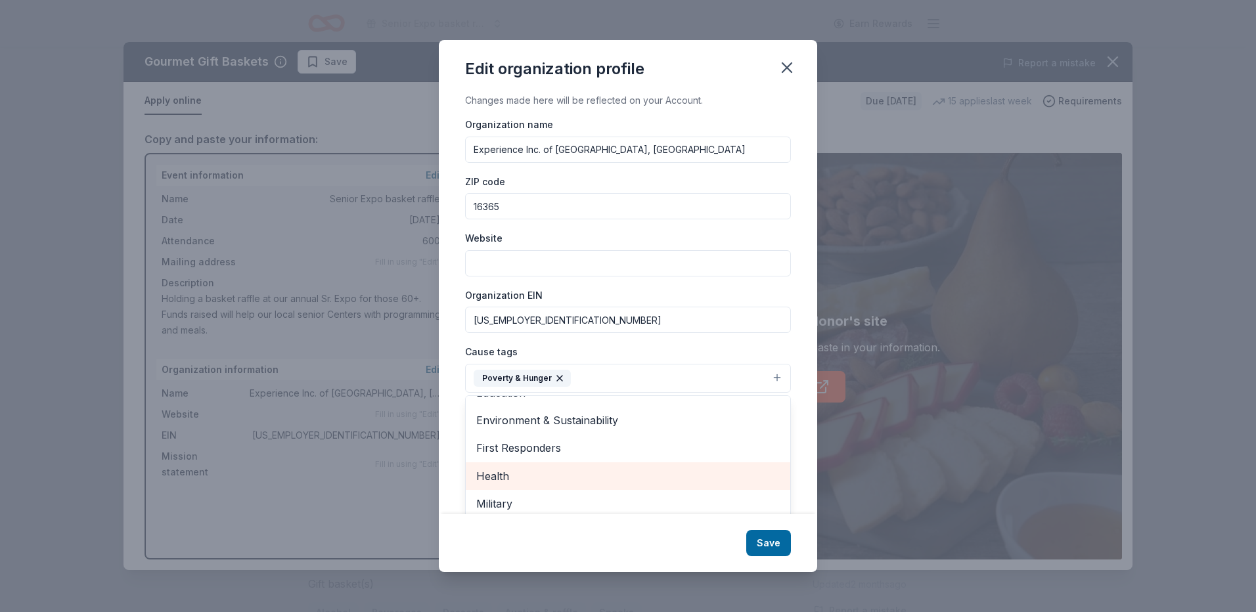
scroll to position [155, 0]
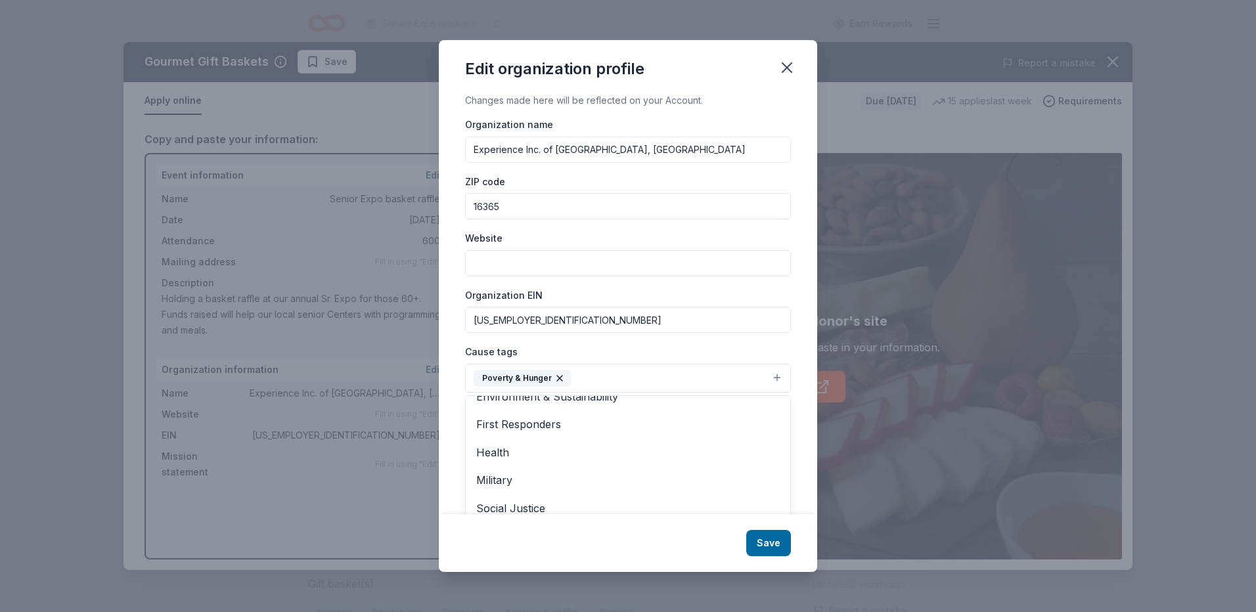
click at [761, 541] on div "Edit organization profile Changes made here will be reflected on your Account. …" at bounding box center [628, 306] width 379 height 532
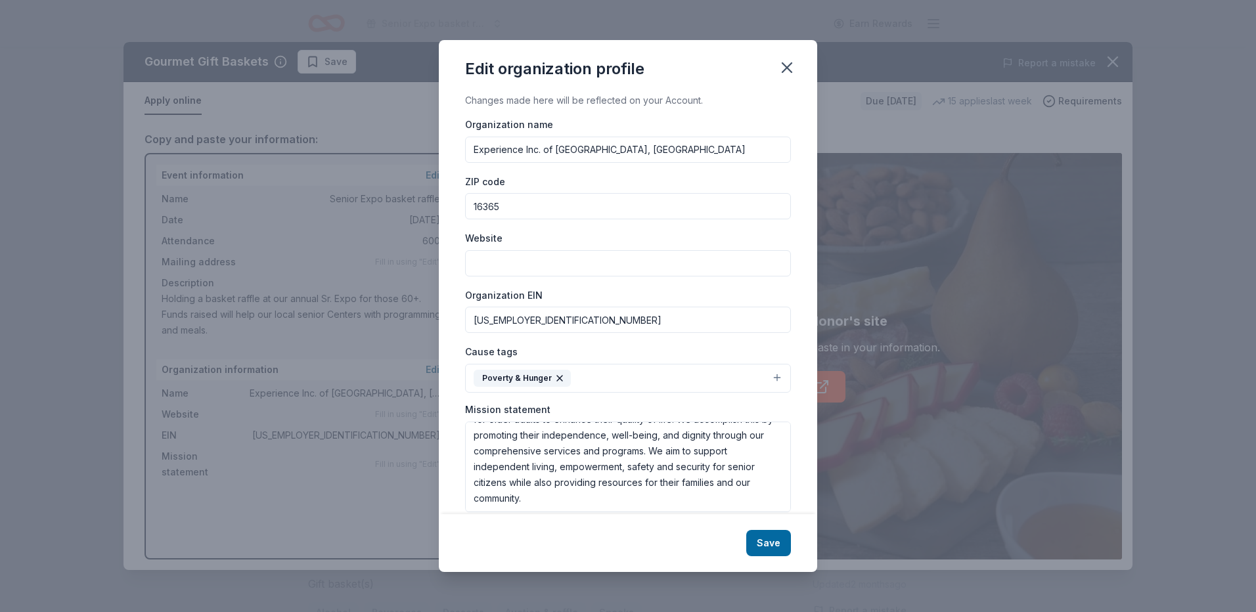
click at [644, 262] on input "Website" at bounding box center [628, 263] width 326 height 26
type input "[DOMAIN_NAME]"
click at [756, 555] on button "Save" at bounding box center [769, 543] width 45 height 26
click at [760, 547] on div "Save" at bounding box center [628, 544] width 379 height 58
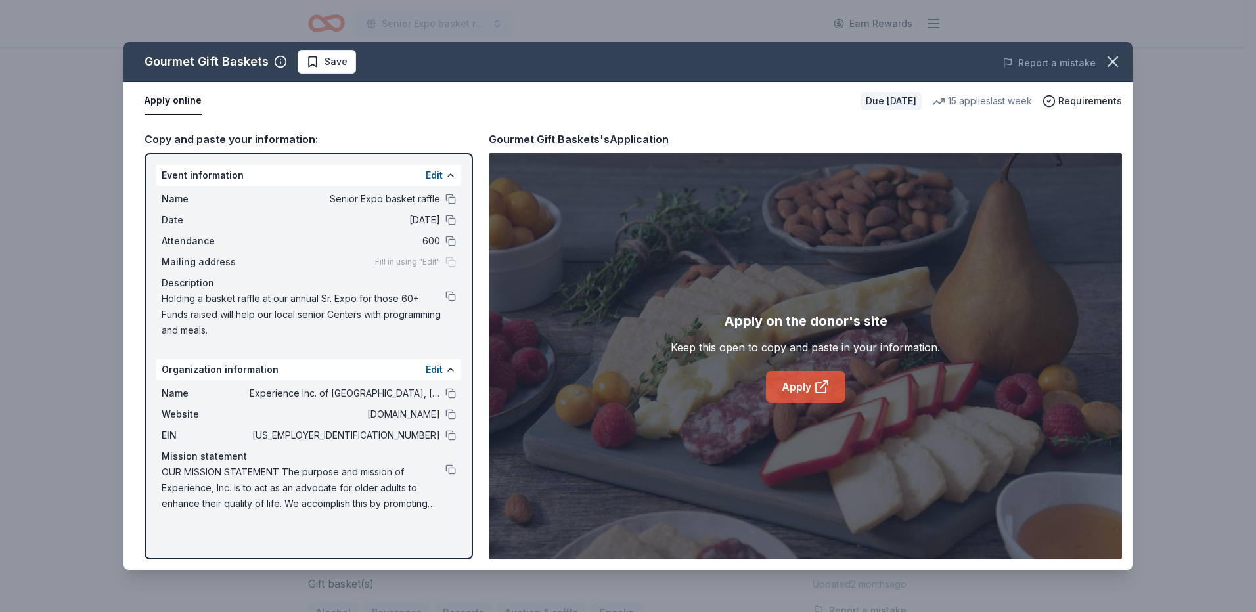
click at [789, 388] on link "Apply" at bounding box center [806, 387] width 80 height 32
click at [306, 65] on span "Save" at bounding box center [326, 62] width 41 height 16
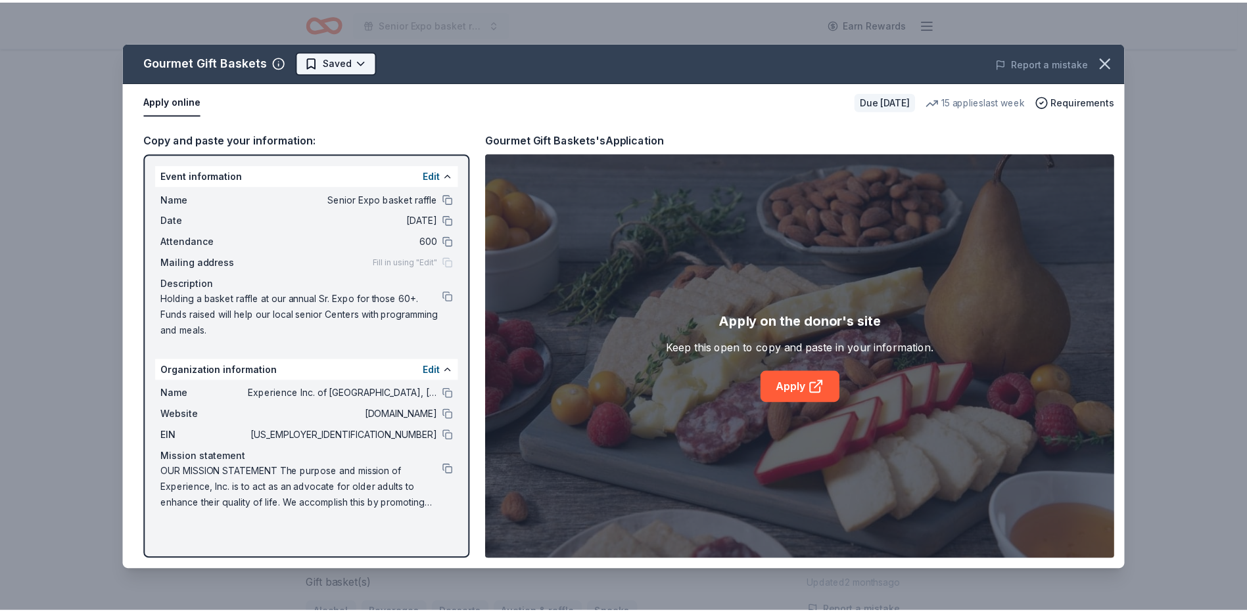
scroll to position [0, 0]
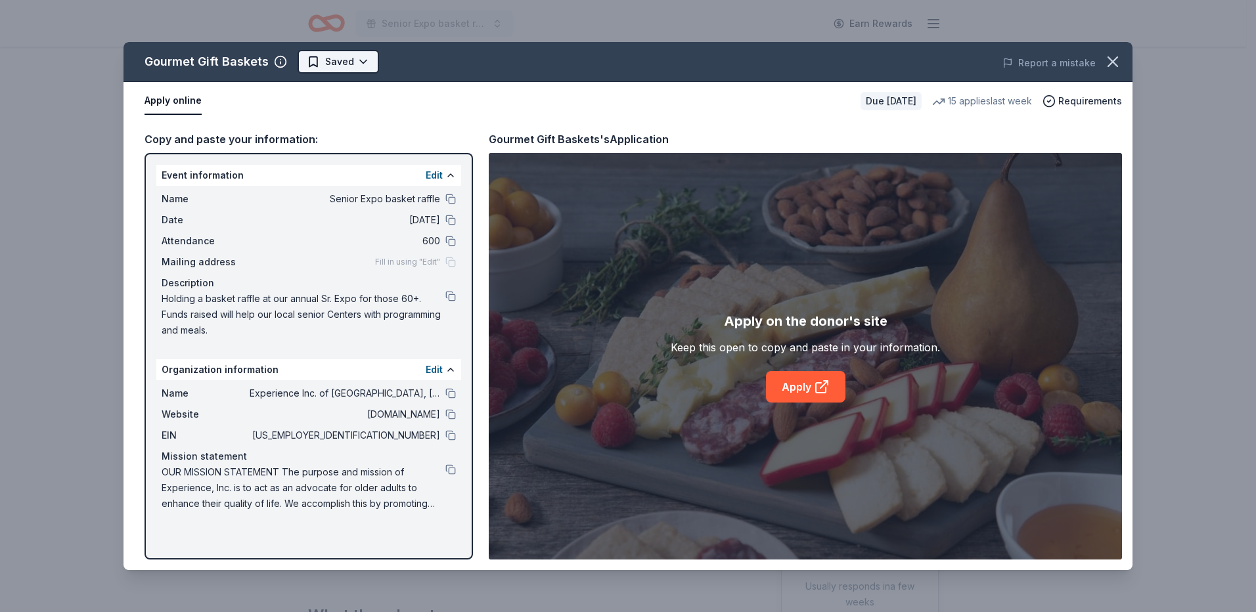
click at [369, 62] on html "Senior Expo basket raffle Earn Rewards Due in 67 days Share Gourmet Gift Basket…" at bounding box center [628, 306] width 1256 height 612
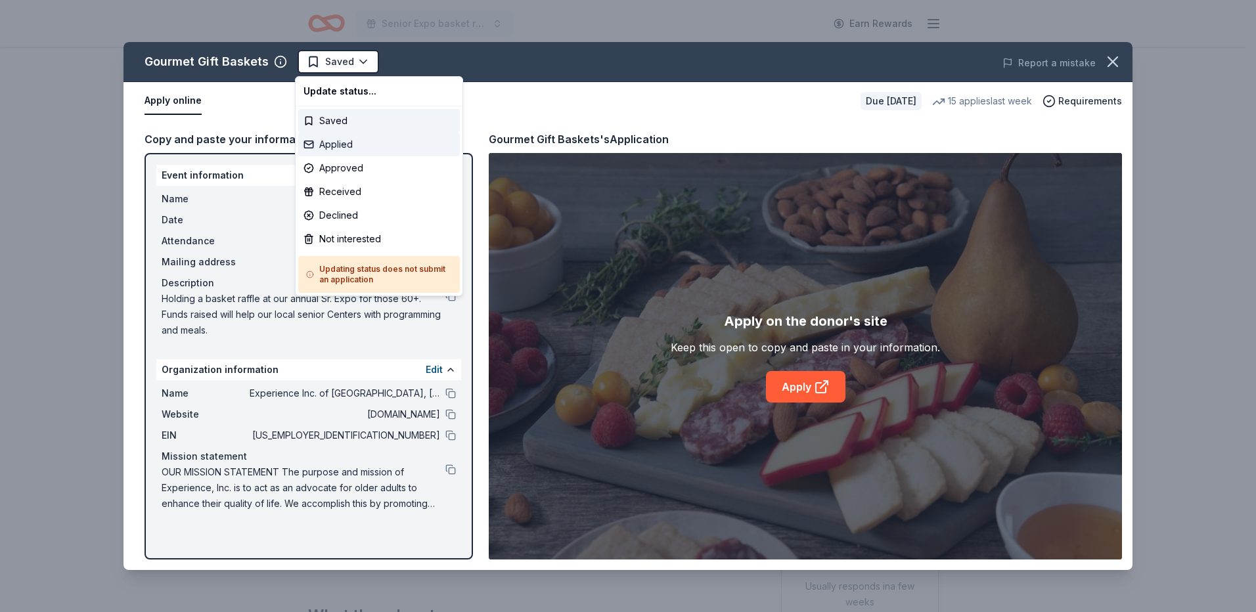
click at [357, 147] on div "Applied" at bounding box center [379, 145] width 162 height 24
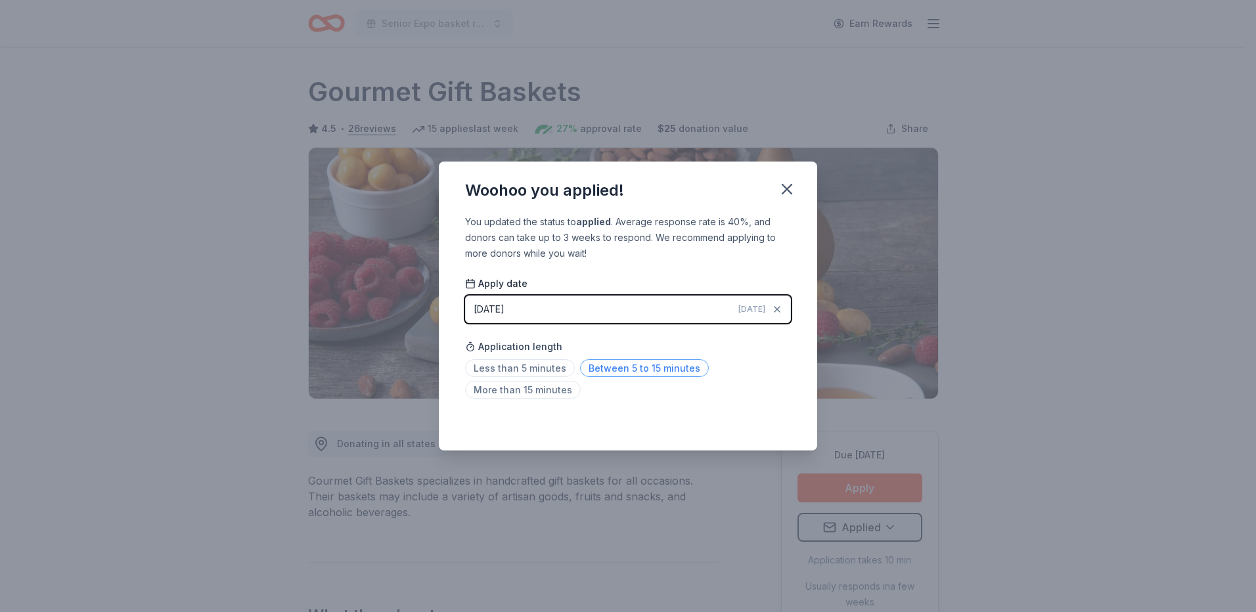
click at [616, 370] on span "Between 5 to 15 minutes" at bounding box center [644, 368] width 129 height 18
click at [789, 190] on icon "button" at bounding box center [787, 189] width 9 height 9
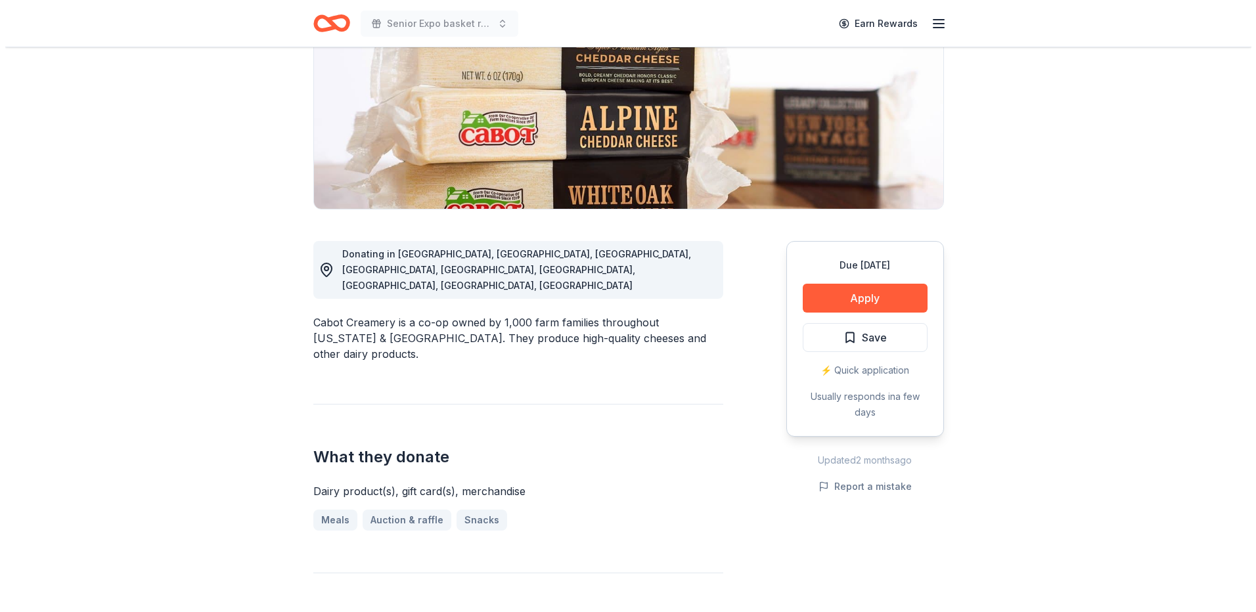
scroll to position [197, 0]
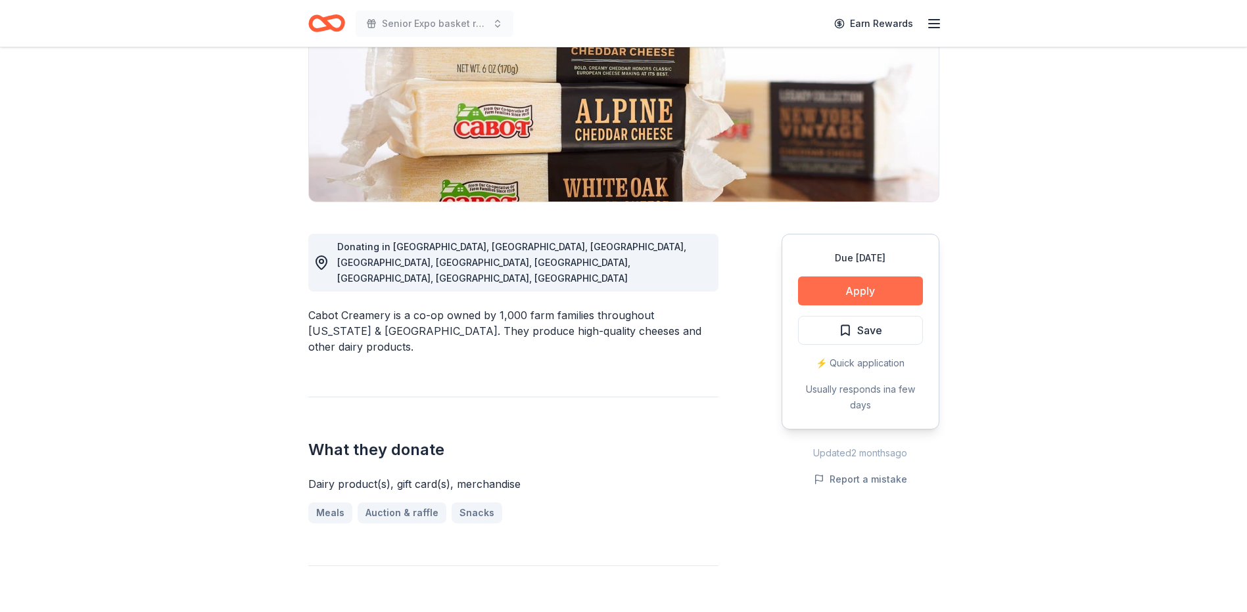
click at [805, 298] on button "Apply" at bounding box center [860, 291] width 125 height 29
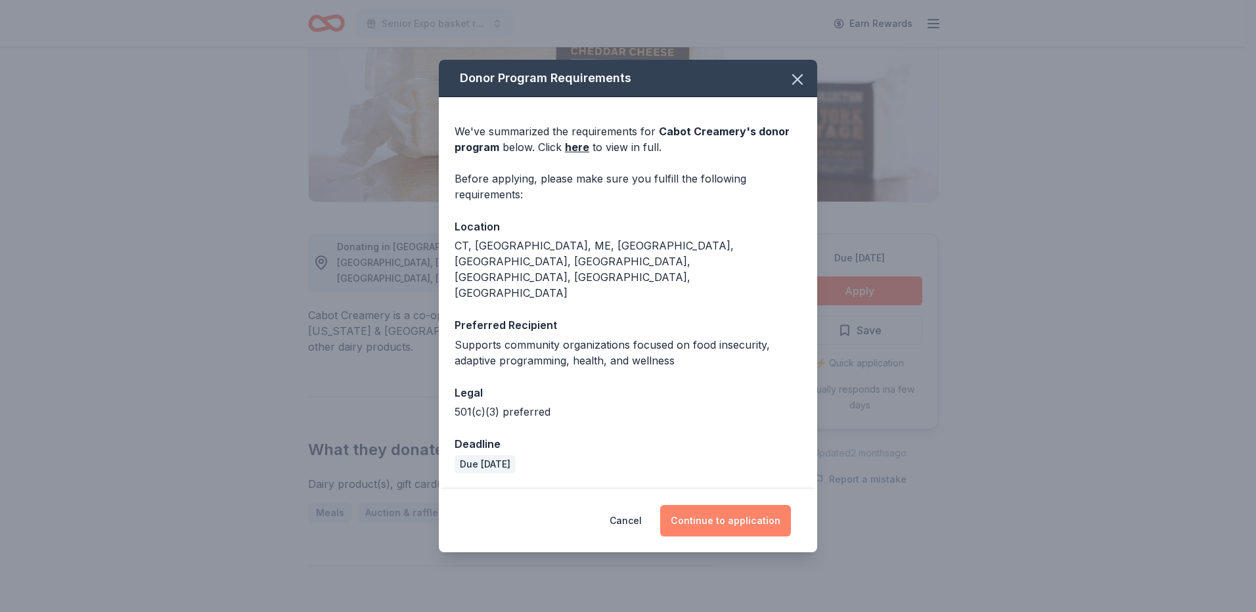
click at [710, 505] on button "Continue to application" at bounding box center [725, 521] width 131 height 32
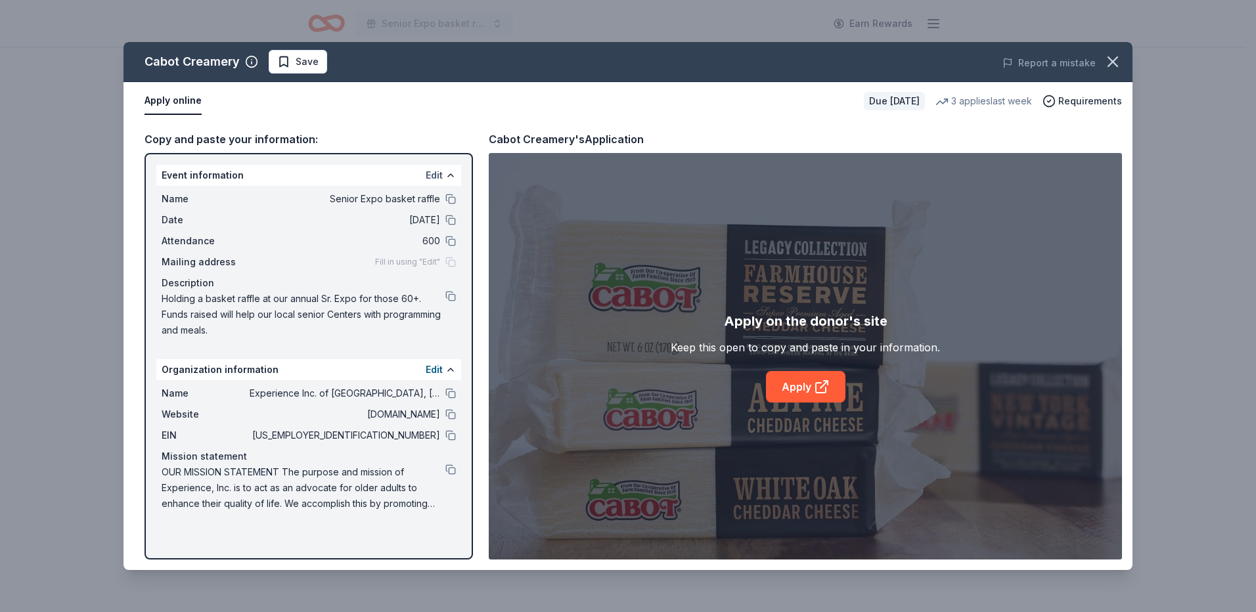
click at [437, 174] on button "Edit" at bounding box center [434, 176] width 17 height 16
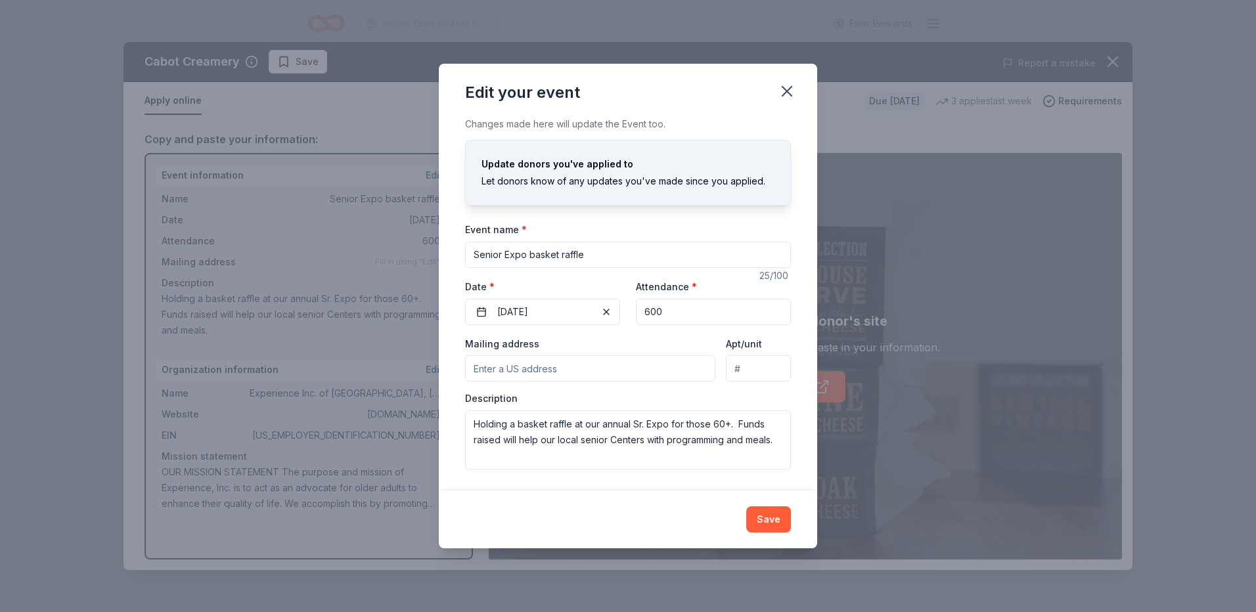
click at [560, 371] on input "Mailing address" at bounding box center [590, 369] width 250 height 26
type input "[STREET_ADDRESS]"
click at [783, 515] on button "Save" at bounding box center [769, 520] width 45 height 26
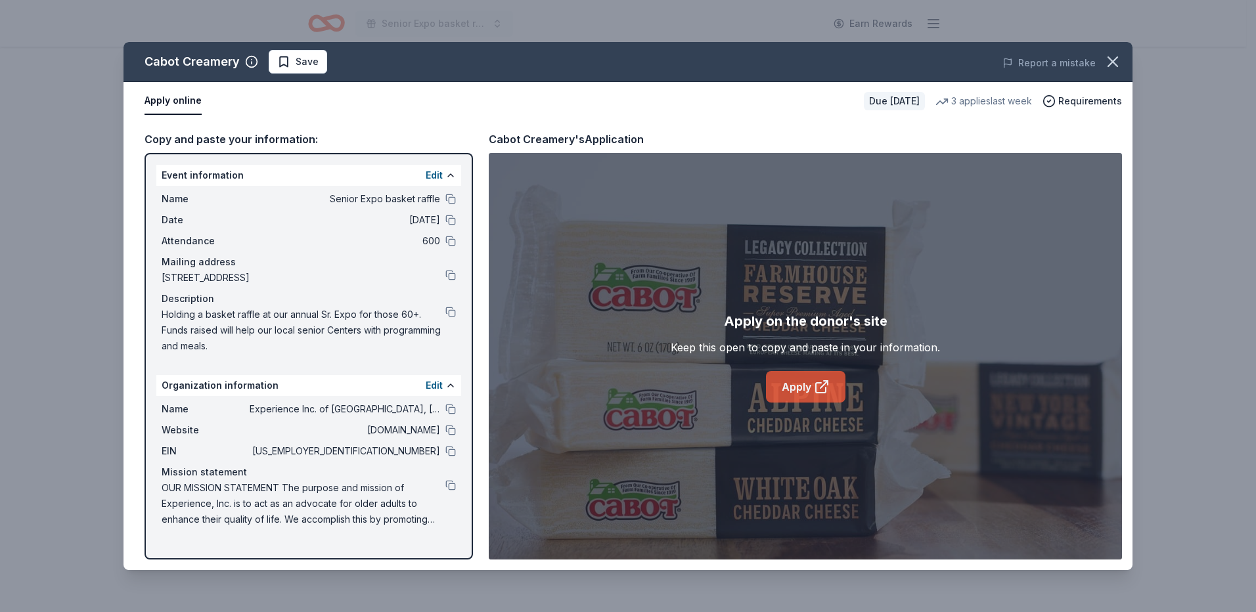
click at [806, 378] on link "Apply" at bounding box center [806, 387] width 80 height 32
click at [291, 66] on span "Save" at bounding box center [297, 62] width 41 height 16
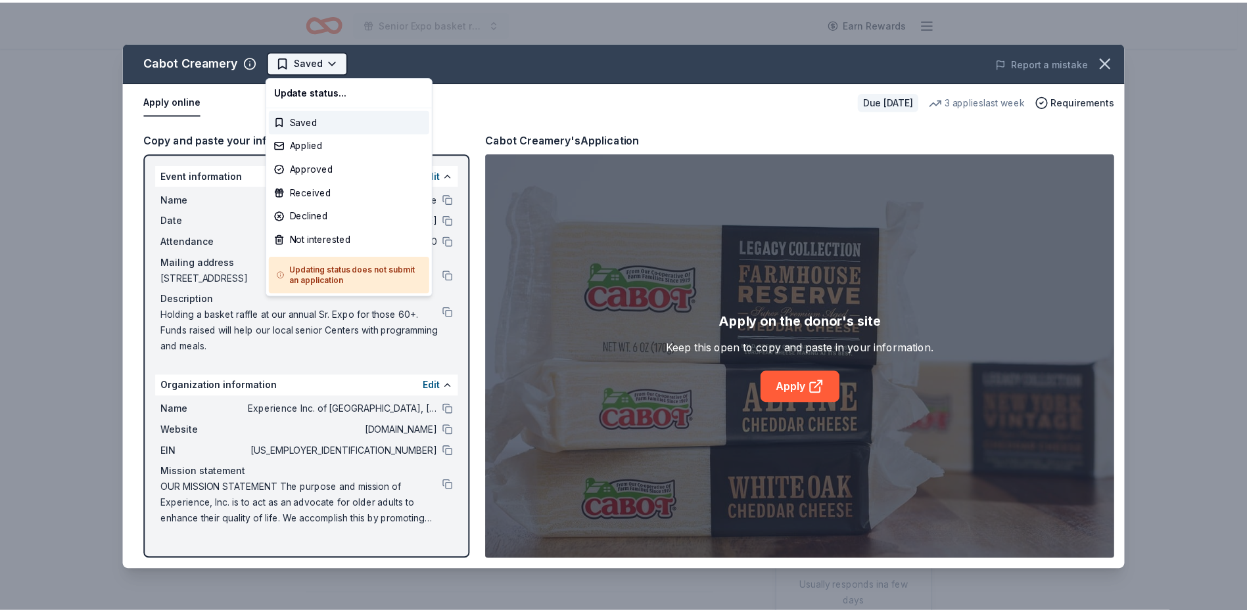
scroll to position [0, 0]
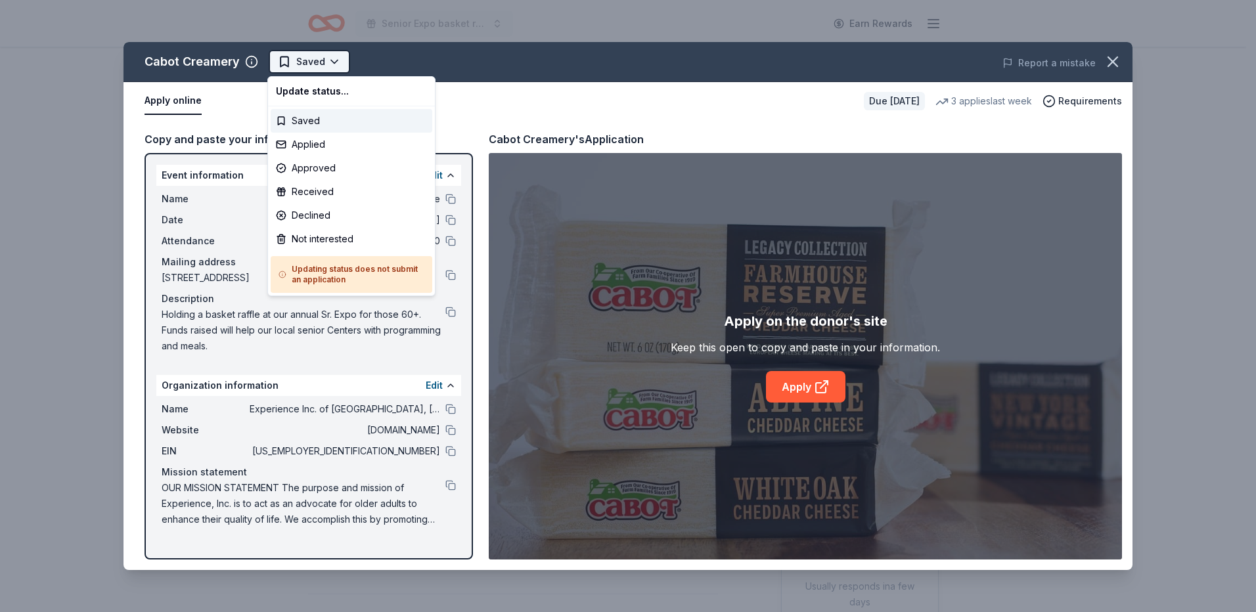
click at [332, 60] on html "Senior Expo basket raffle Earn Rewards Due [DATE] Share Cabot Creamery 4.3 • 3 …" at bounding box center [628, 306] width 1256 height 612
click at [319, 143] on div "Applied" at bounding box center [352, 145] width 162 height 24
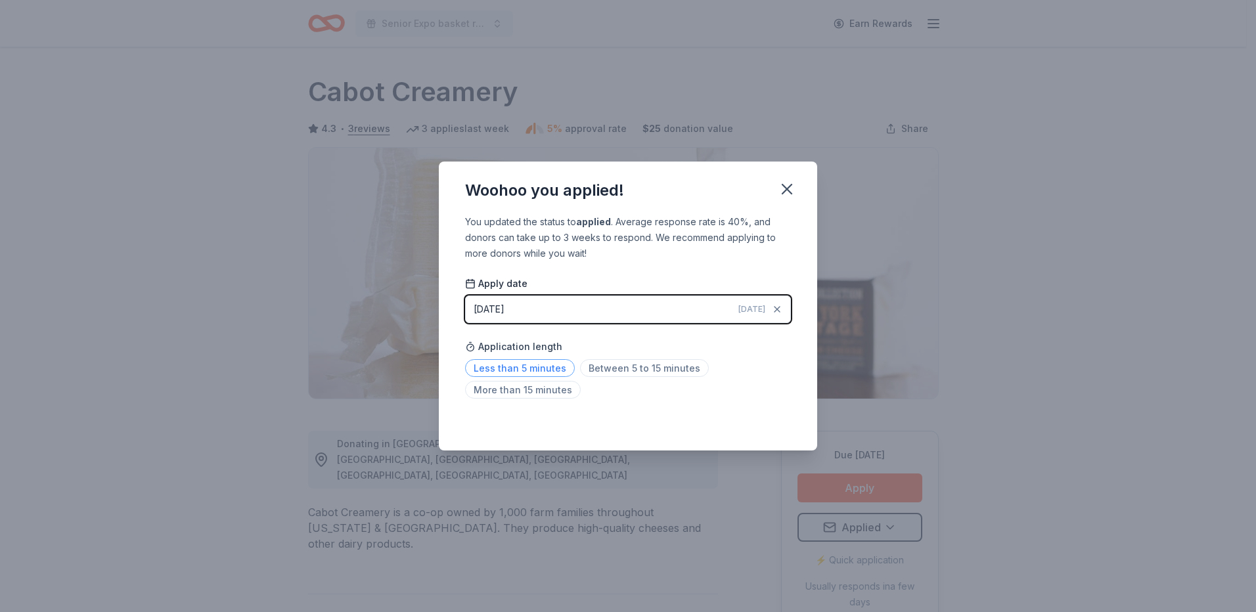
click at [536, 372] on span "Less than 5 minutes" at bounding box center [520, 368] width 110 height 18
click at [788, 185] on icon "button" at bounding box center [787, 189] width 18 height 18
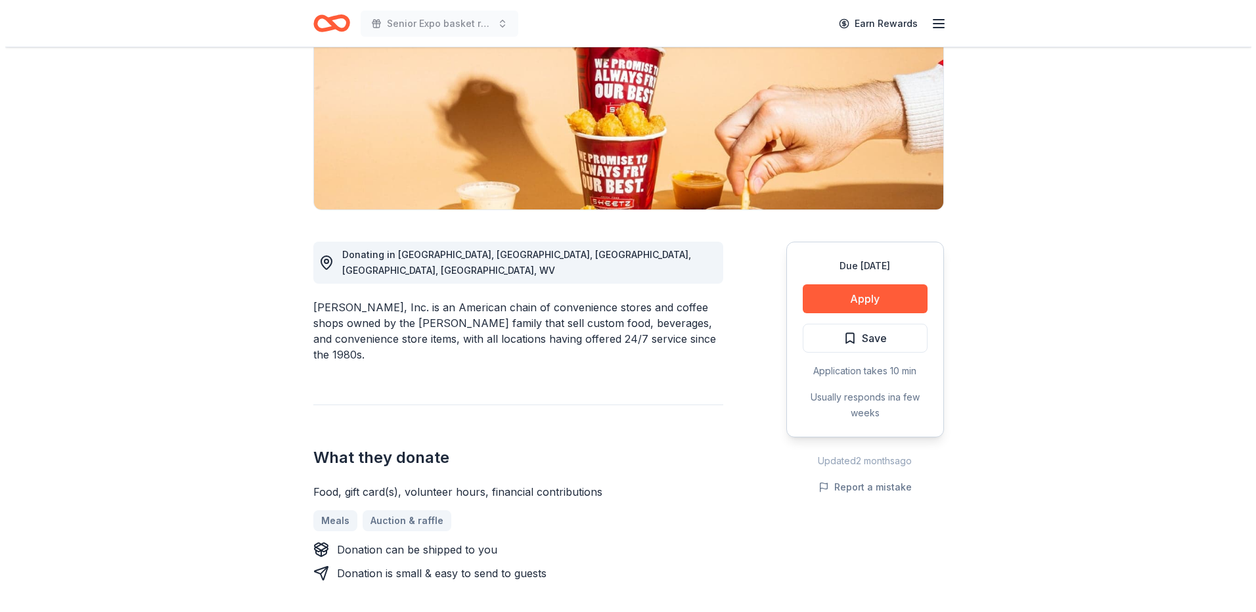
scroll to position [197, 0]
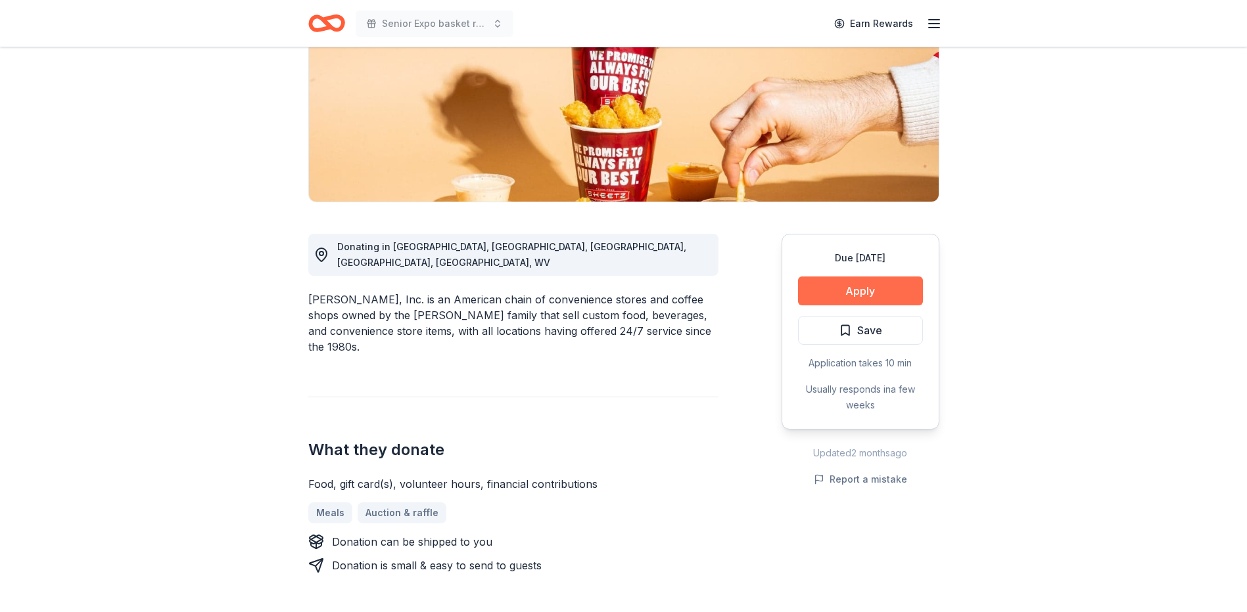
click at [835, 288] on button "Apply" at bounding box center [860, 291] width 125 height 29
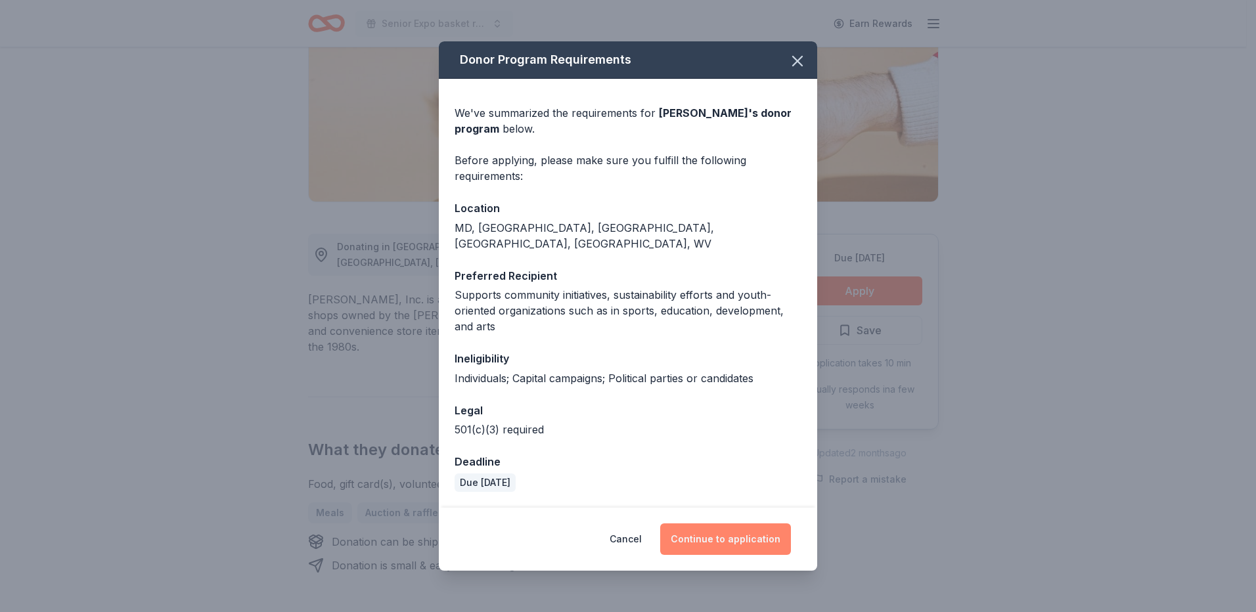
click at [734, 531] on button "Continue to application" at bounding box center [725, 540] width 131 height 32
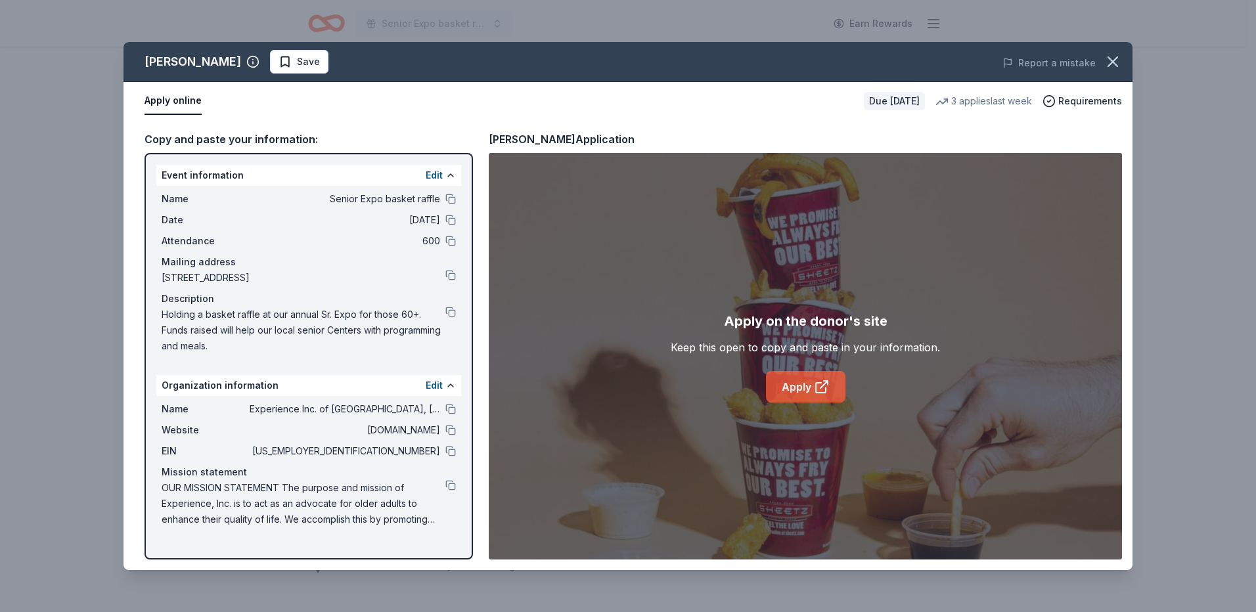
click at [812, 400] on link "Apply" at bounding box center [806, 387] width 80 height 32
